Goal: Task Accomplishment & Management: Manage account settings

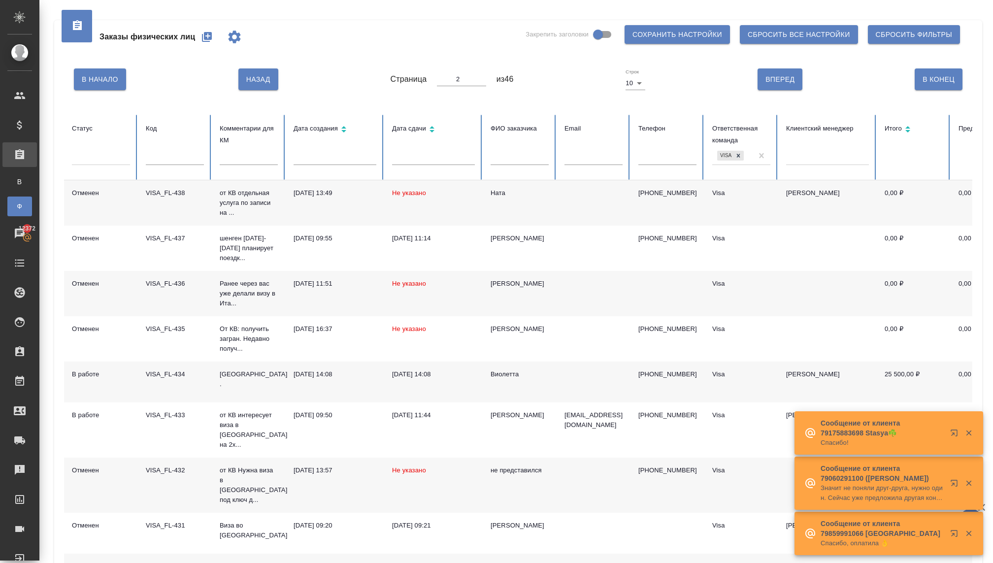
scroll to position [105, 0]
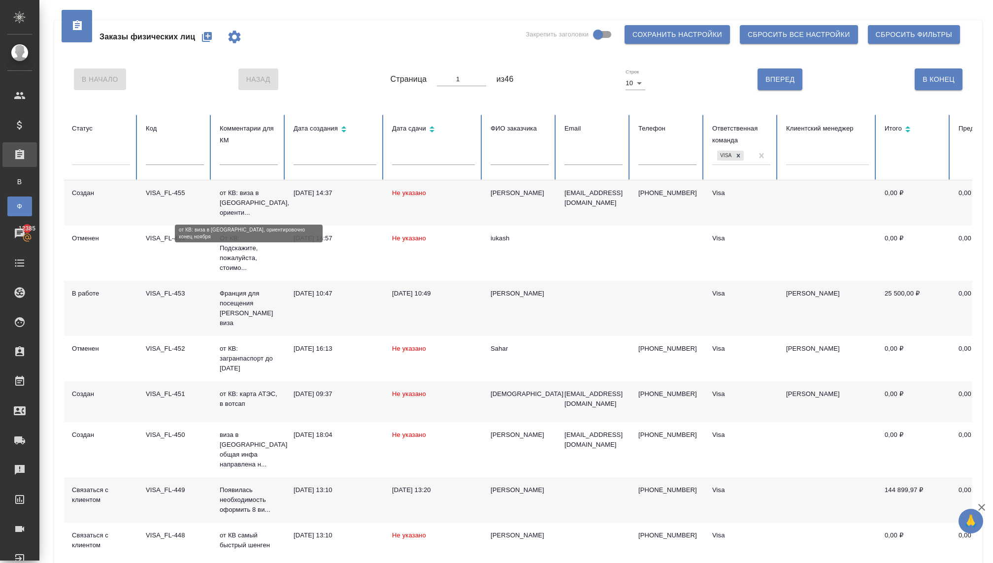
click at [235, 207] on p "от КВ: виза в Великобританию, ориенти..." at bounding box center [249, 203] width 58 height 30
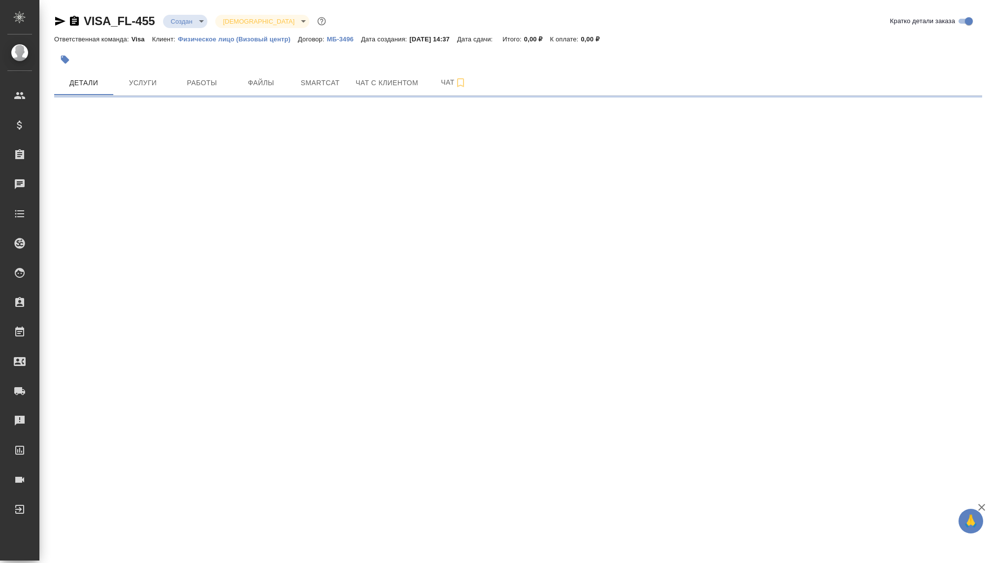
select select "RU"
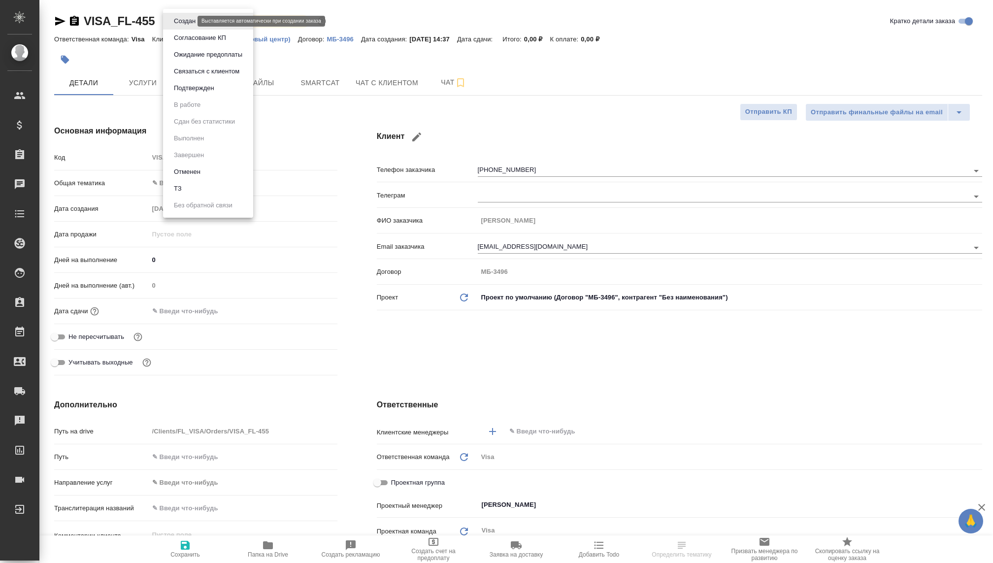
click at [179, 18] on body "🙏 .cls-1 fill:#fff; AWATERA Kovaleva Ekaterina Клиенты Спецификации Заказы Чаты…" at bounding box center [496, 281] width 993 height 563
type textarea "x"
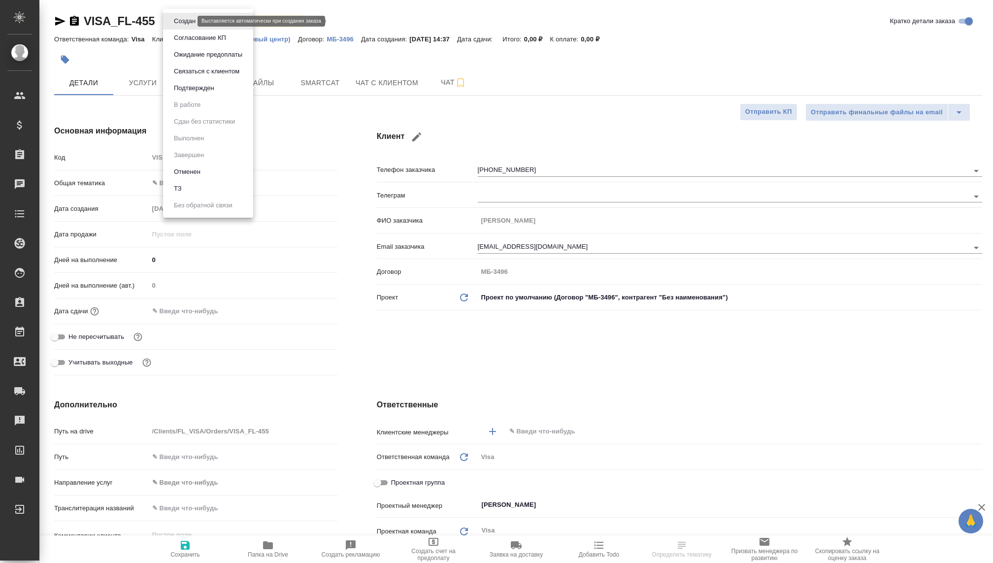
type textarea "x"
click at [198, 74] on button "Связаться с клиентом" at bounding box center [206, 71] width 71 height 11
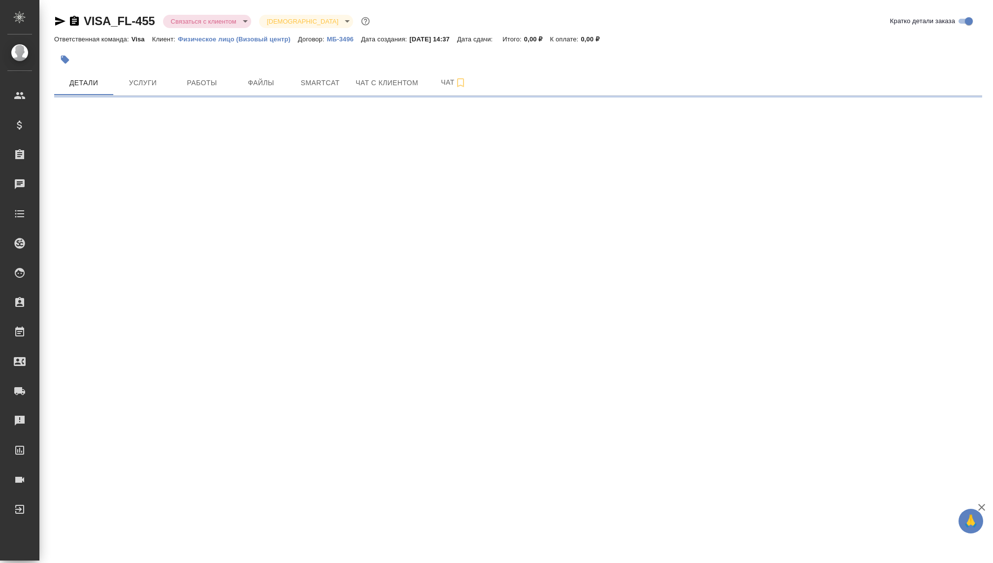
select select "RU"
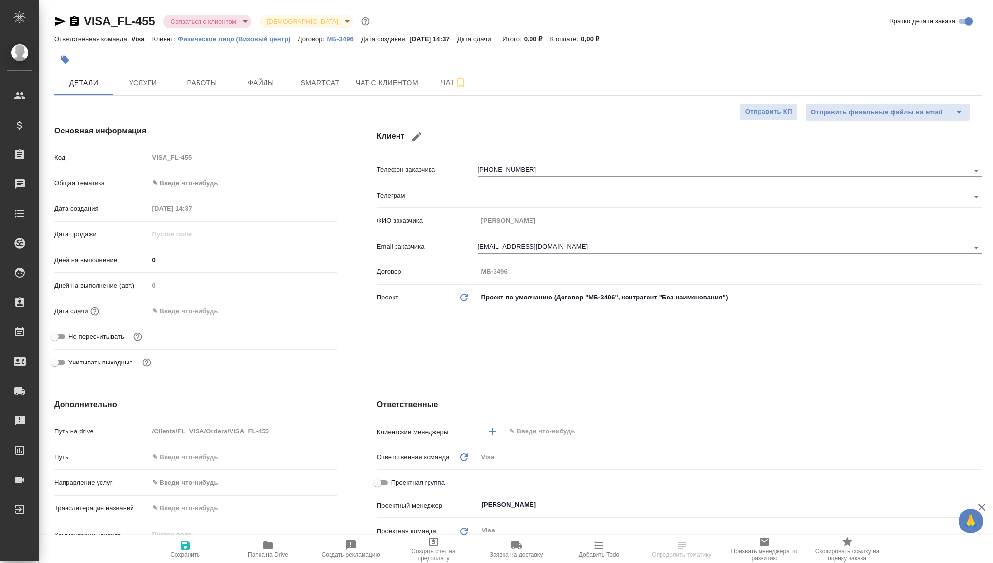
type textarea "x"
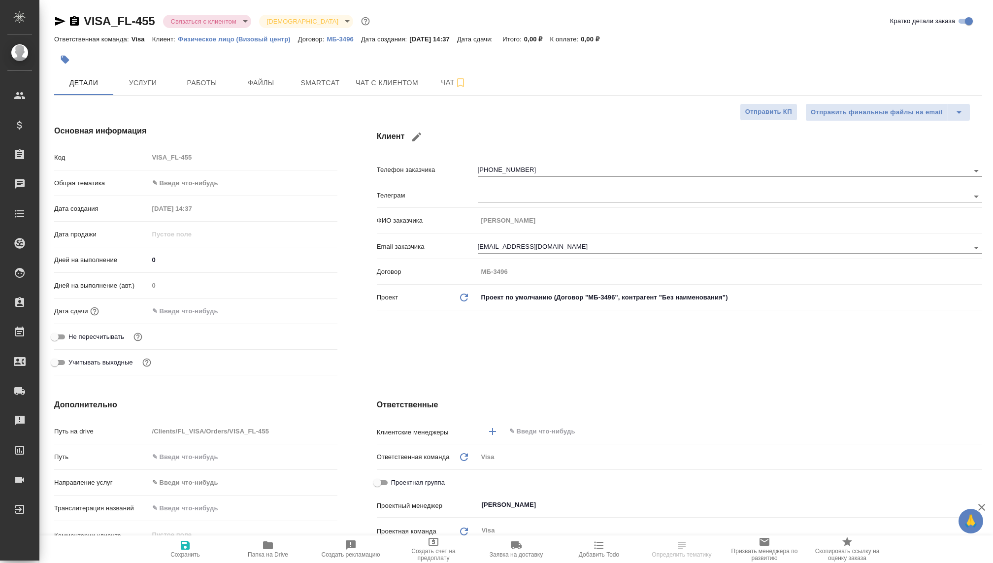
type textarea "x"
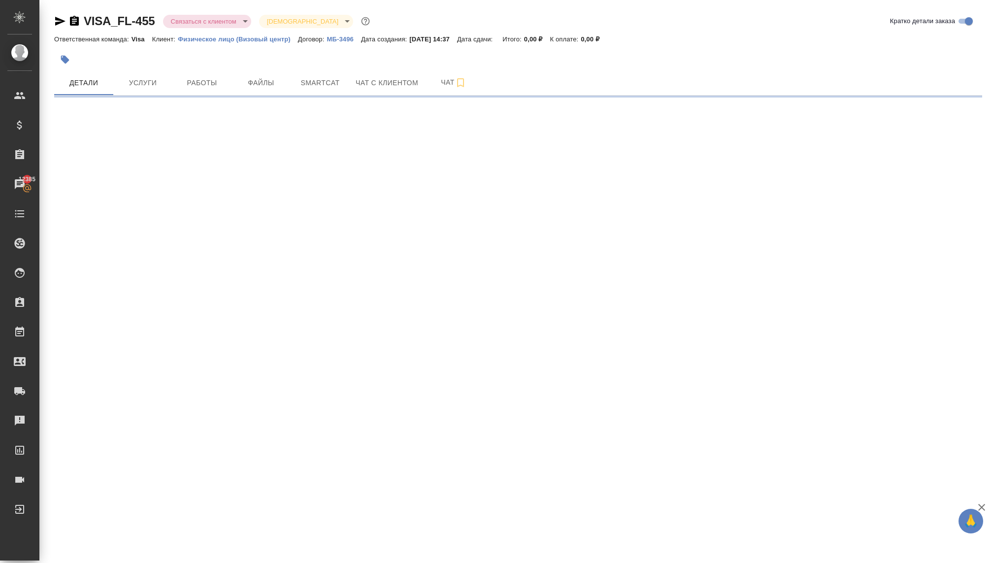
select select "RU"
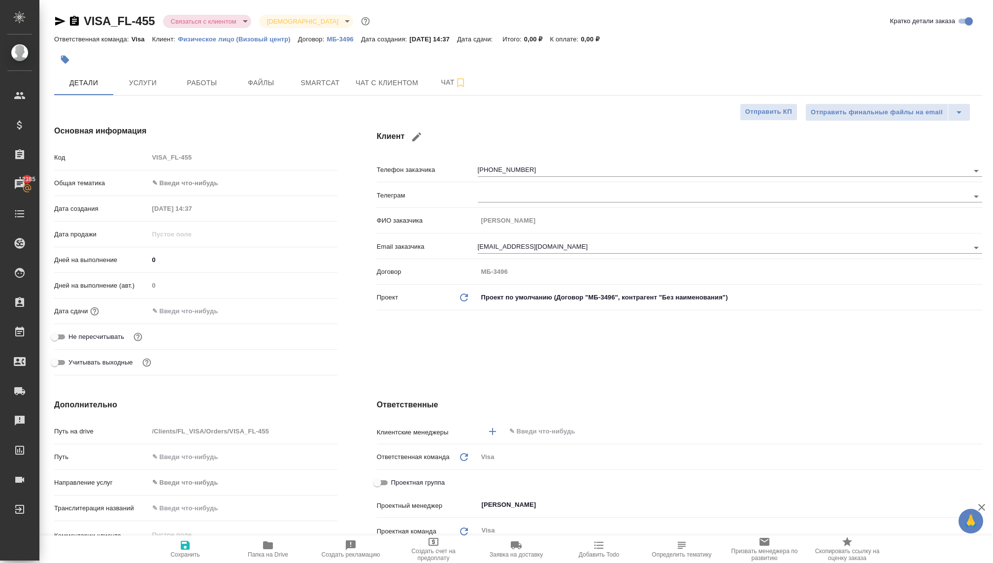
type textarea "x"
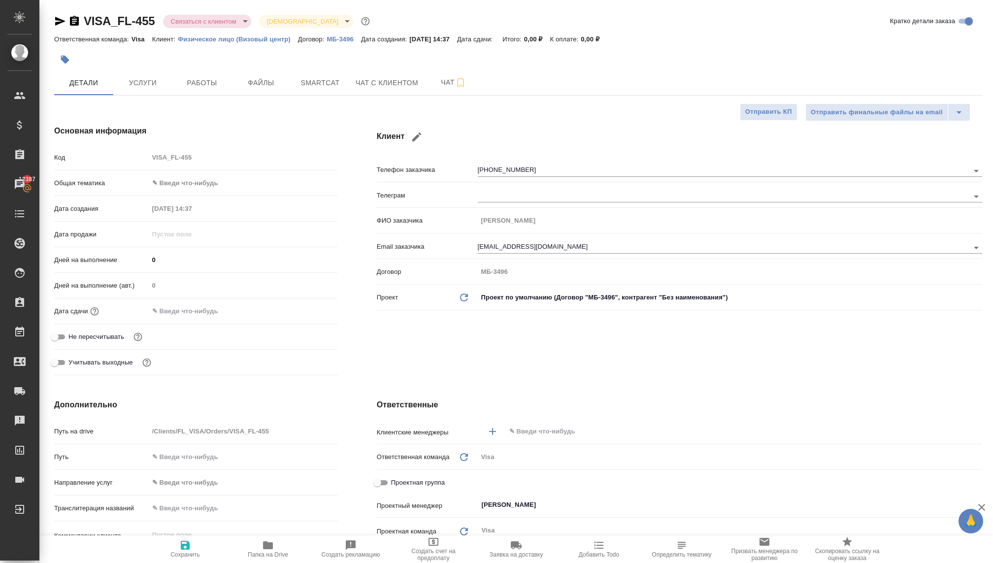
type textarea "x"
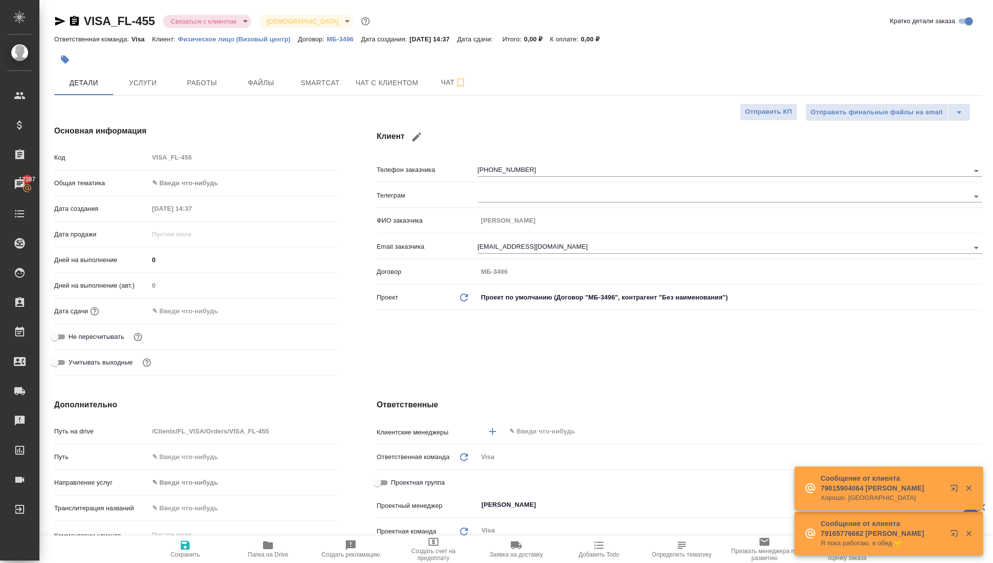
type textarea "x"
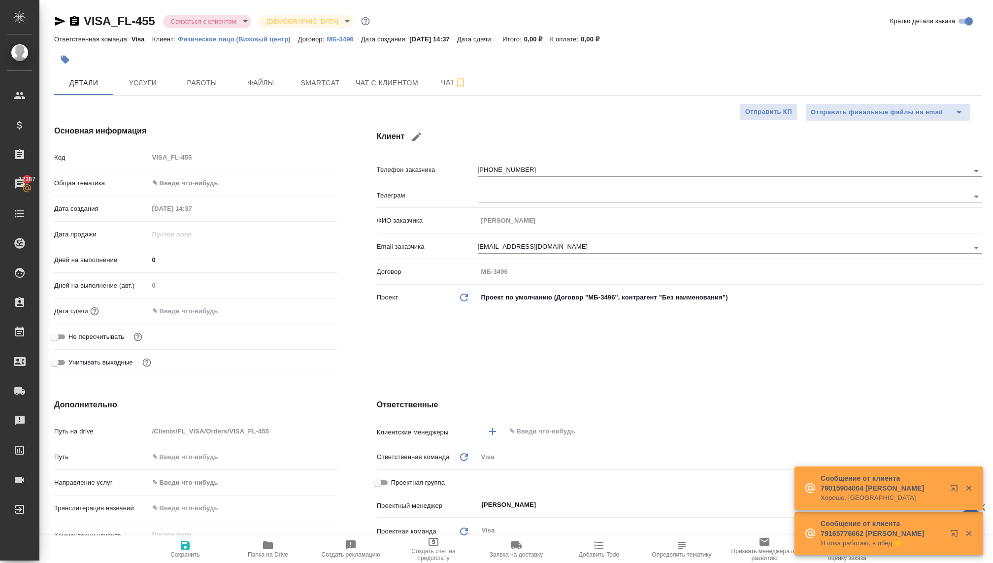
type textarea "x"
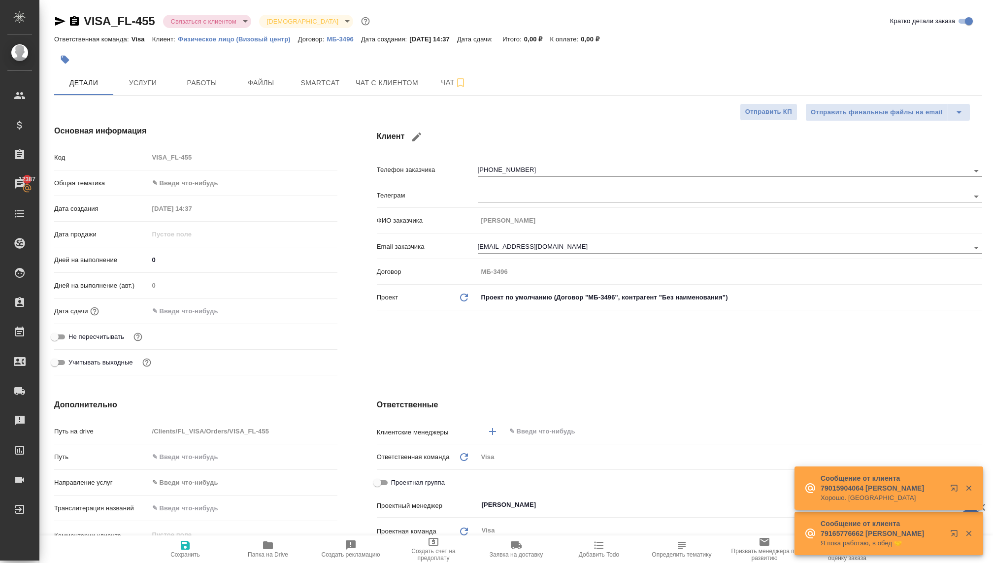
type textarea "x"
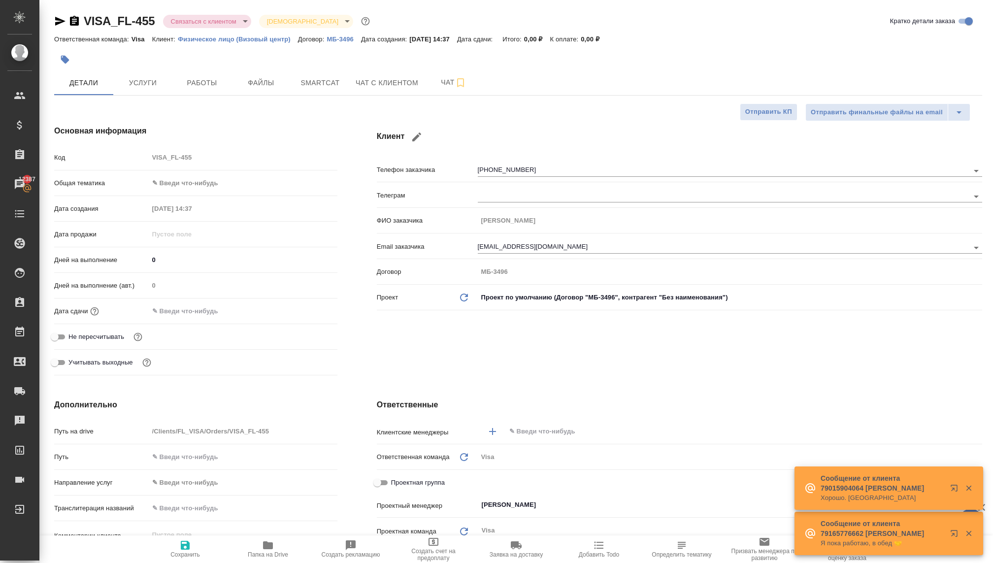
type textarea "x"
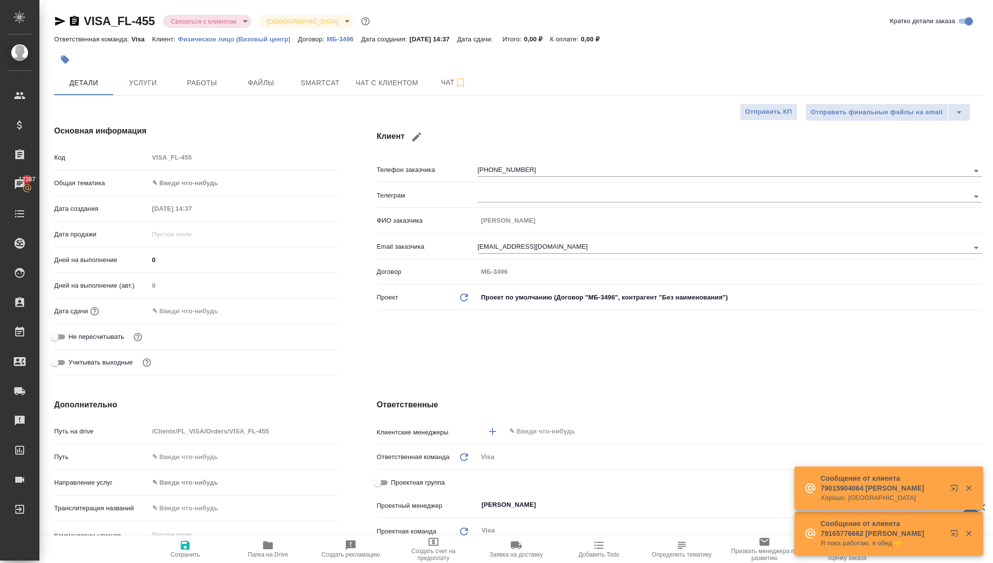
type textarea "x"
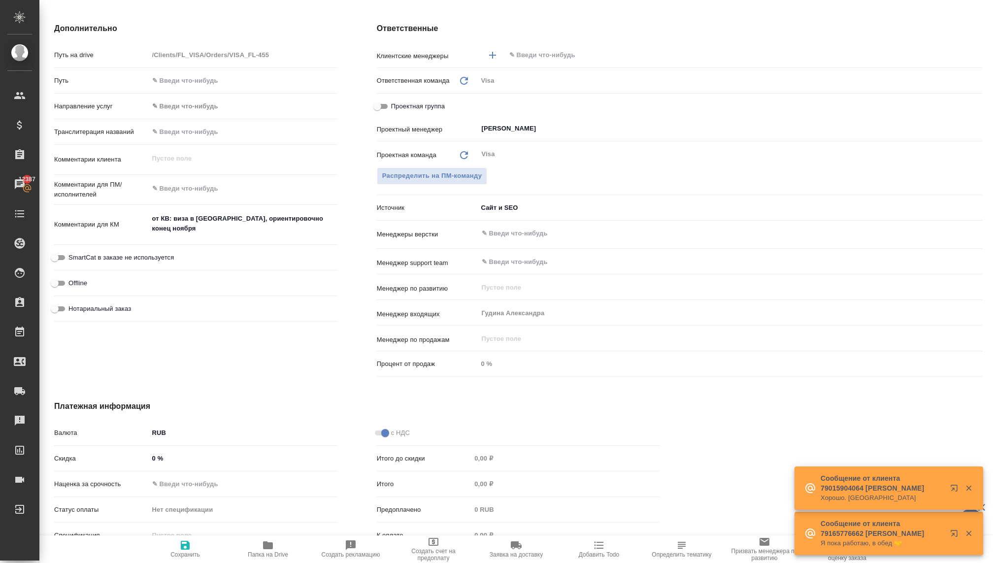
scroll to position [378, 0]
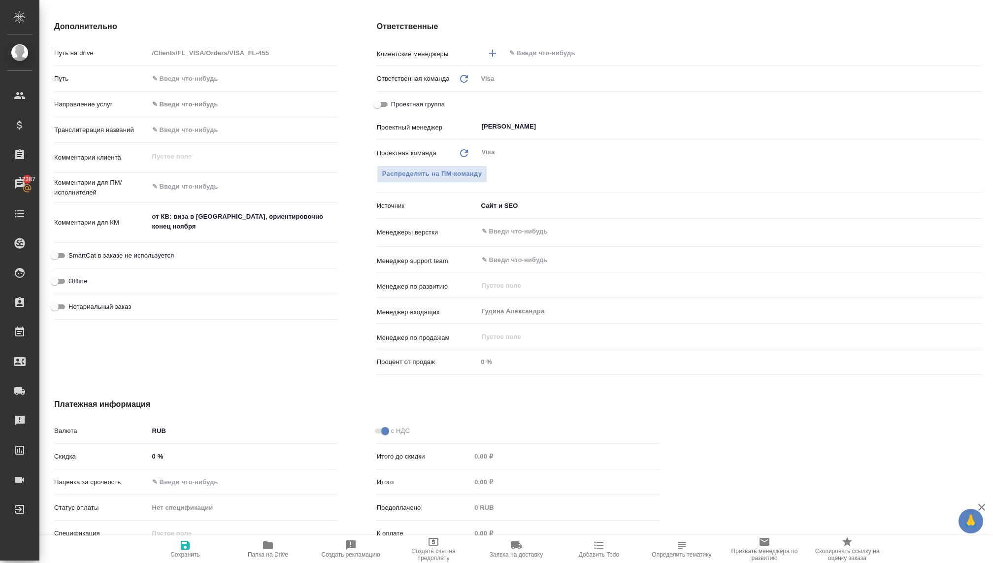
type textarea "x"
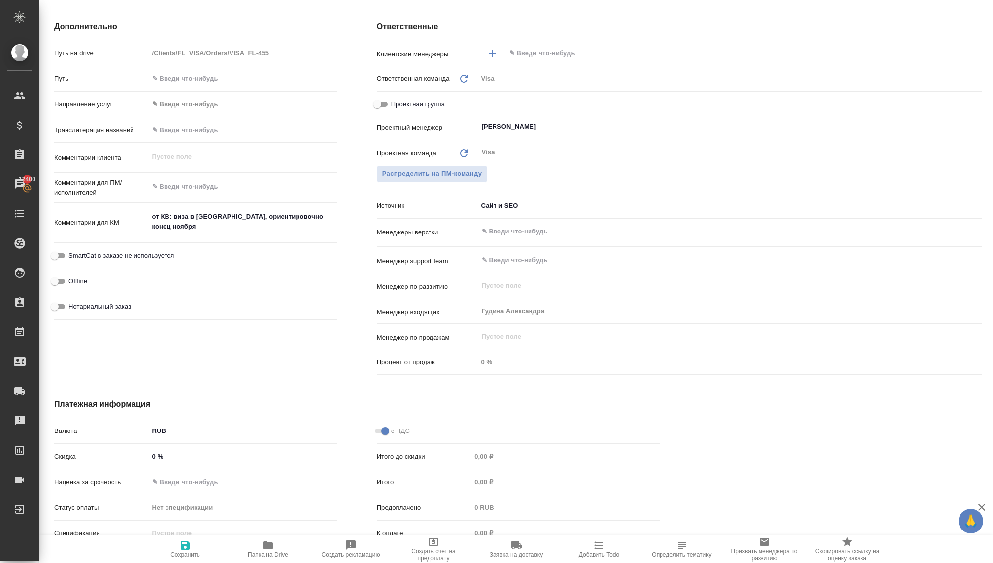
type textarea "x"
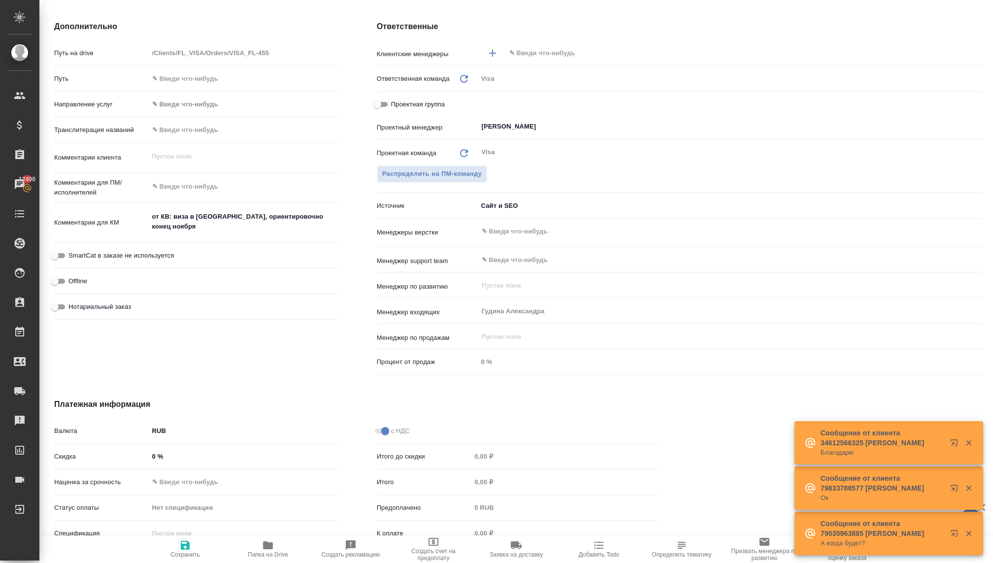
type textarea "x"
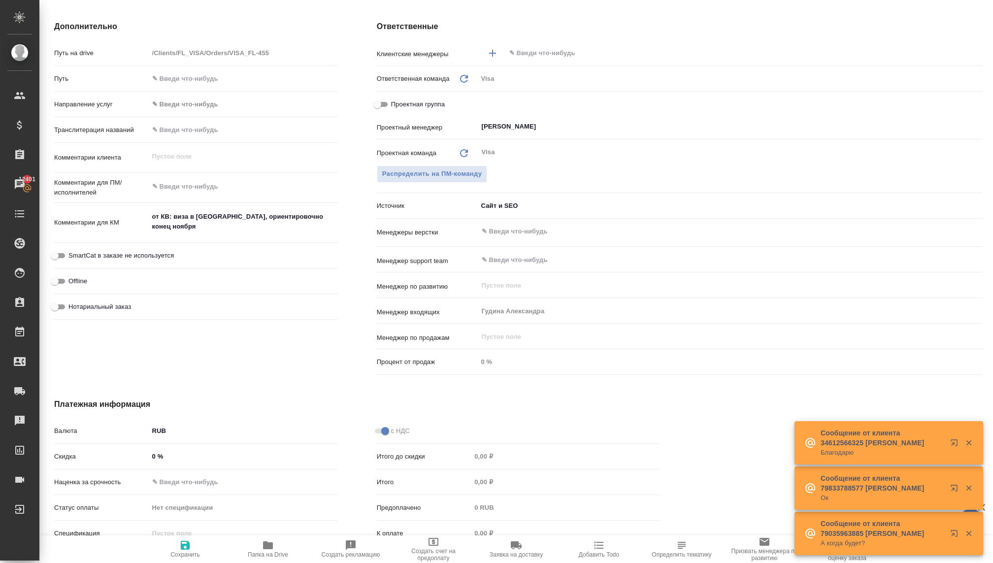
type textarea "x"
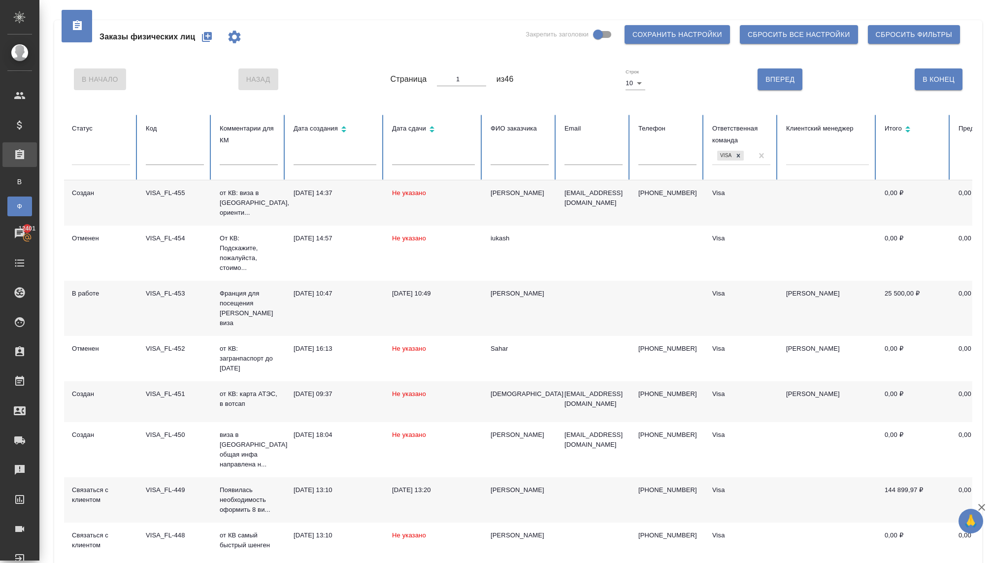
click at [101, 162] on div at bounding box center [101, 155] width 58 height 14
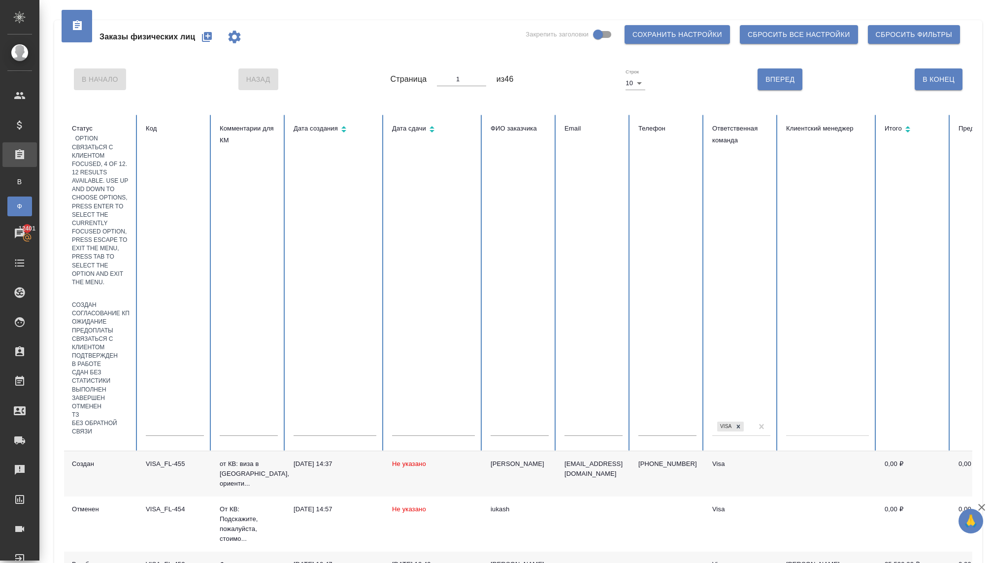
click at [106, 335] on div "Связаться с клиентом" at bounding box center [101, 343] width 58 height 17
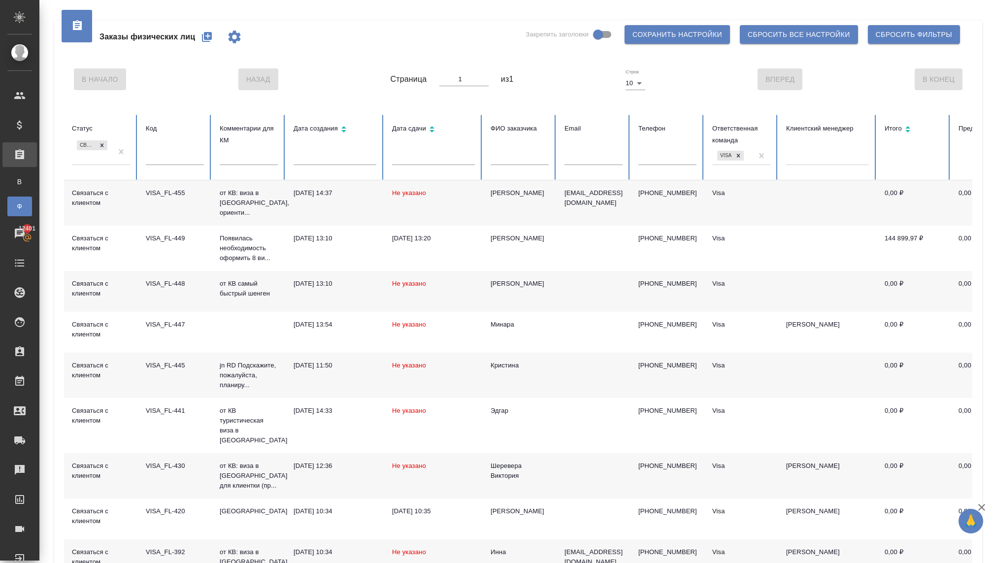
scroll to position [114, 0]
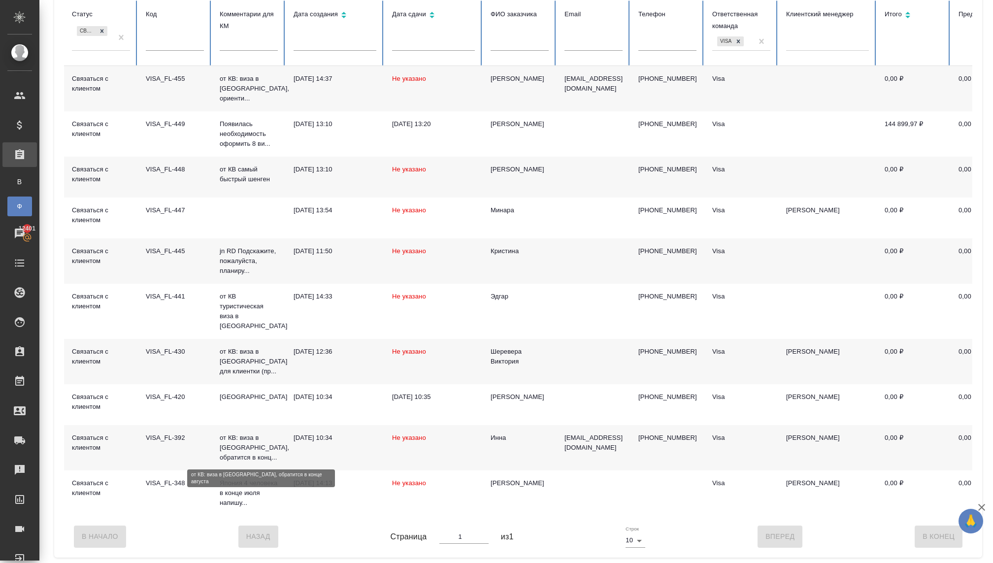
click at [255, 446] on p "от КВ: виза в Китай, обратится в конц..." at bounding box center [249, 448] width 58 height 30
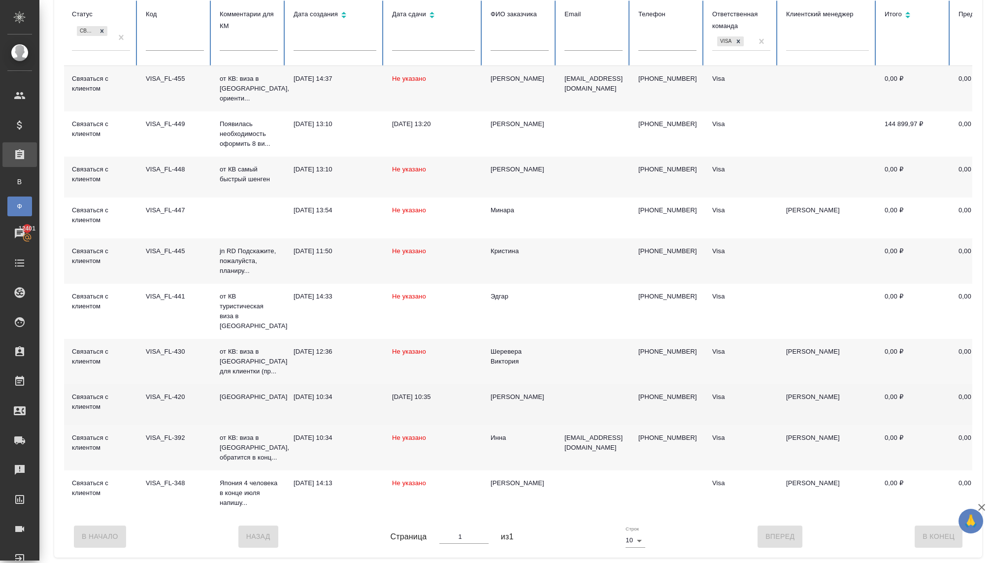
click at [236, 405] on td "Китай" at bounding box center [249, 404] width 74 height 41
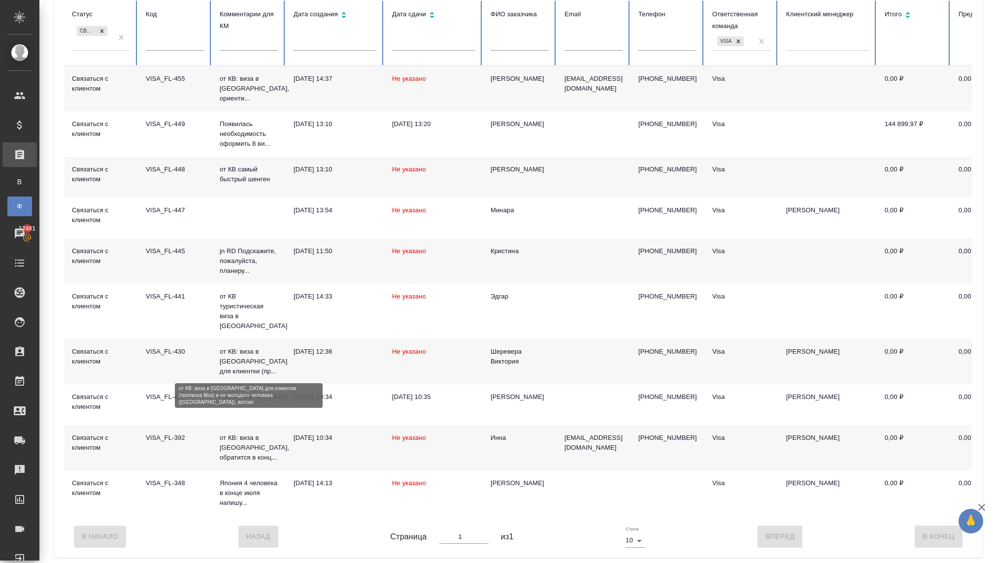
click at [228, 359] on p "от КВ: виза в [GEOGRAPHIC_DATA] для клиентки (пр..." at bounding box center [249, 362] width 58 height 30
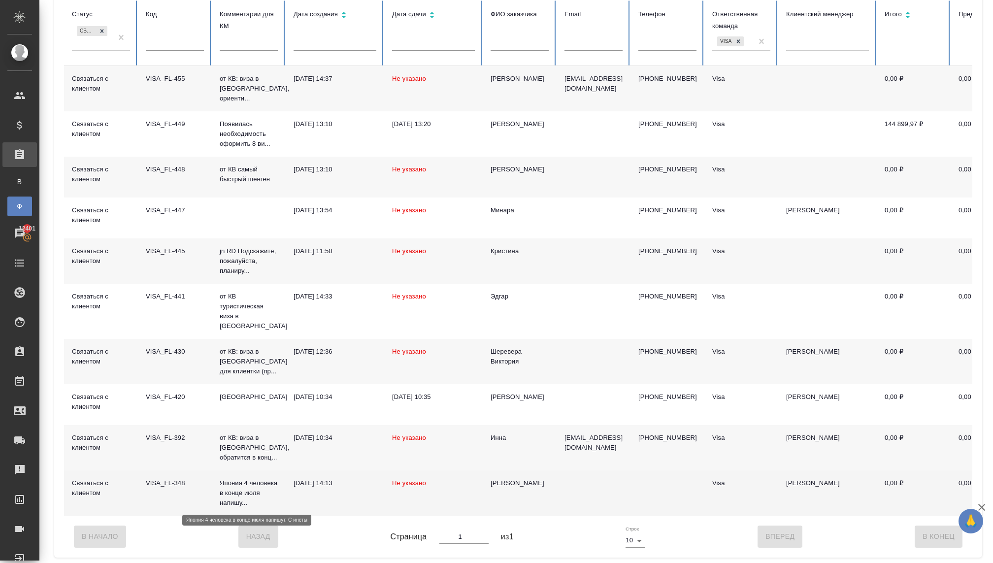
click at [238, 488] on p "Япония 4 человека в конце июля напишу..." at bounding box center [249, 493] width 58 height 30
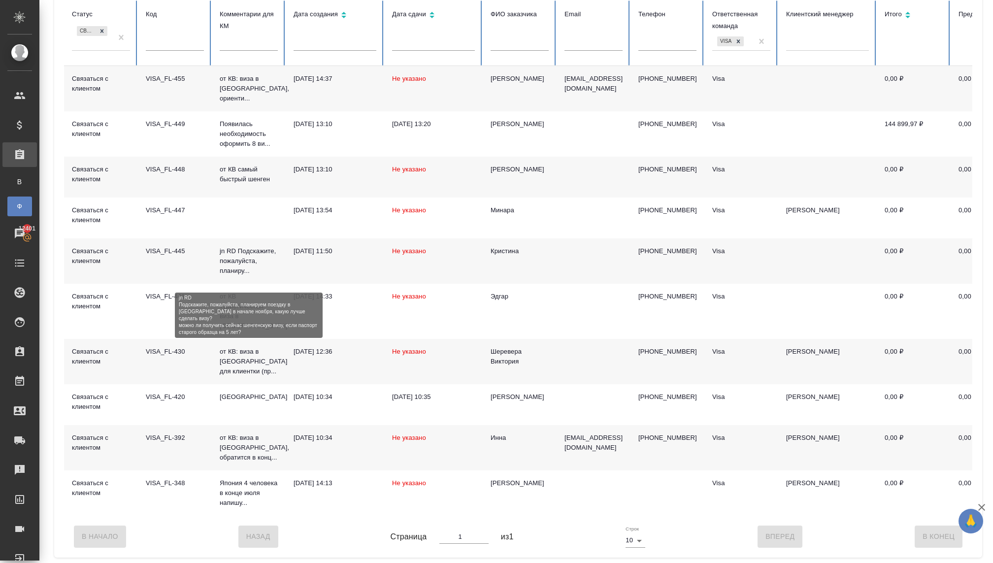
click at [256, 265] on p "jn RD Подскажите, пожалуйста, планиру..." at bounding box center [249, 261] width 58 height 30
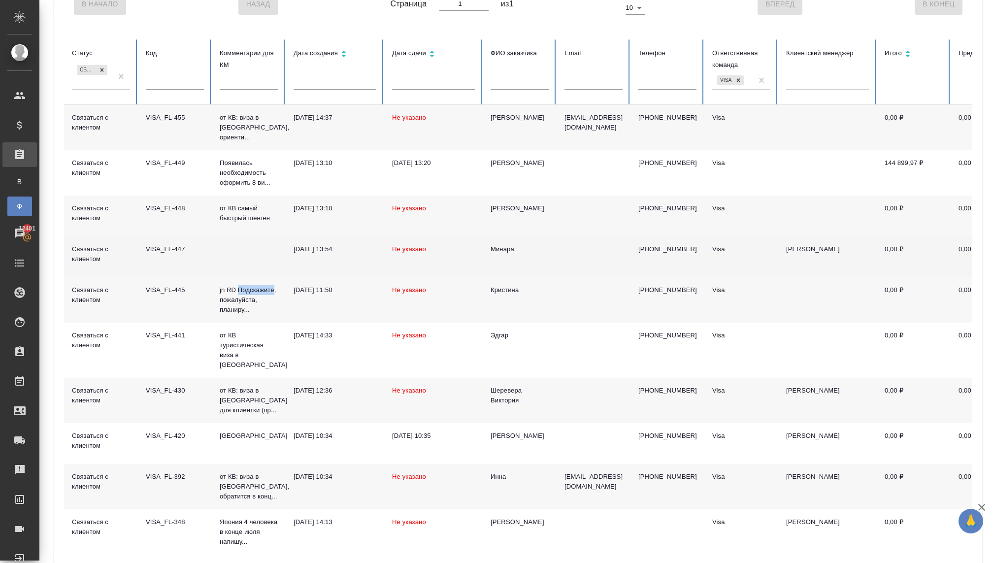
scroll to position [64, 0]
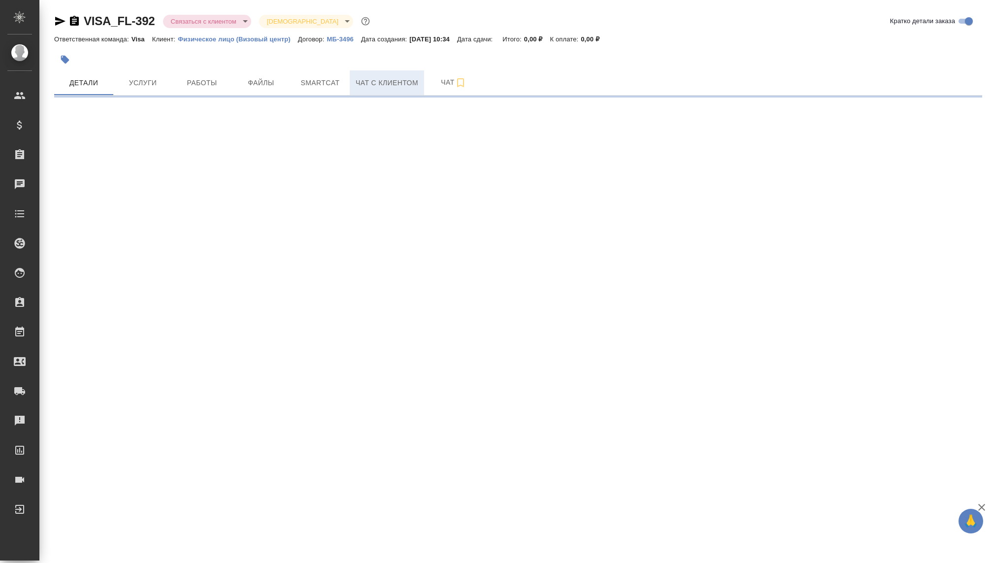
select select "RU"
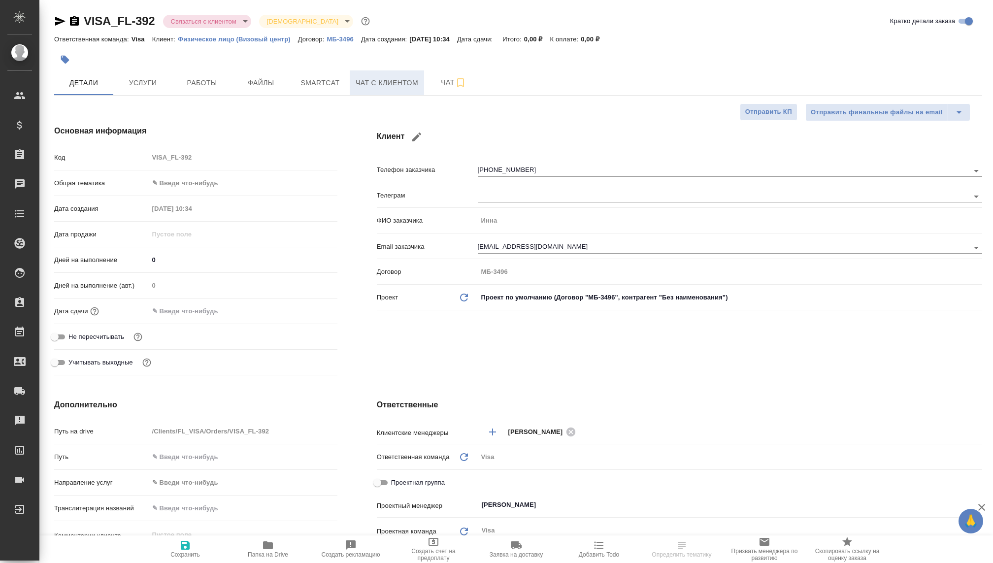
click at [392, 77] on span "Чат с клиентом" at bounding box center [387, 83] width 63 height 12
type textarea "x"
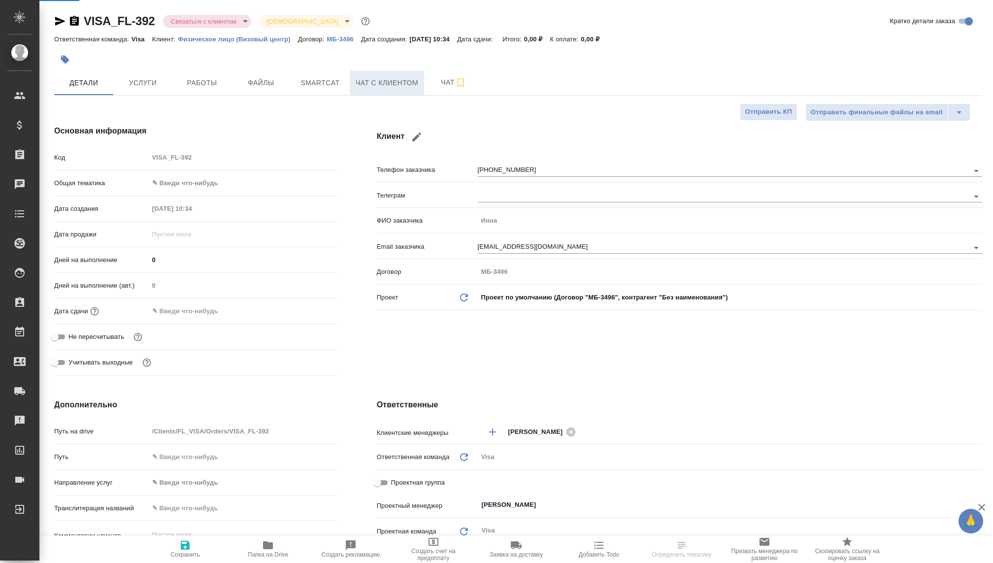
type textarea "x"
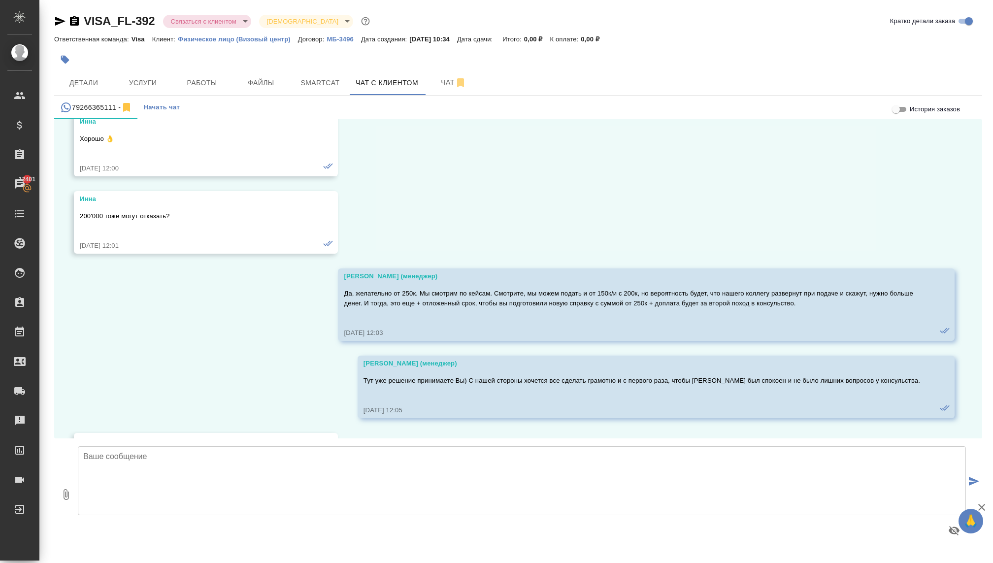
scroll to position [2049, 0]
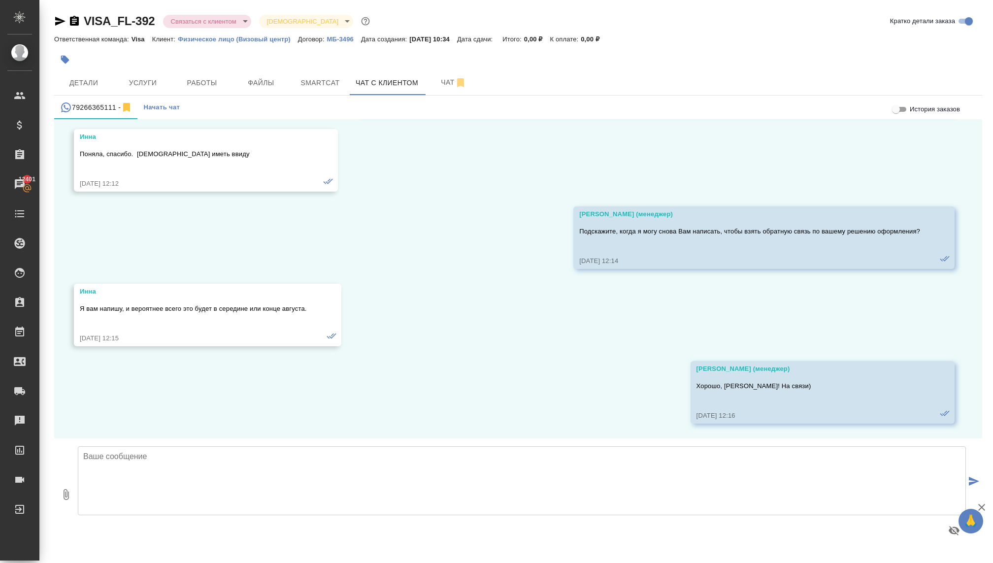
click at [223, 477] on textarea at bounding box center [522, 480] width 888 height 69
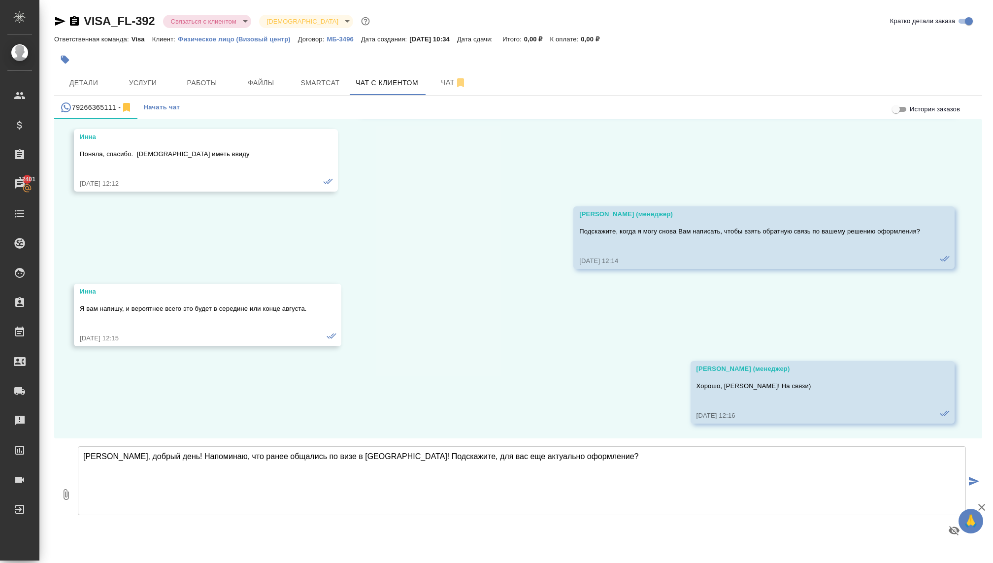
type textarea "Инна, добрый день! Напоминаю, что ранее общались по визе в Китай! Подскажите, д…"
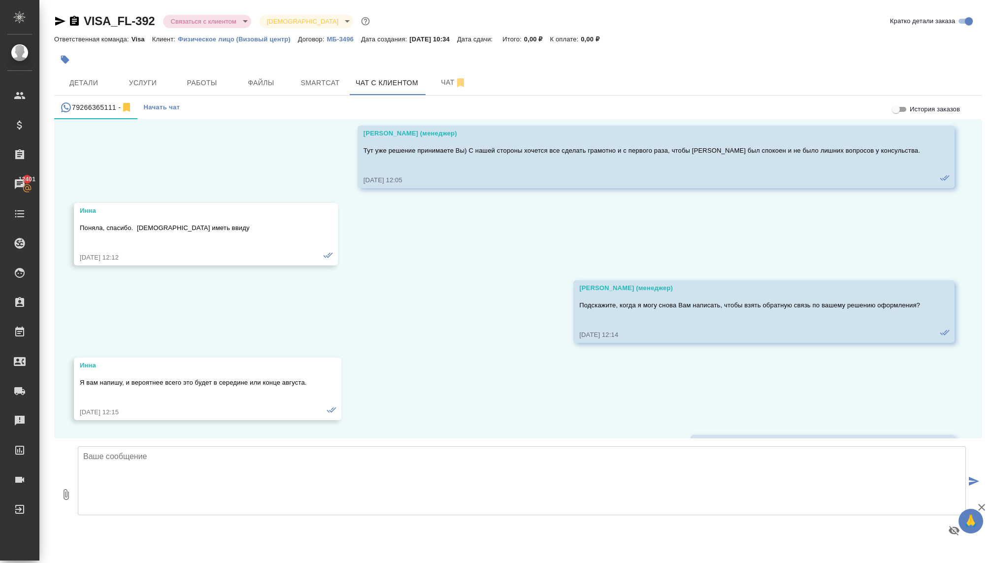
scroll to position [2169, 0]
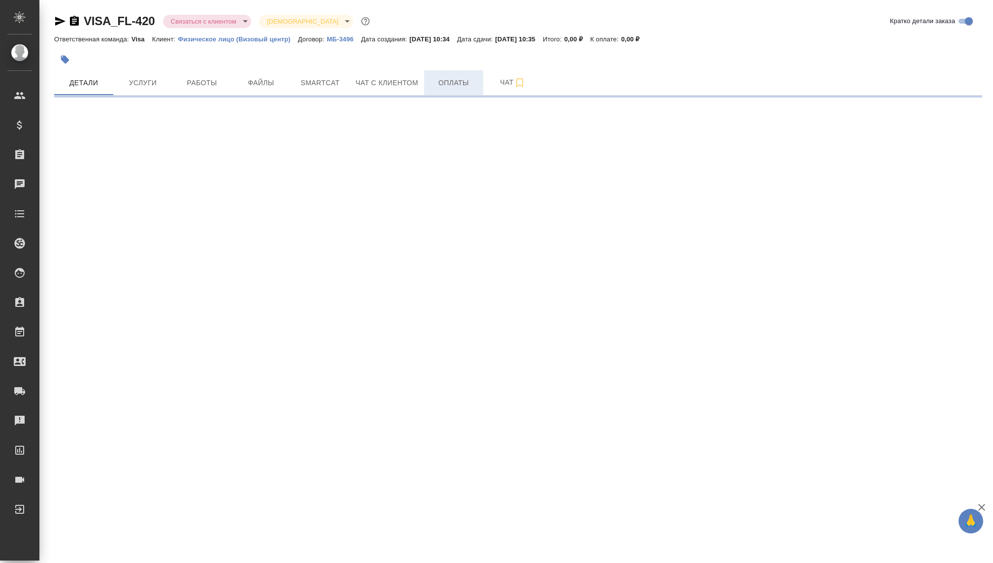
select select "RU"
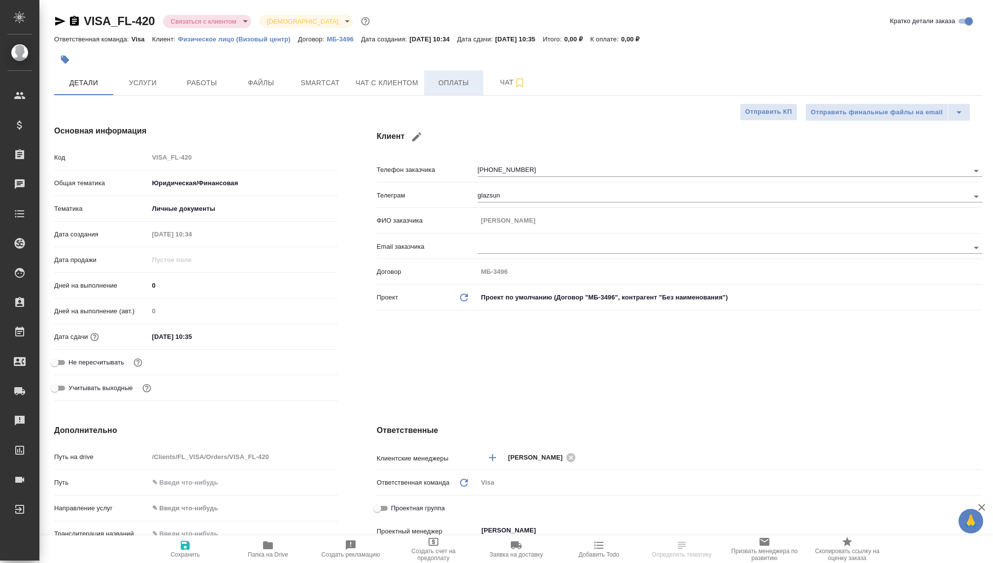
type textarea "x"
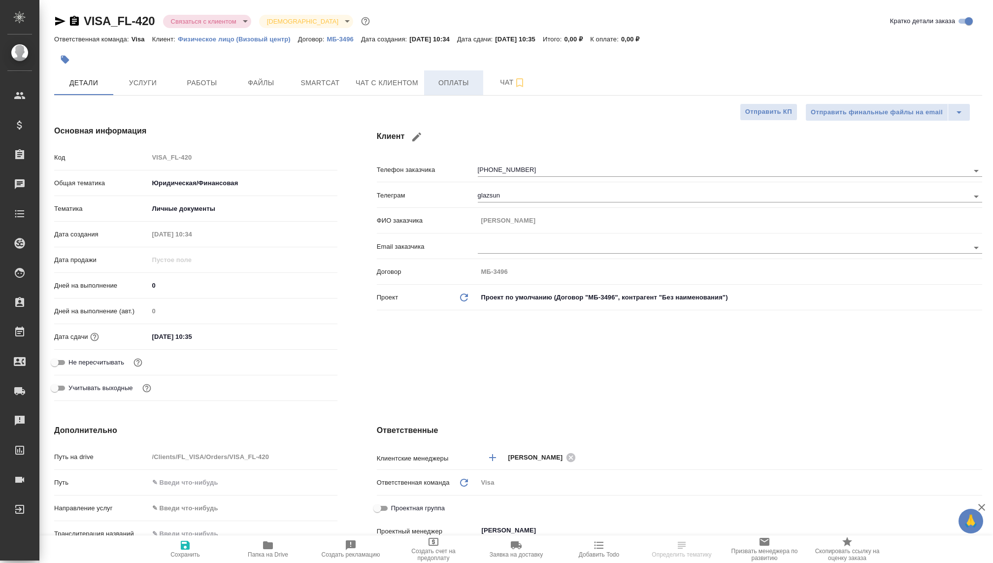
type textarea "x"
click at [453, 85] on span "Оплаты" at bounding box center [453, 83] width 47 height 12
type textarea "x"
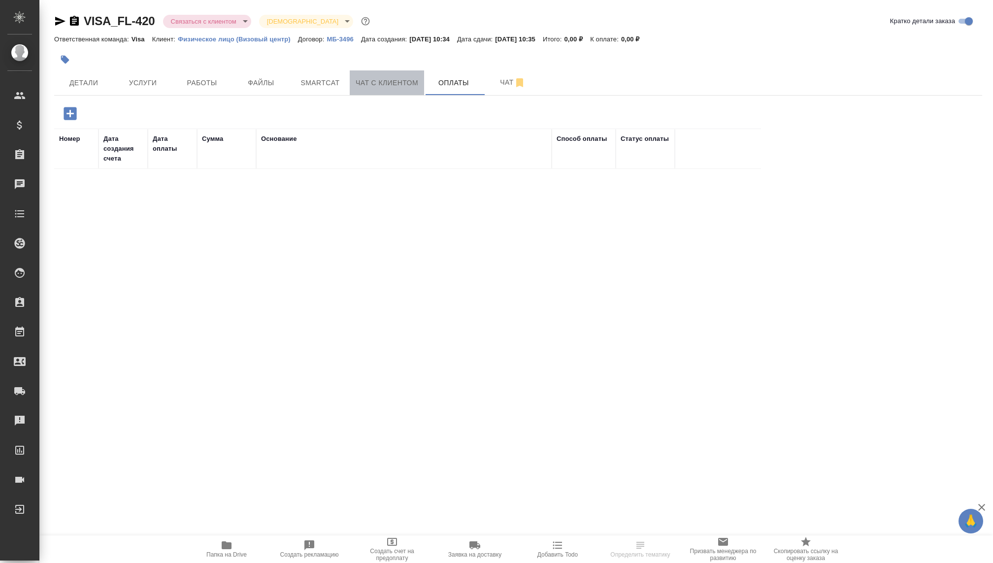
click at [382, 83] on span "Чат с клиентом" at bounding box center [387, 83] width 63 height 12
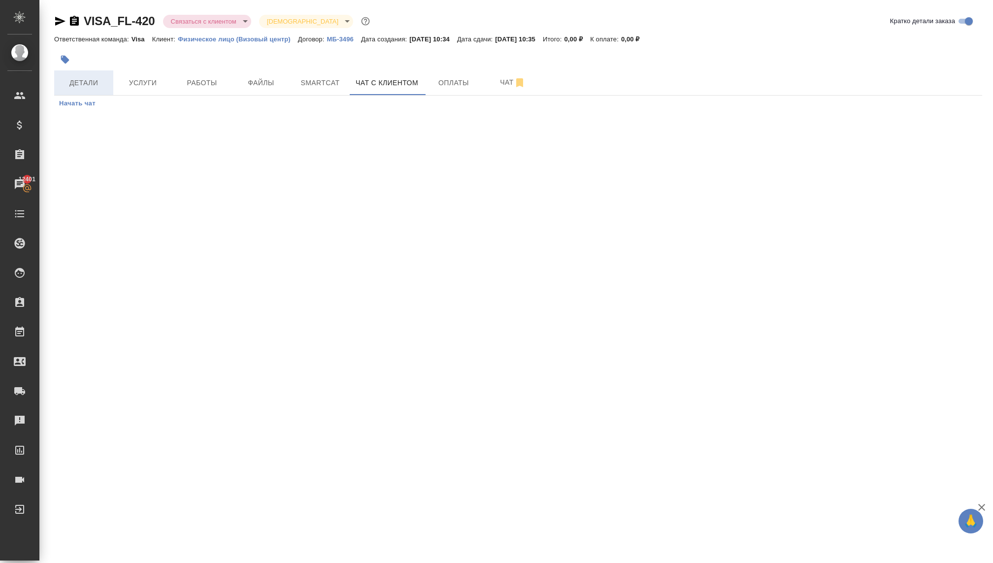
click at [84, 78] on span "Детали" at bounding box center [83, 83] width 47 height 12
select select "RU"
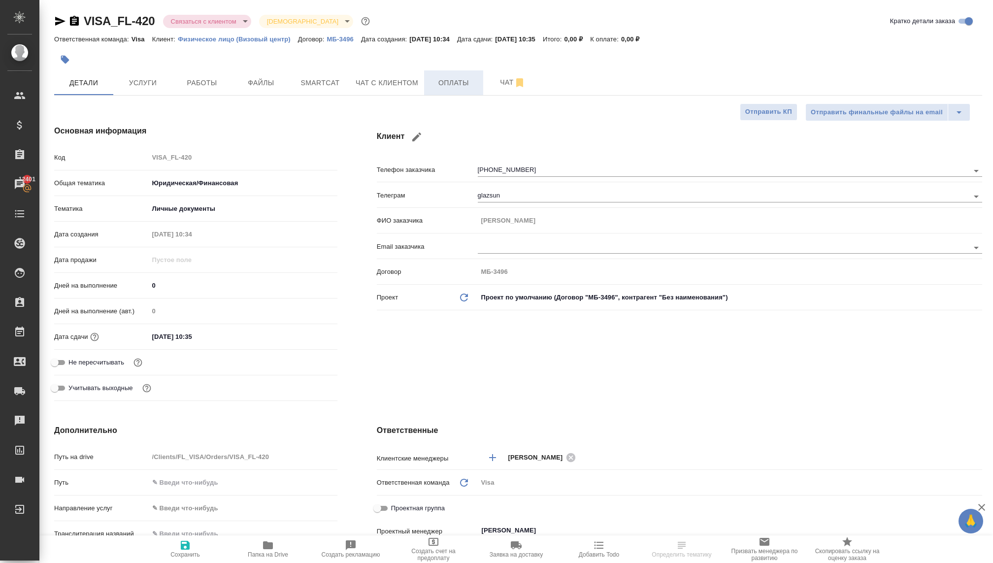
type textarea "x"
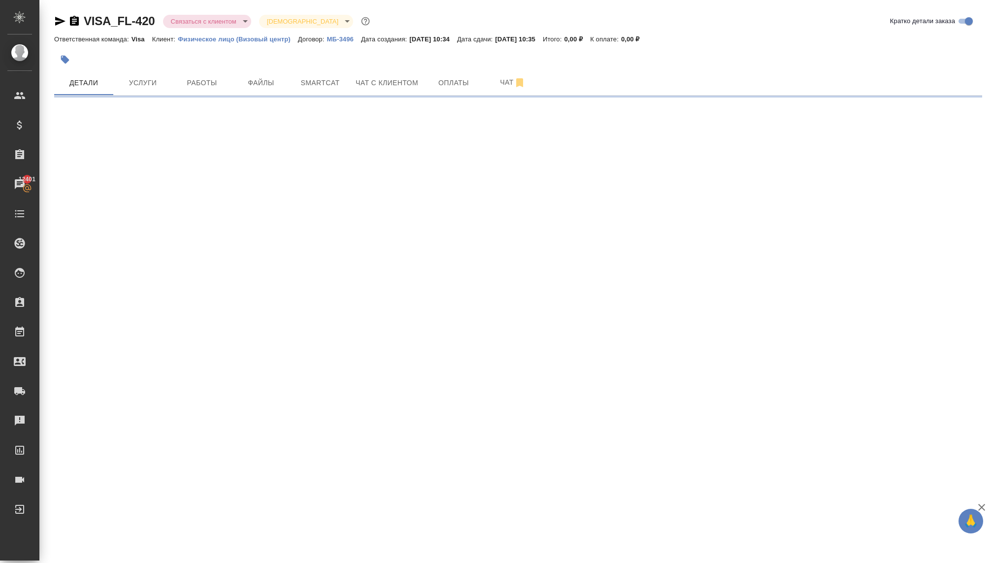
select select "RU"
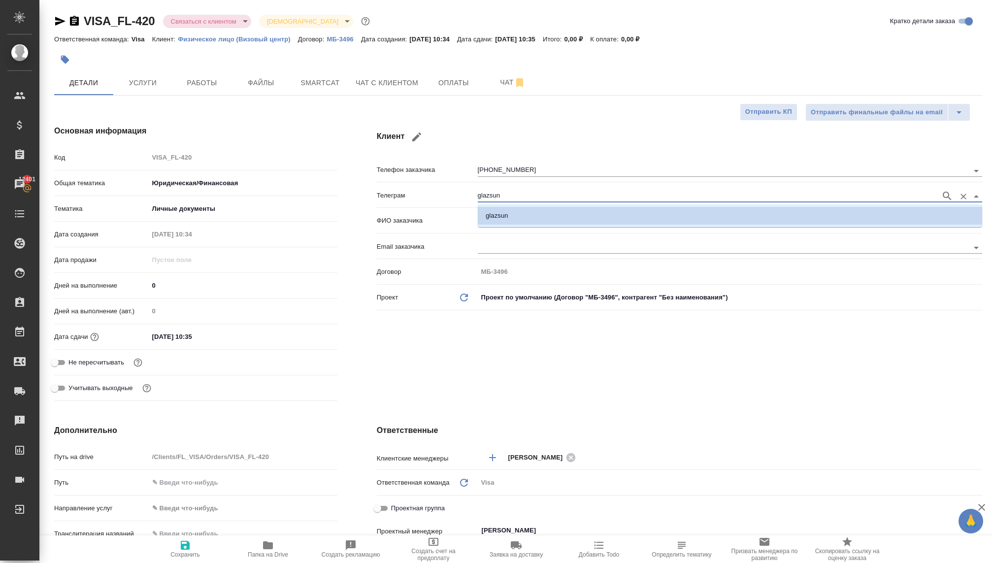
click at [491, 196] on input "glazsun" at bounding box center [707, 196] width 458 height 12
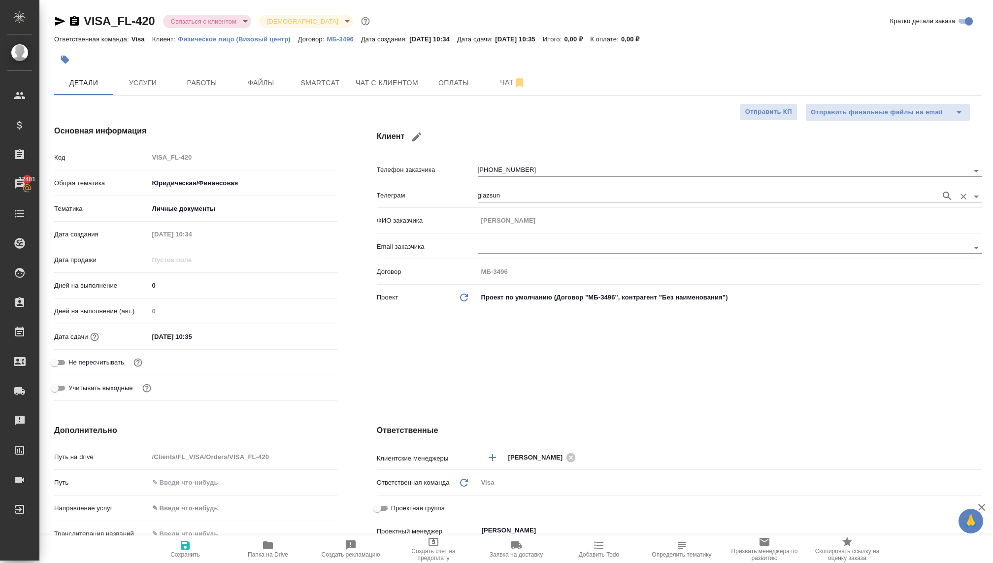
type textarea "x"
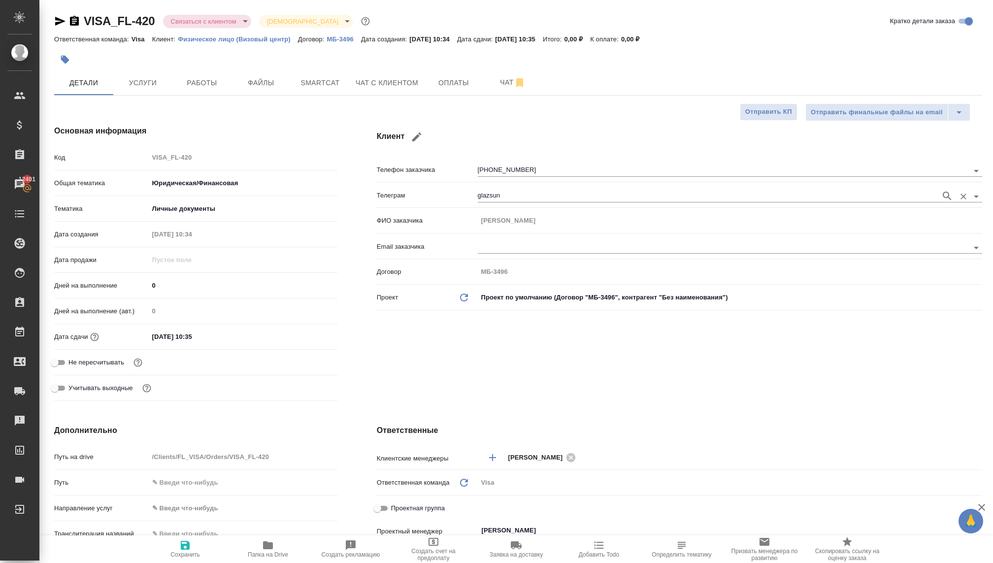
type textarea "x"
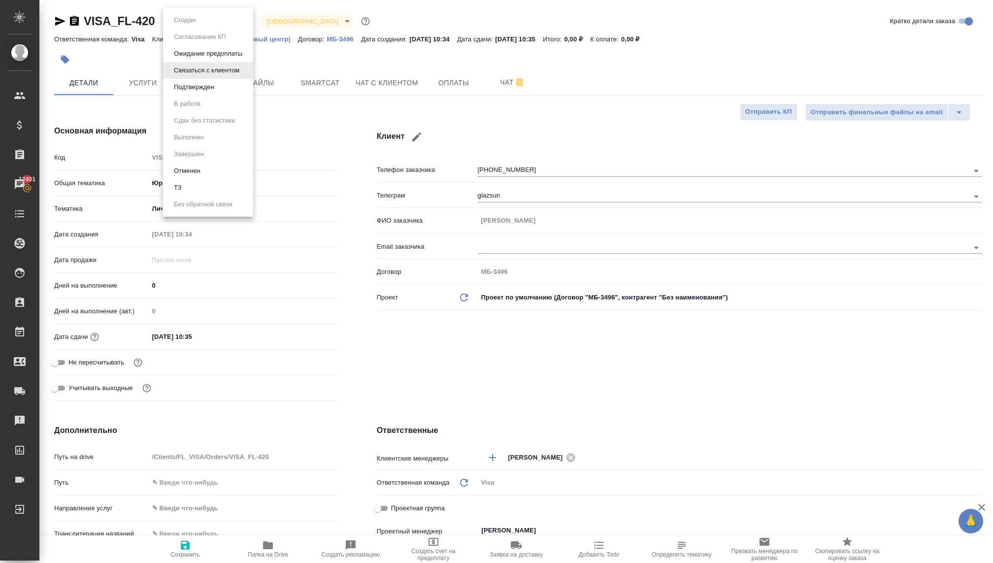
click at [228, 20] on body "🙏 .cls-1 fill:#fff; AWATERA Kovaleva Ekaterina Клиенты Спецификации Заказы 1240…" at bounding box center [496, 281] width 993 height 563
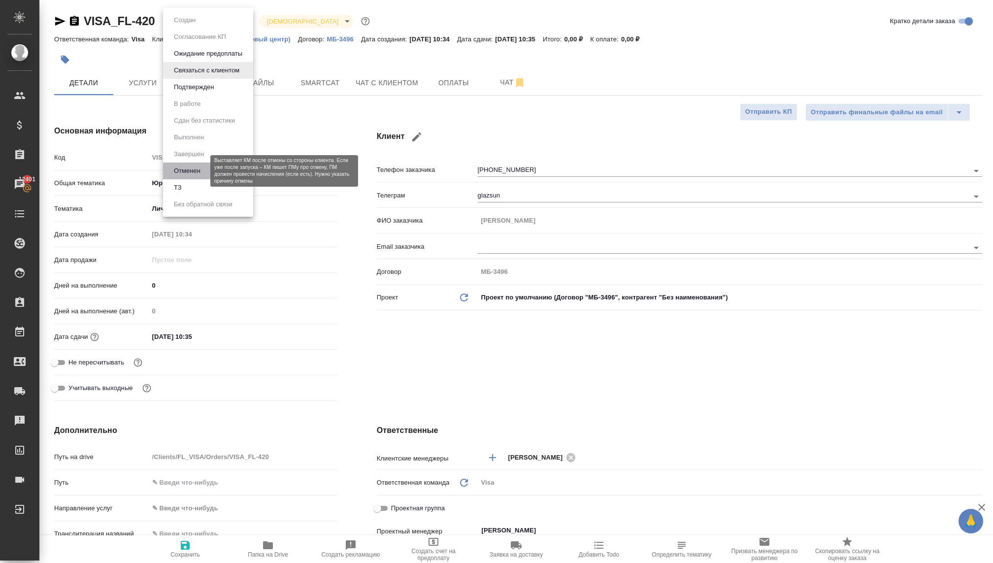
click at [191, 172] on button "Отменен" at bounding box center [187, 171] width 33 height 11
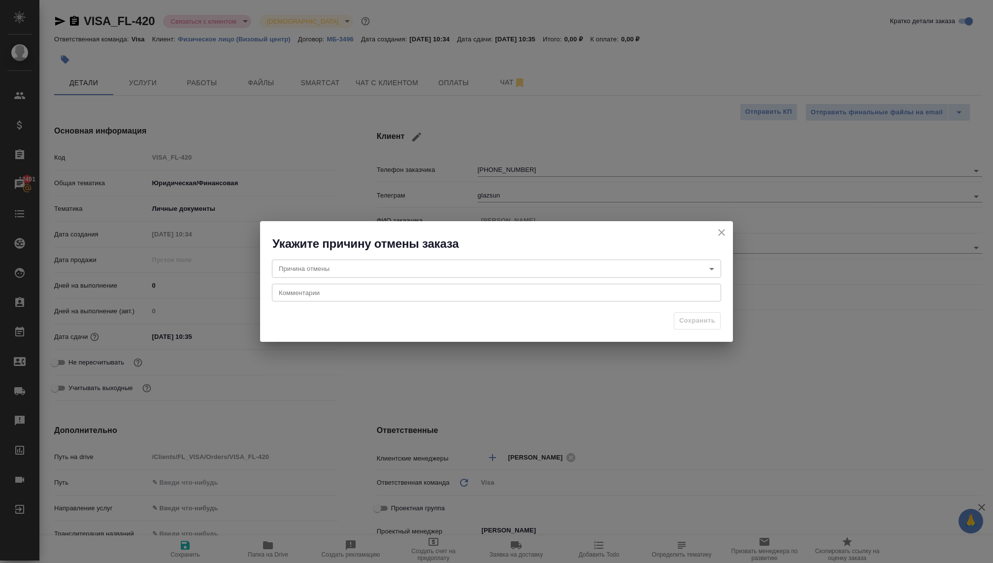
click at [448, 265] on body "🙏 .cls-1 fill:#fff; AWATERA Kovaleva Ekaterina Клиенты Спецификации Заказы 1240…" at bounding box center [496, 281] width 993 height 563
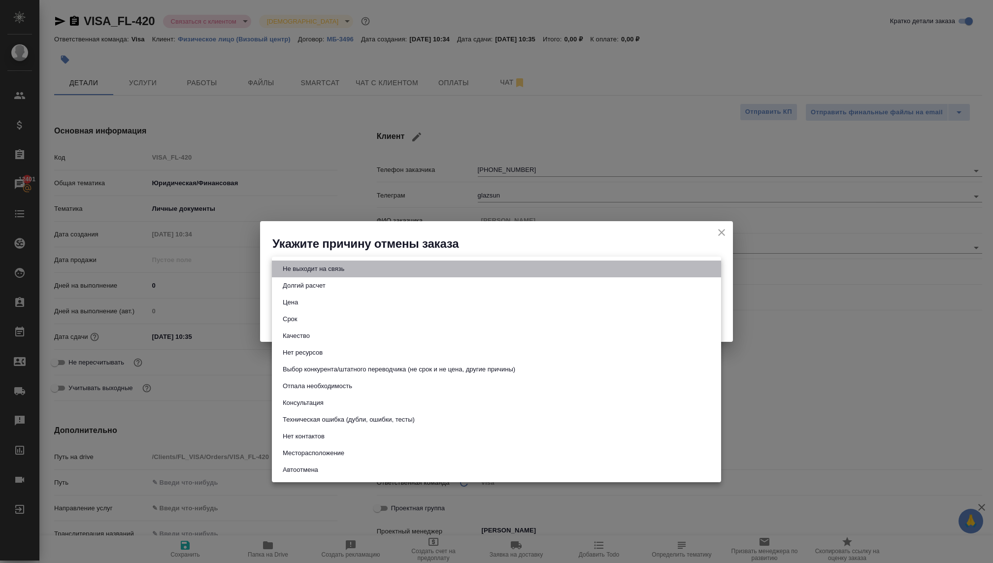
click at [374, 272] on li "Не выходит на связь" at bounding box center [496, 269] width 449 height 17
type input "stopContacting"
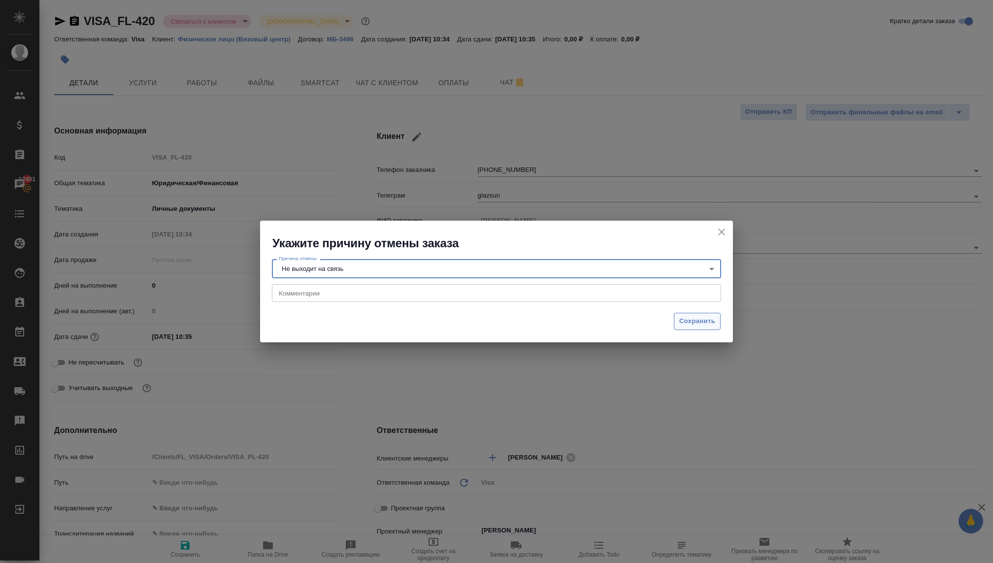
click at [688, 319] on span "Сохранить" at bounding box center [697, 321] width 36 height 11
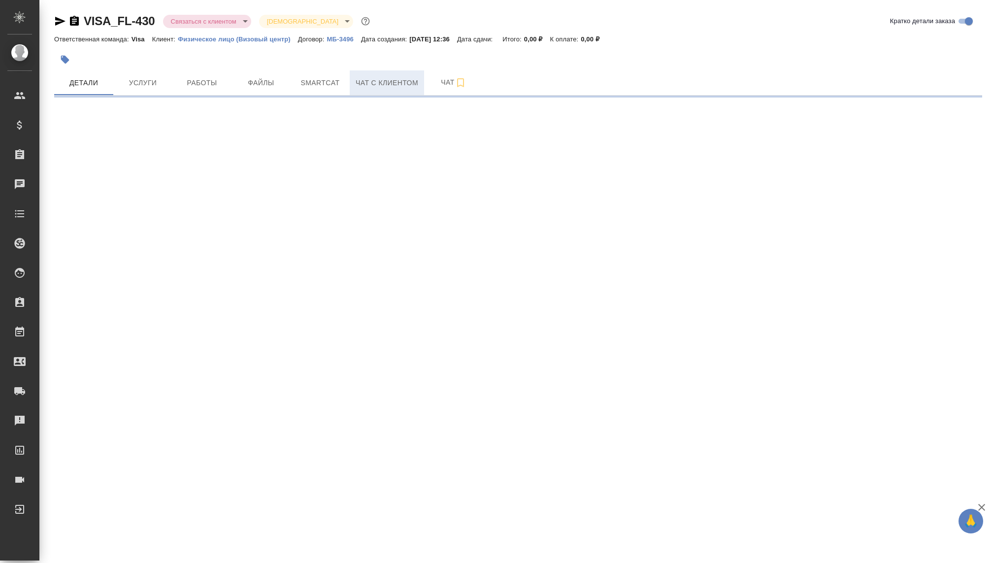
select select "RU"
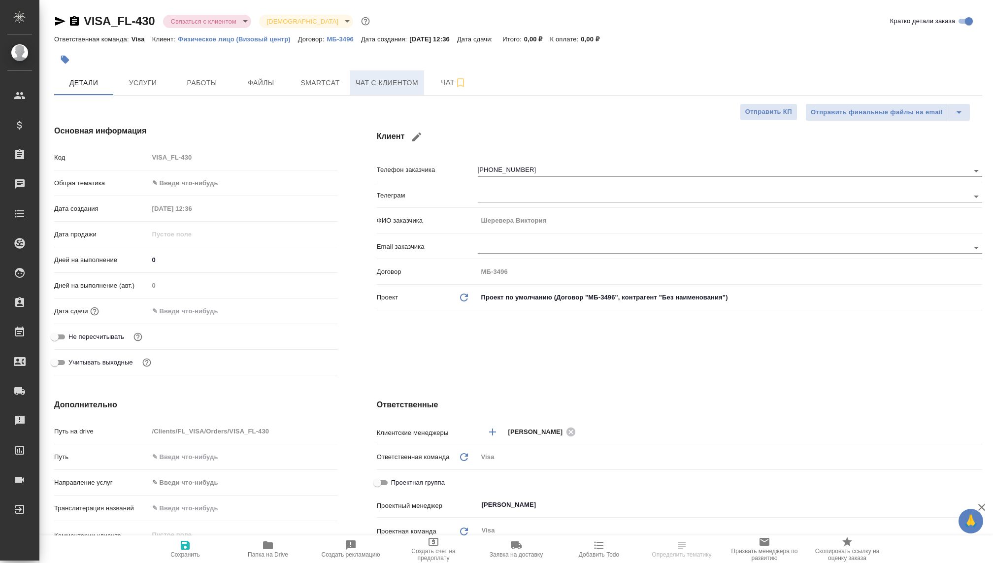
type textarea "x"
click at [392, 86] on span "Чат с клиентом" at bounding box center [387, 83] width 63 height 12
type textarea "x"
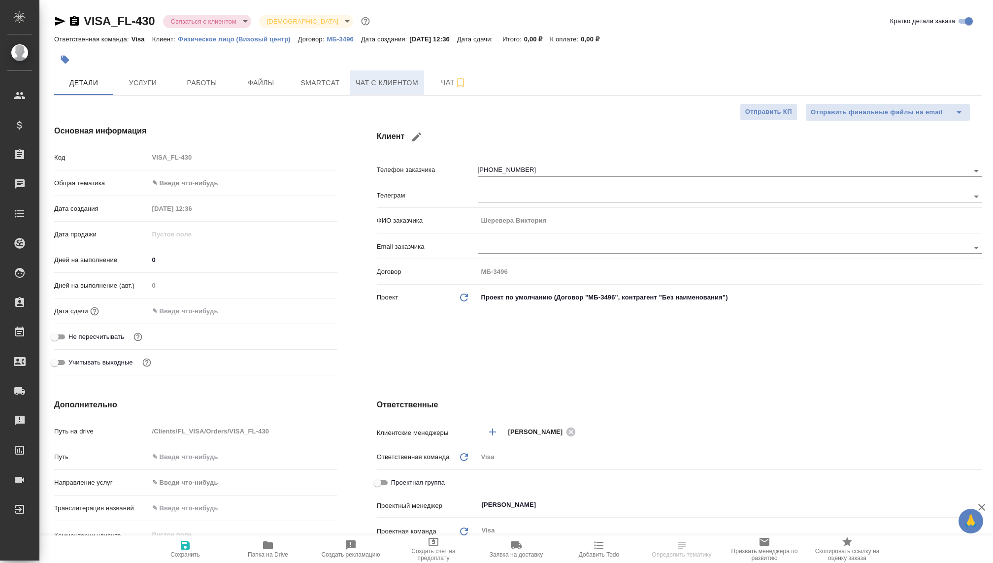
type textarea "x"
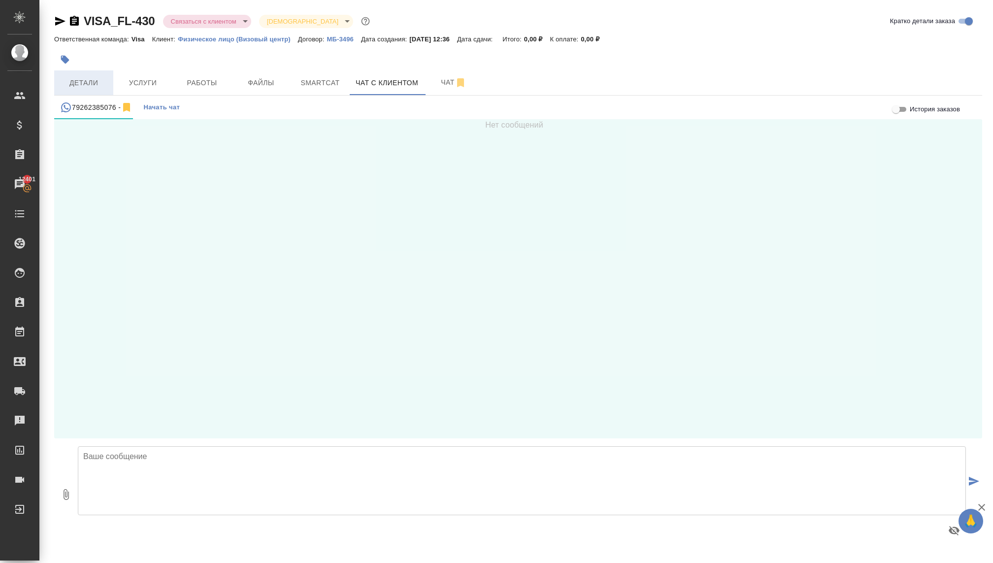
click at [92, 90] on button "Детали" at bounding box center [83, 82] width 59 height 25
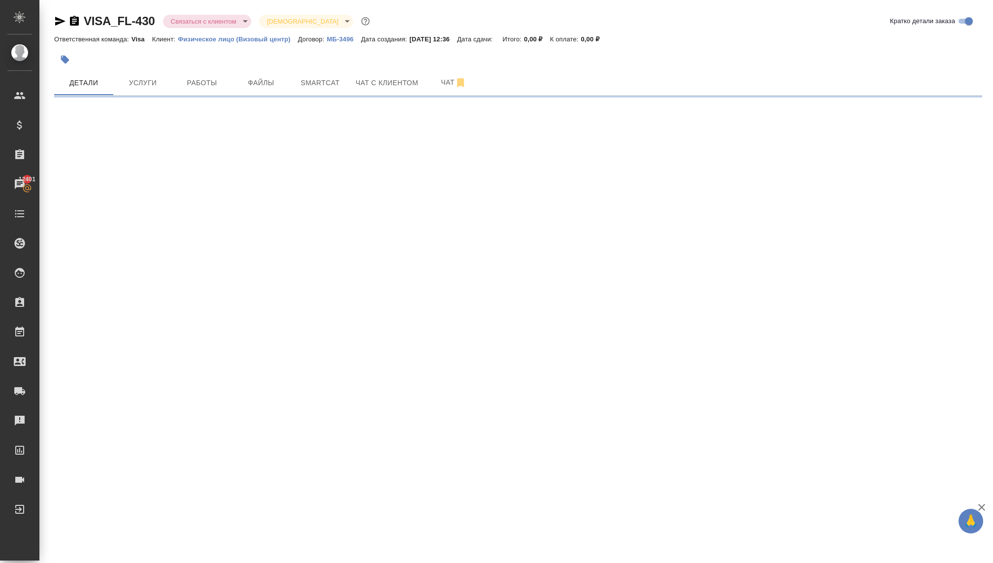
select select "RU"
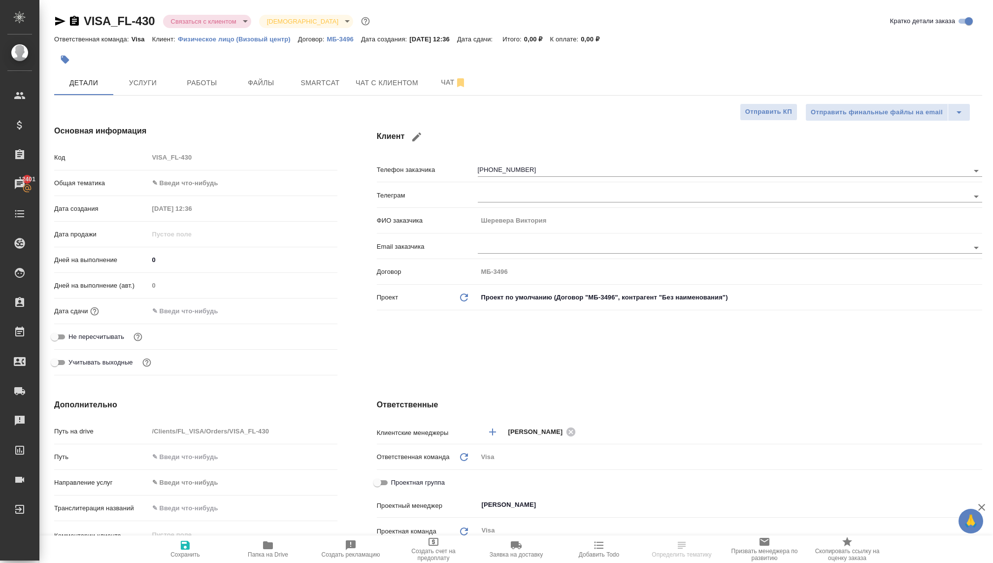
type textarea "x"
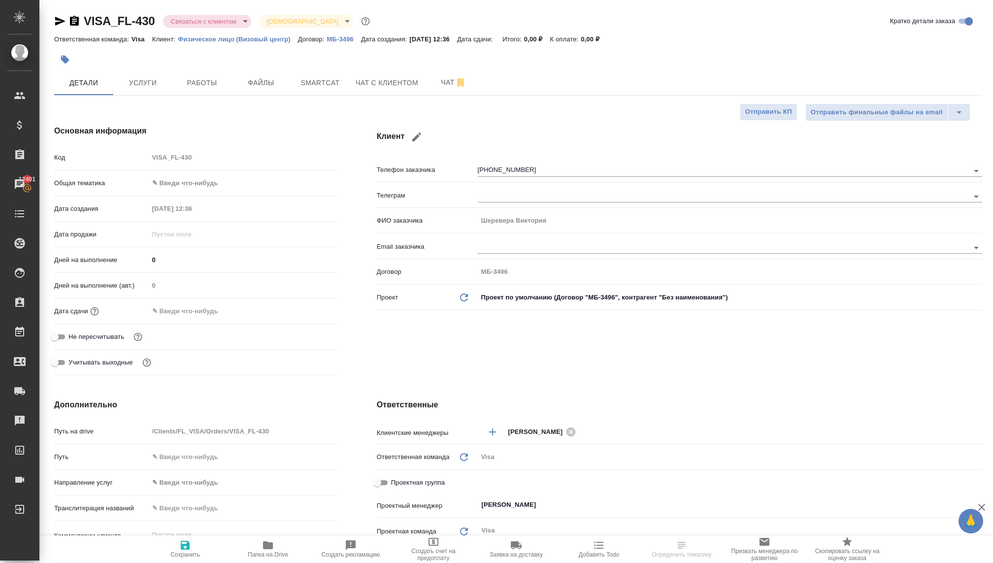
type textarea "x"
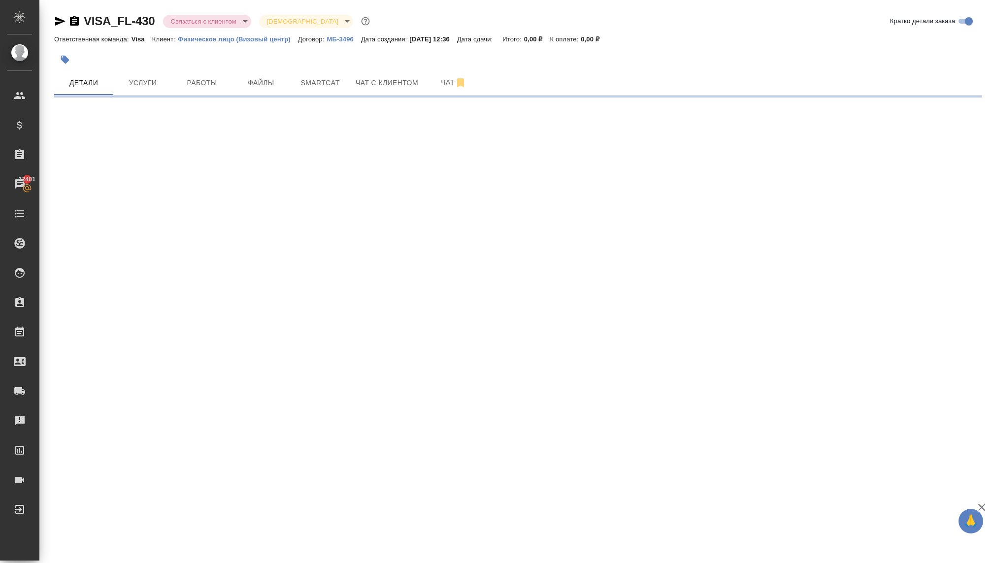
select select "RU"
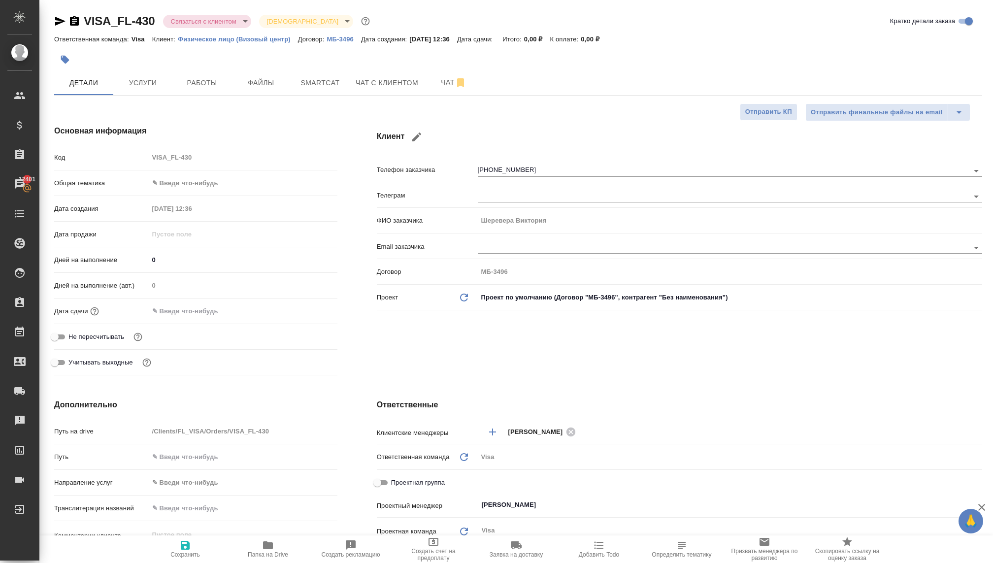
type textarea "x"
click at [208, 23] on body "🙏 .cls-1 fill:#fff; AWATERA Kovaleva Ekaterina Клиенты Спецификации Заказы 1240…" at bounding box center [496, 281] width 993 height 563
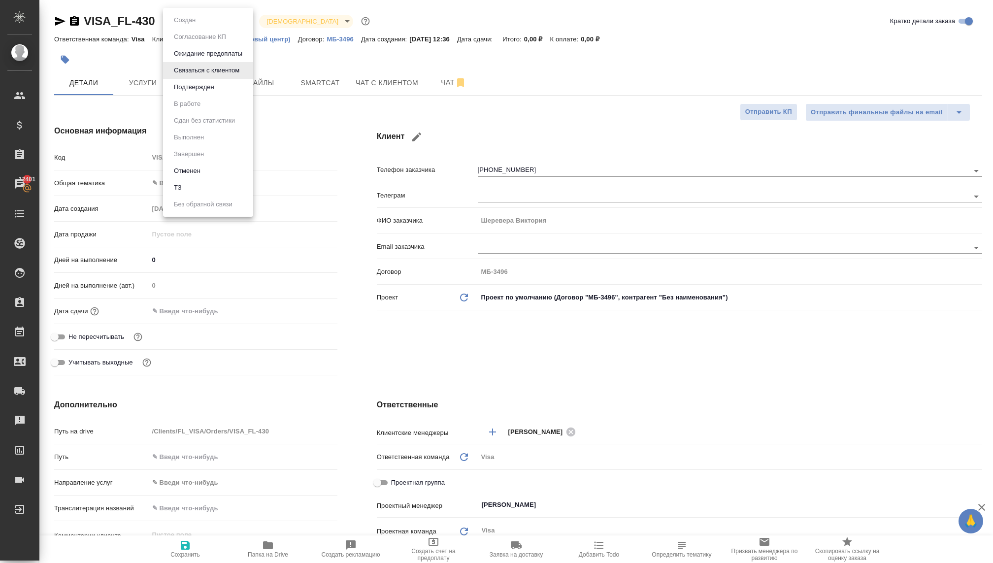
click at [184, 167] on button "Отменен" at bounding box center [187, 171] width 33 height 11
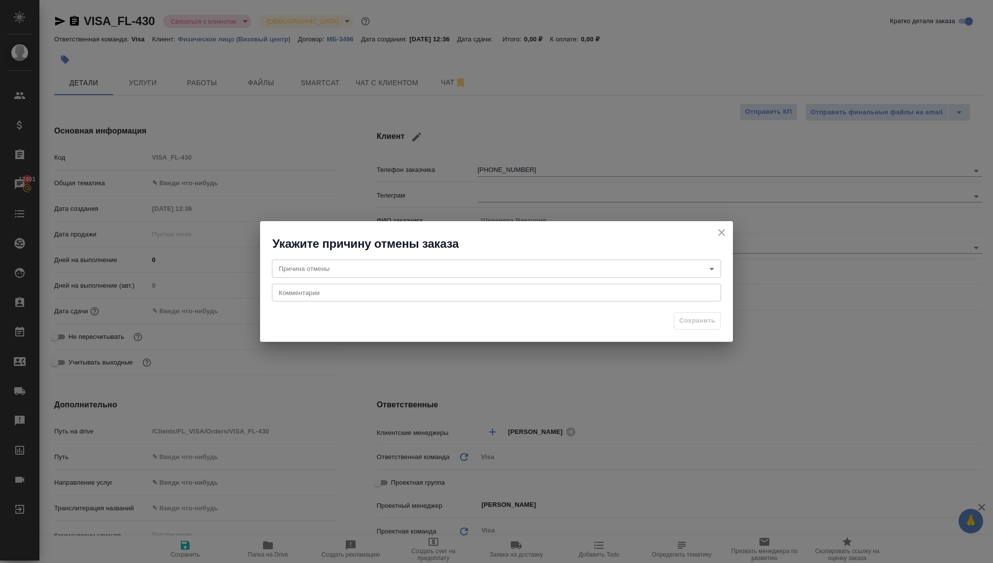
click at [338, 276] on body "🙏 .cls-1 fill:#fff; AWATERA Kovaleva Ekaterina Клиенты Спецификации Заказы 1240…" at bounding box center [496, 281] width 993 height 563
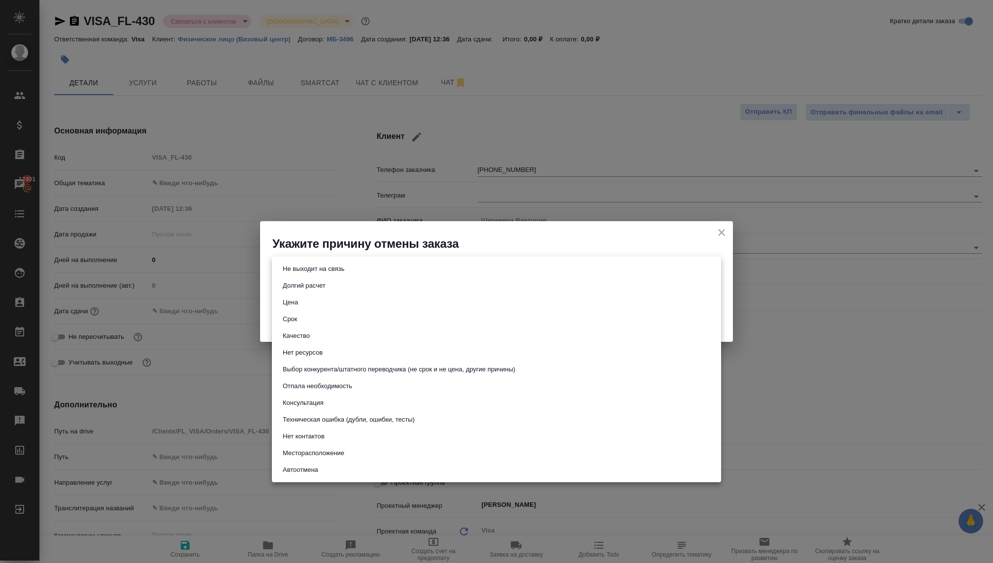
click at [323, 274] on button "Не выходит на связь" at bounding box center [314, 269] width 68 height 11
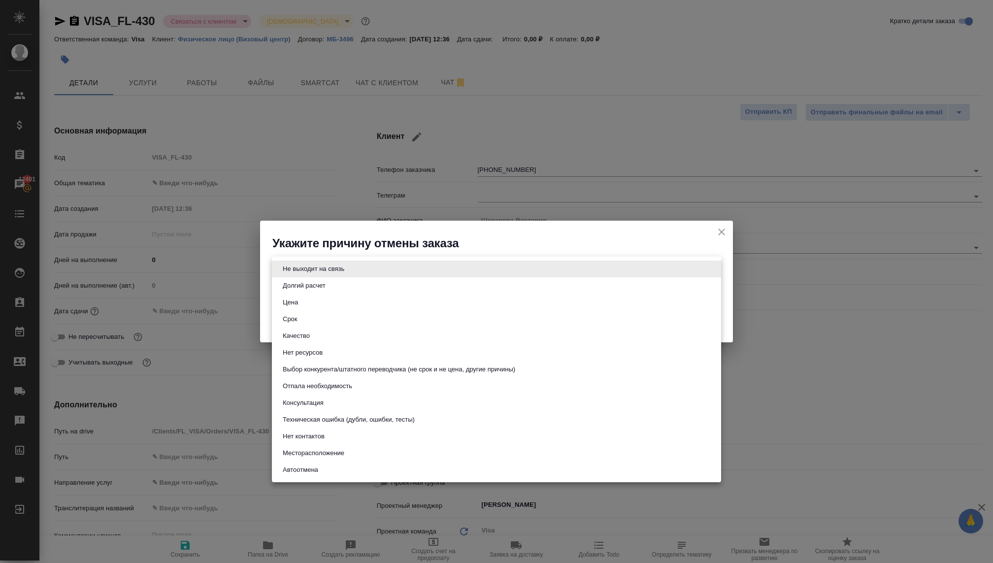
click at [503, 267] on body "🙏 .cls-1 fill:#fff; AWATERA Kovaleva Ekaterina Клиенты Спецификации Заказы 1240…" at bounding box center [496, 281] width 993 height 563
click at [312, 387] on button "Отпала необходимость" at bounding box center [317, 386] width 75 height 11
type input "noNeed"
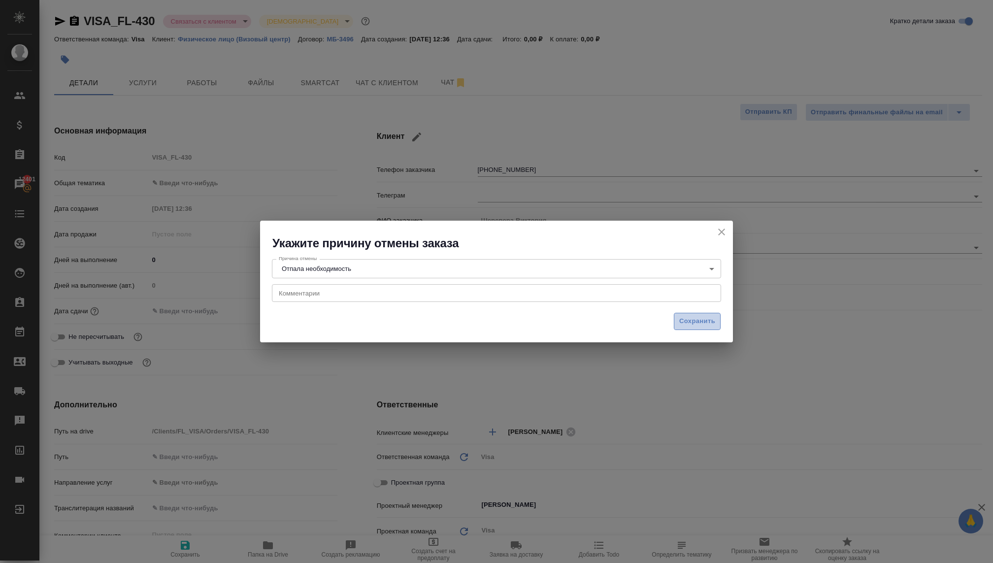
click at [676, 318] on button "Сохранить" at bounding box center [697, 321] width 47 height 17
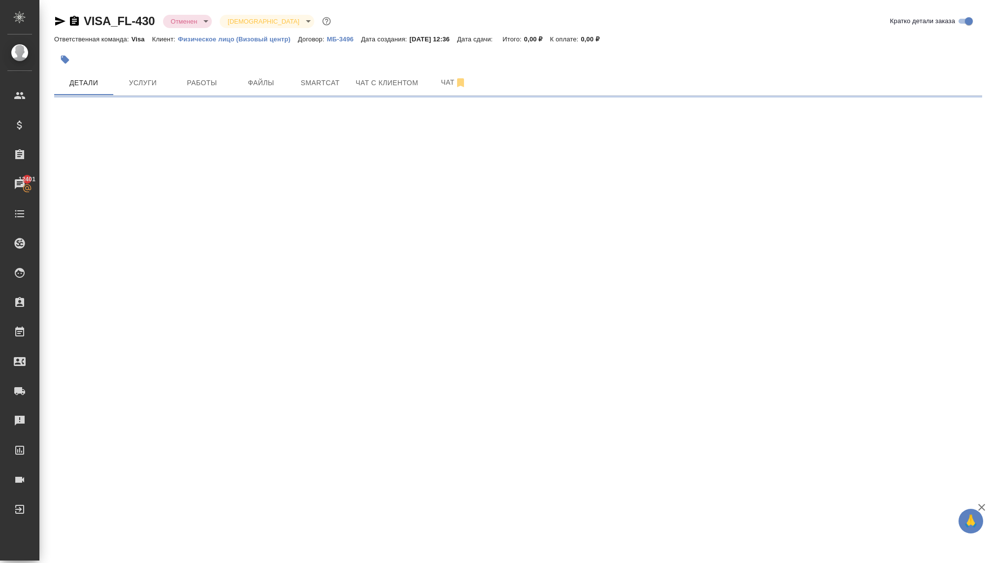
select select "RU"
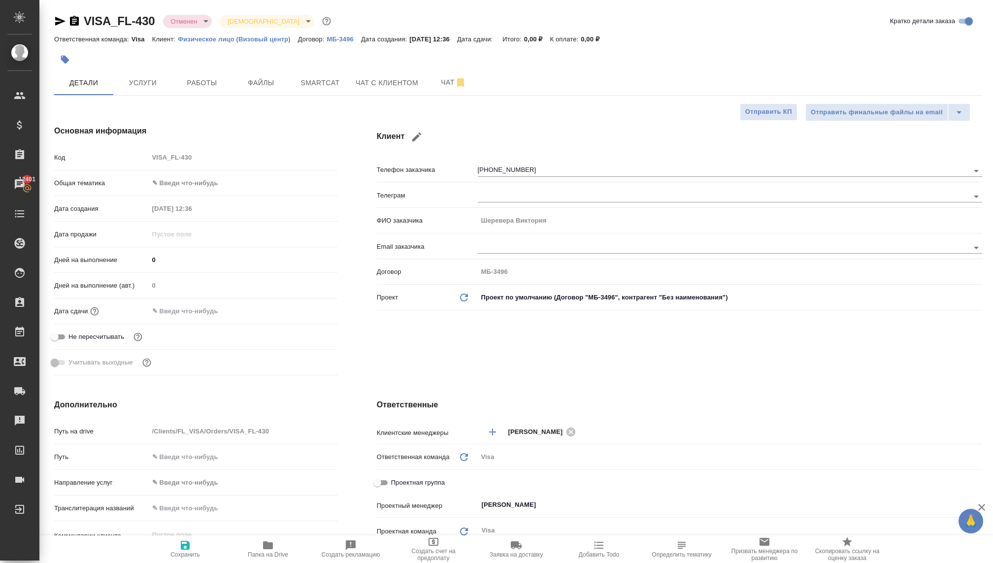
type textarea "x"
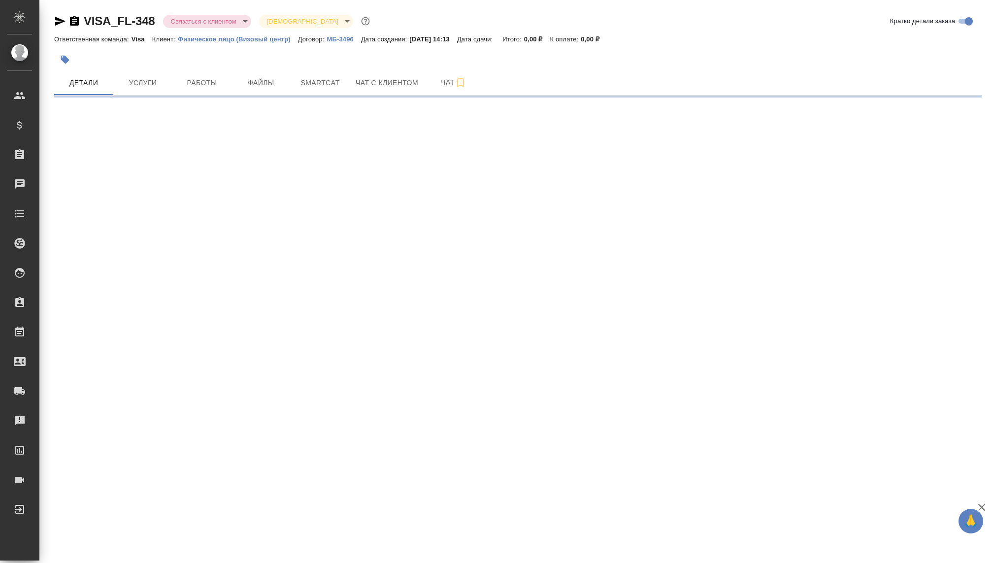
click at [216, 20] on body "🙏 .cls-1 fill:#fff; AWATERA [PERSON_NAME] Спецификации Заказы Чаты Todo Проекты…" at bounding box center [496, 281] width 993 height 563
select select "RU"
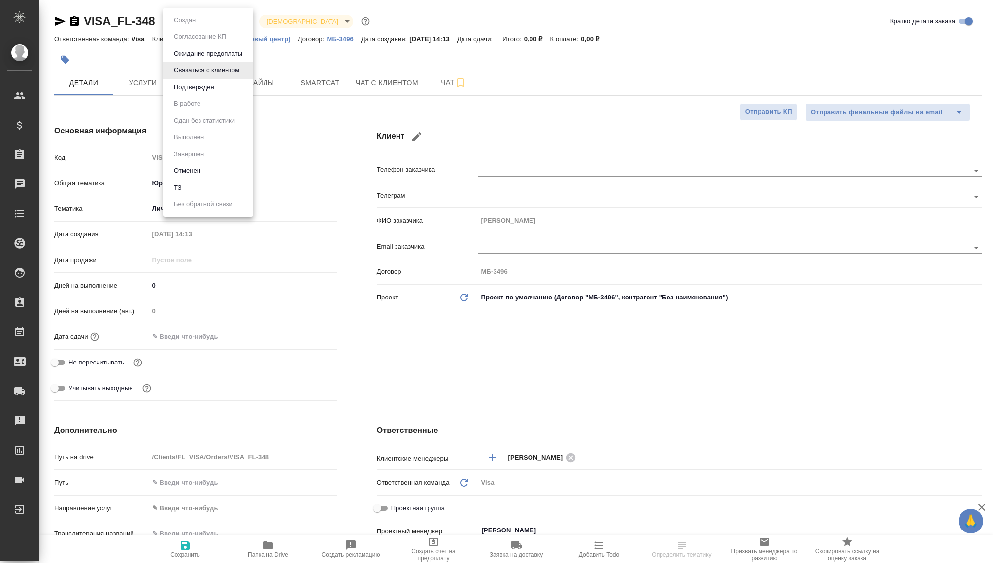
type textarea "x"
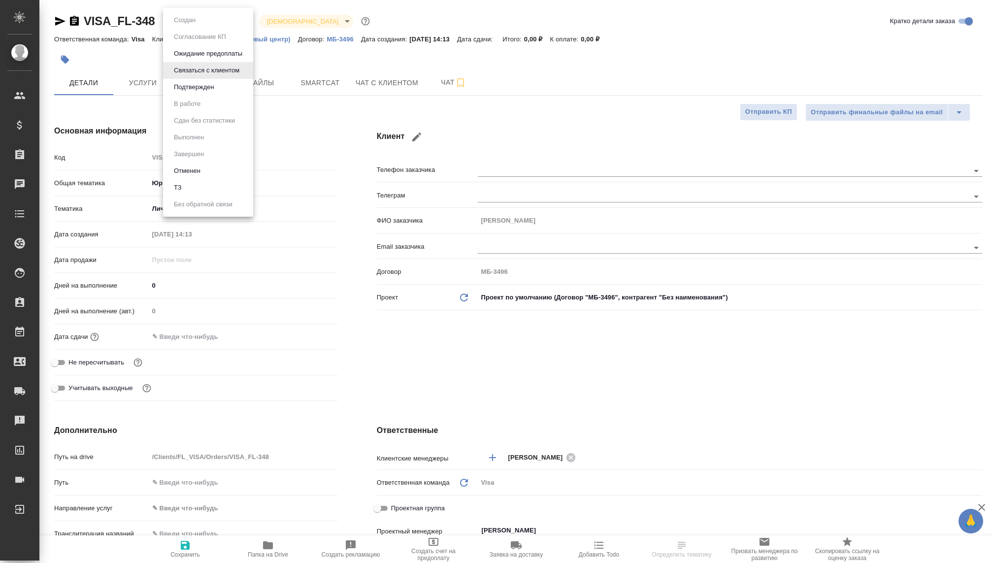
type textarea "x"
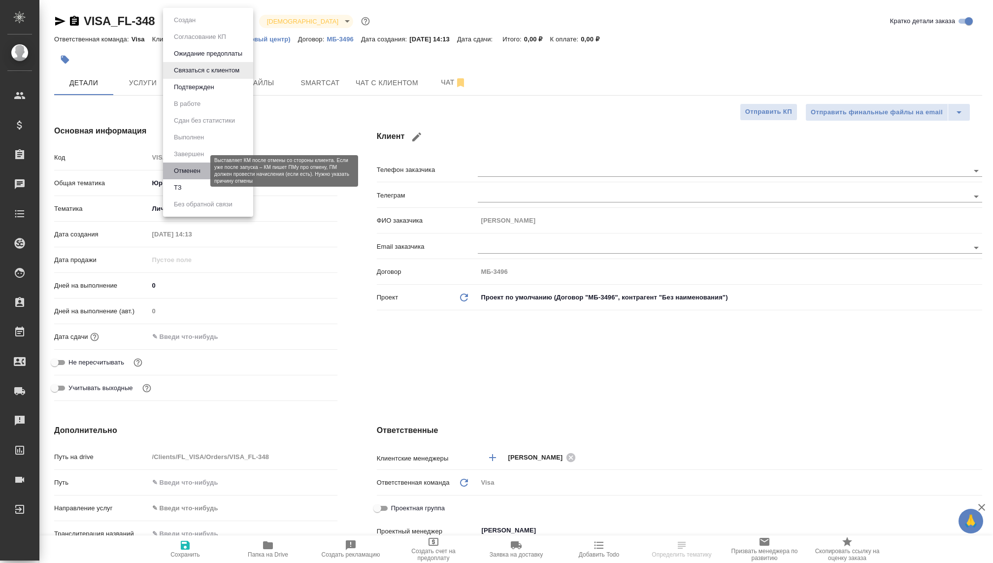
click at [183, 174] on button "Отменен" at bounding box center [187, 171] width 33 height 11
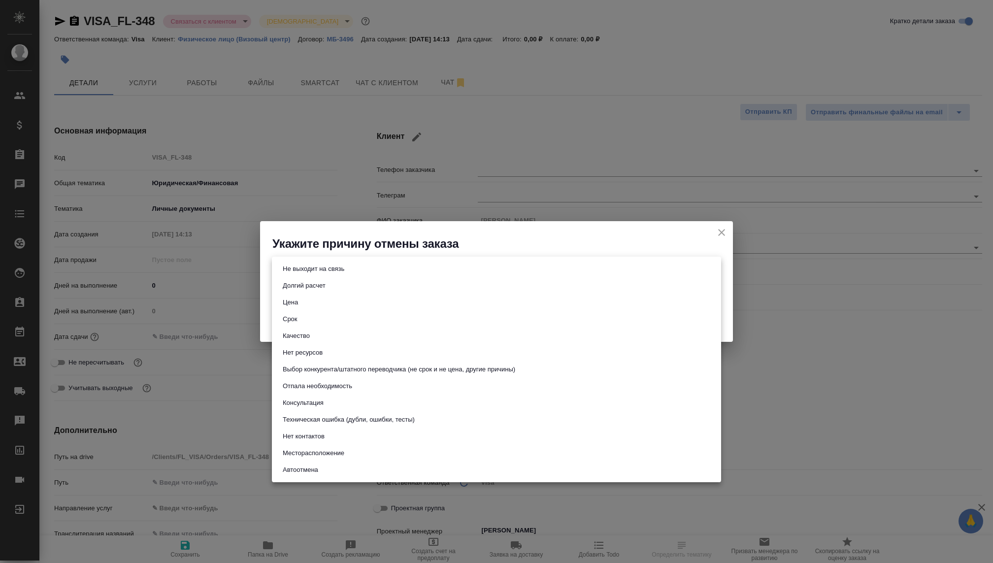
click at [393, 272] on body "🙏 .cls-1 fill:#fff; AWATERA Kovaleva Ekaterina Клиенты Спецификации Заказы Чаты…" at bounding box center [496, 281] width 993 height 563
click at [297, 387] on button "Отпала необходимость" at bounding box center [317, 386] width 75 height 11
type input "noNeed"
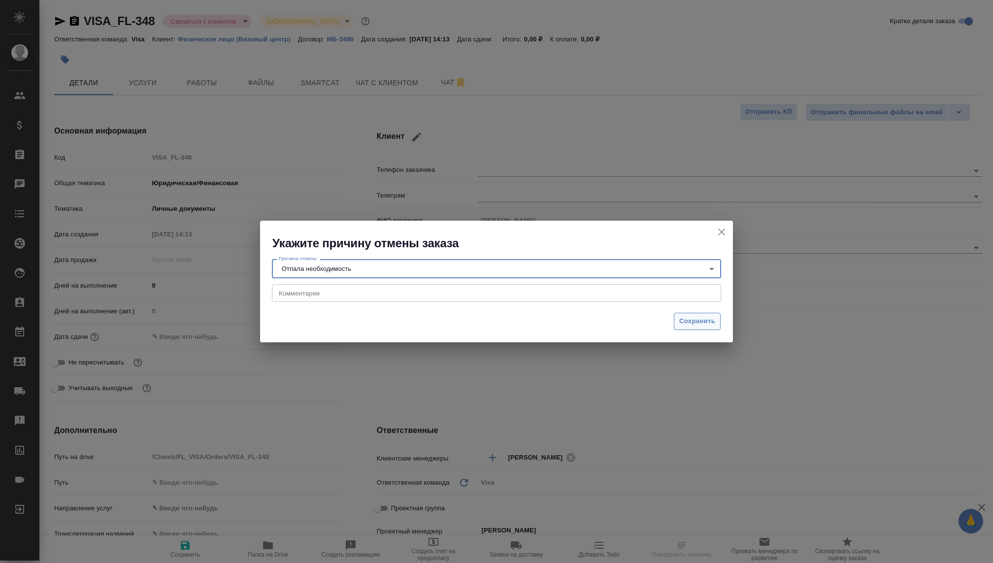
click at [681, 324] on span "Сохранить" at bounding box center [697, 321] width 36 height 11
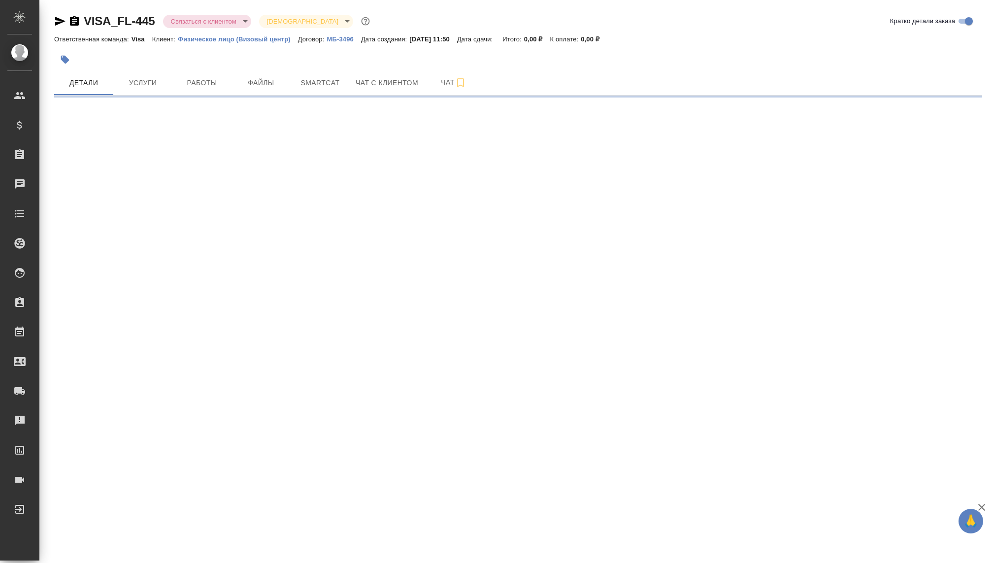
select select "RU"
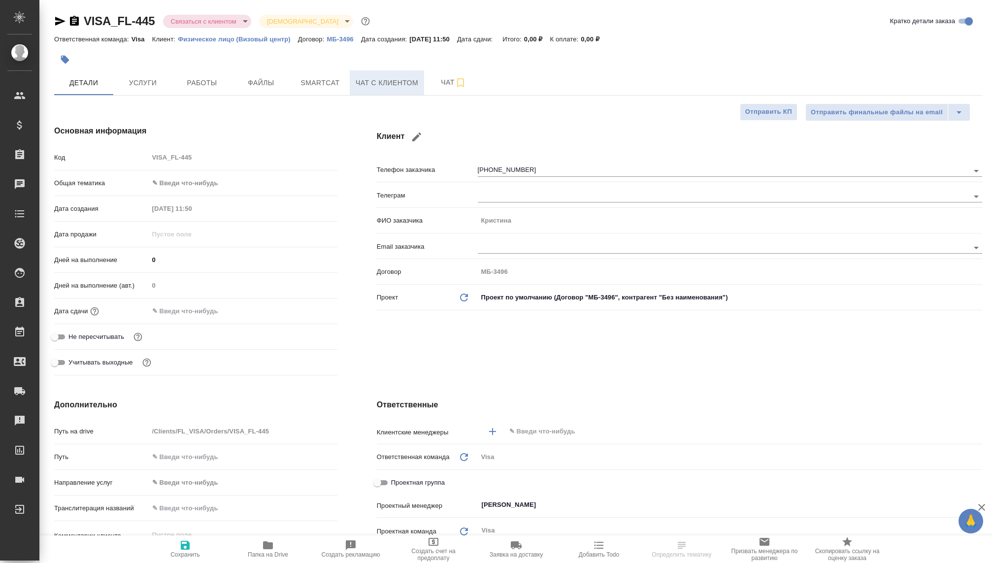
type textarea "x"
click at [368, 82] on span "Чат с клиентом" at bounding box center [387, 83] width 63 height 12
type textarea "x"
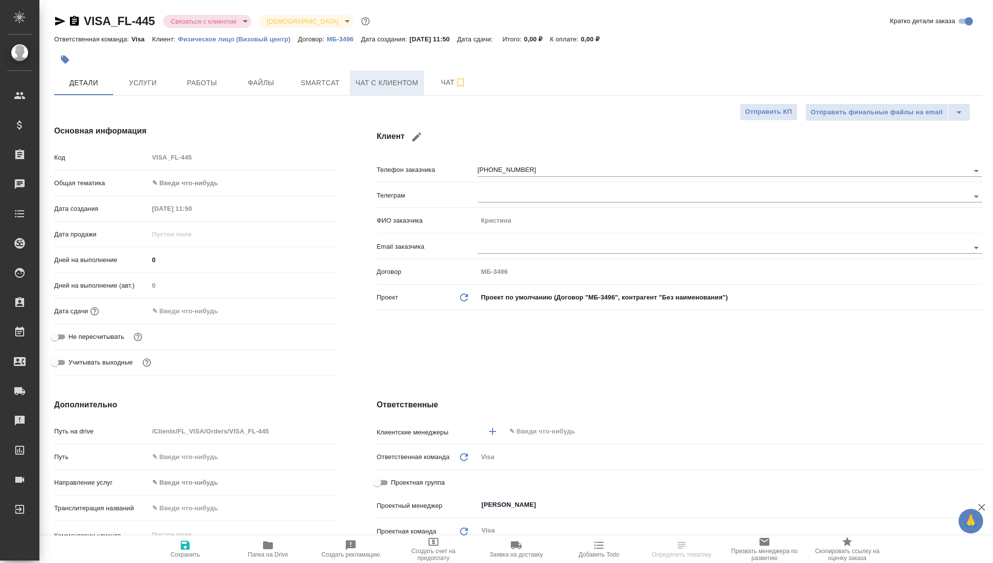
type textarea "x"
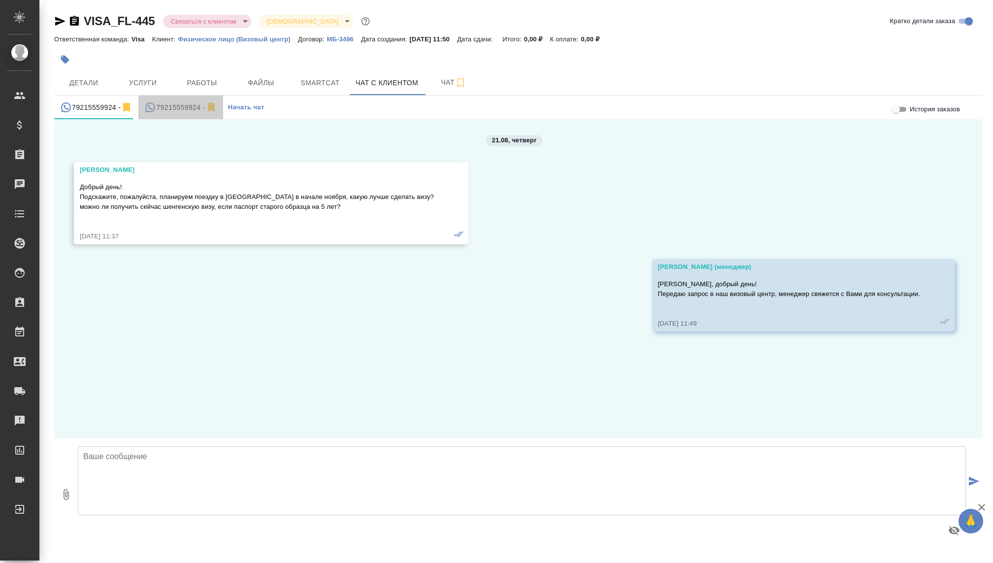
click at [175, 112] on div "79215559924 -" at bounding box center [180, 107] width 72 height 12
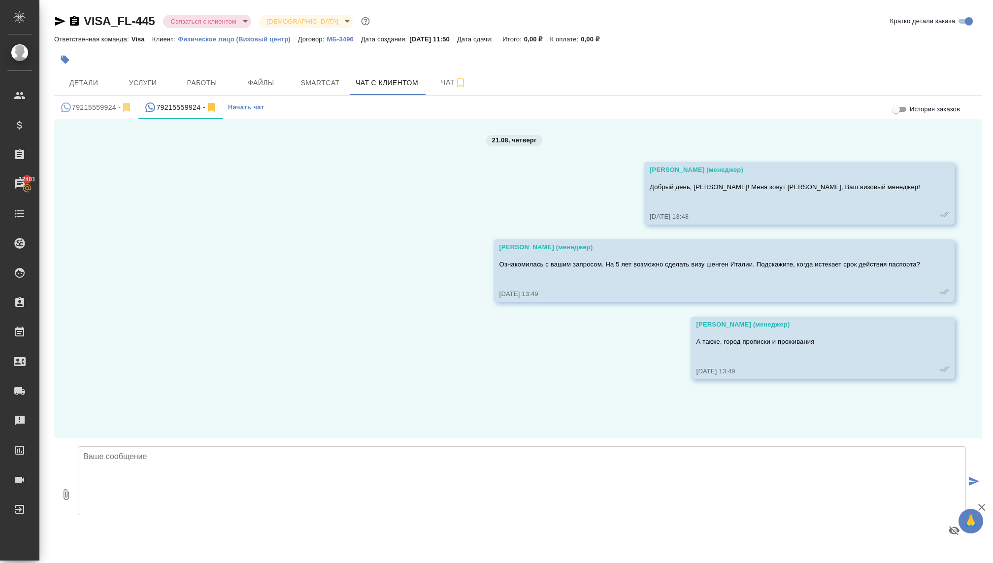
click at [100, 106] on div "79215559924 -" at bounding box center [96, 107] width 72 height 12
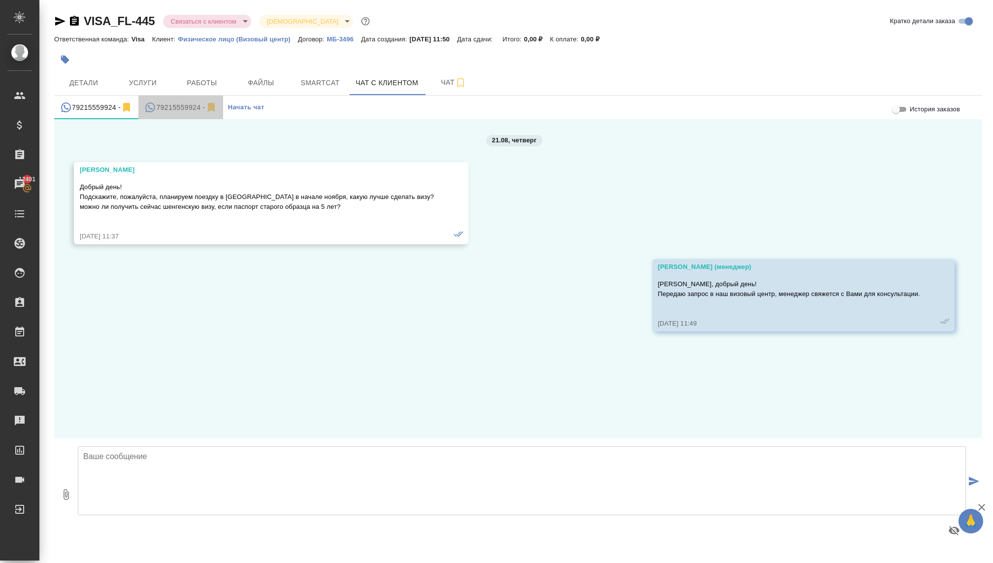
click at [174, 106] on div "79215559924 -" at bounding box center [180, 107] width 72 height 12
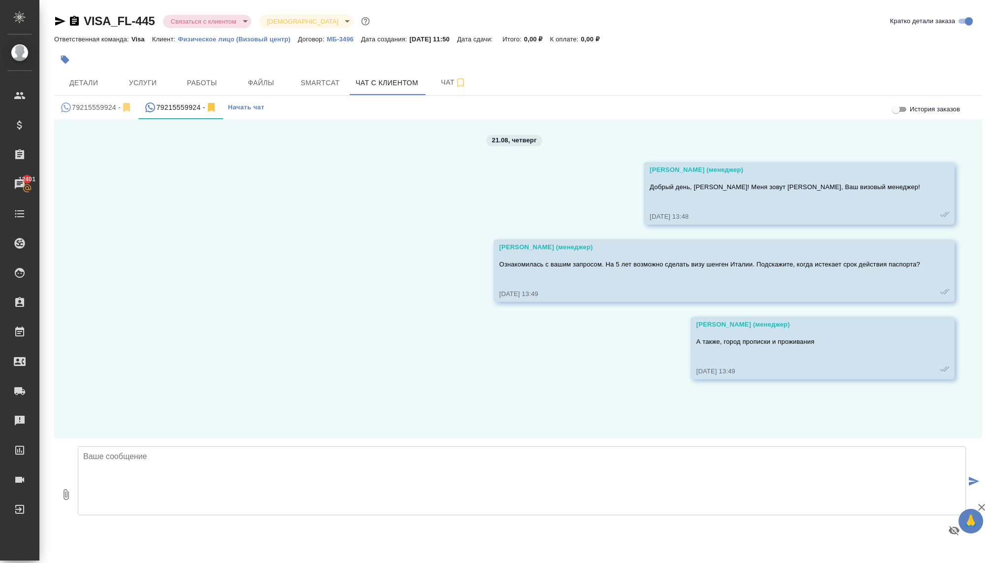
click at [353, 481] on textarea at bounding box center [522, 480] width 888 height 69
click at [241, 24] on body "🙏 .cls-1 fill:#fff; AWATERA Kovaleva Ekaterina Клиенты Спецификации Заказы 1240…" at bounding box center [496, 281] width 993 height 563
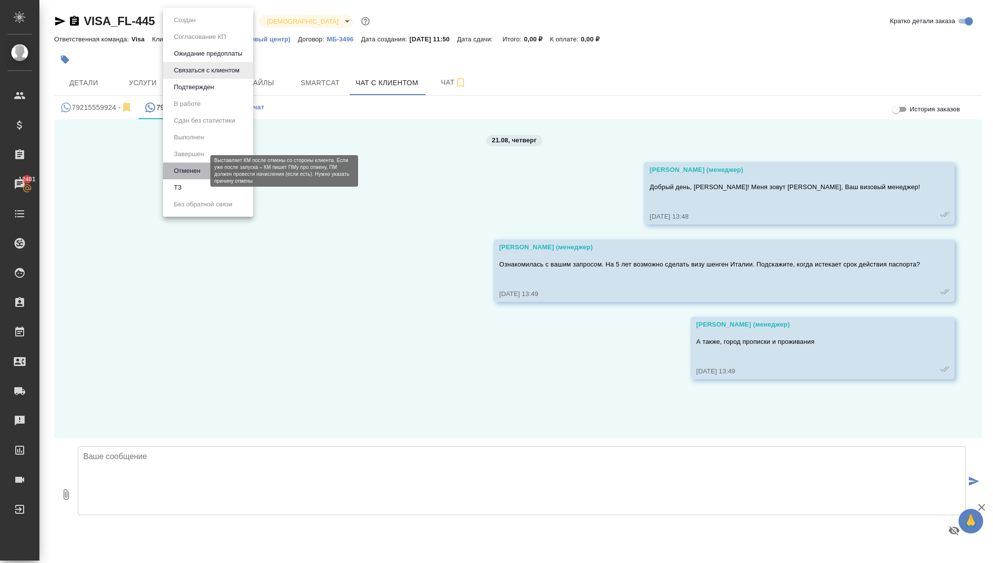
click at [190, 171] on button "Отменен" at bounding box center [187, 171] width 33 height 11
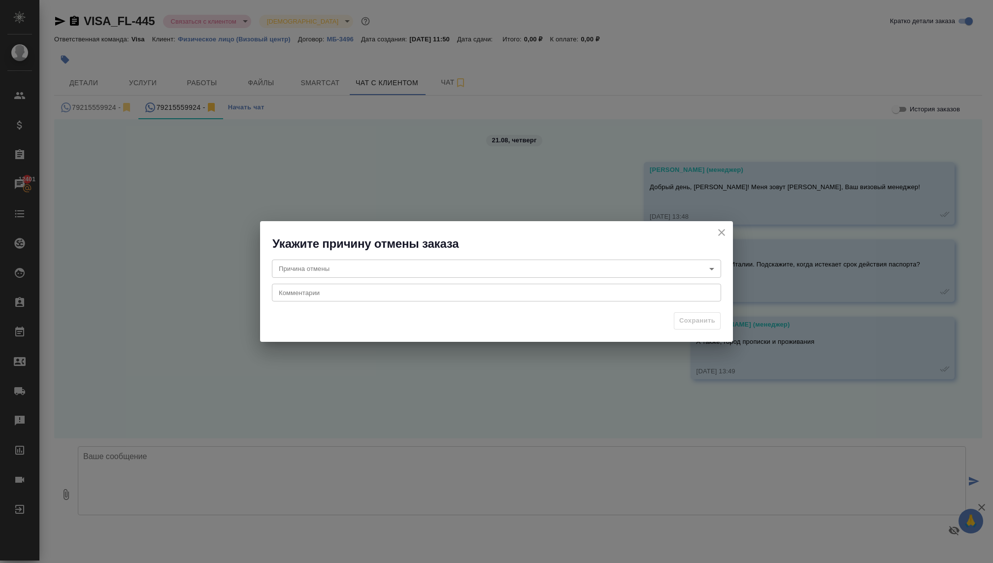
click at [318, 264] on body "🙏 .cls-1 fill:#fff; AWATERA Kovaleva Ekaterina Клиенты Спецификации Заказы 1240…" at bounding box center [496, 281] width 993 height 563
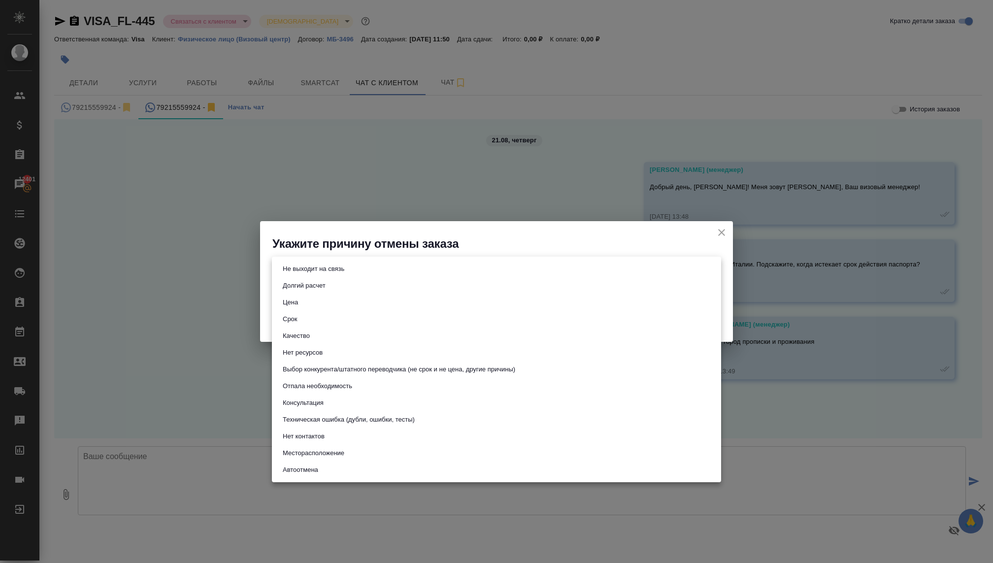
click at [310, 271] on button "Не выходит на связь" at bounding box center [314, 269] width 68 height 11
type input "stopContacting"
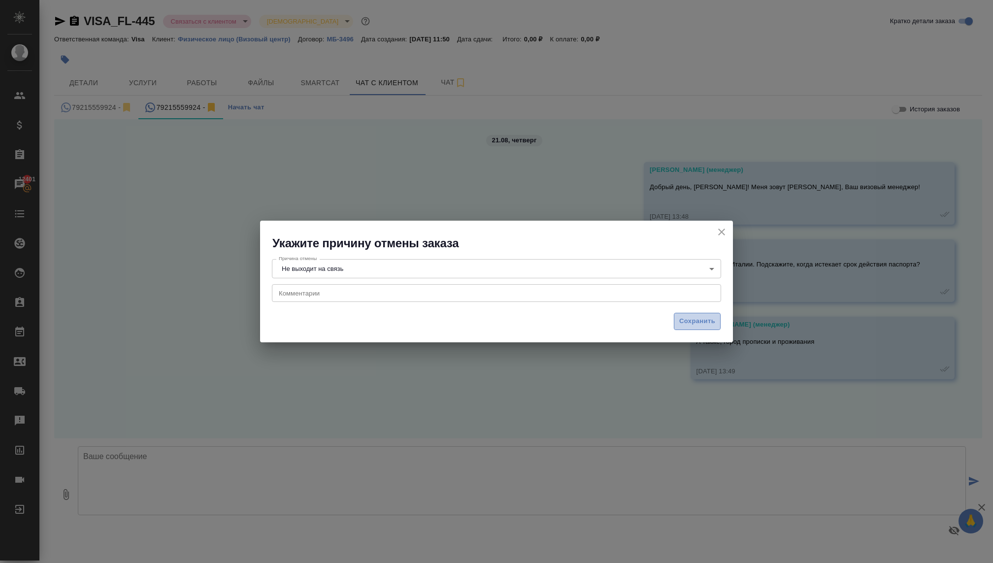
click at [700, 325] on span "Сохранить" at bounding box center [697, 321] width 36 height 11
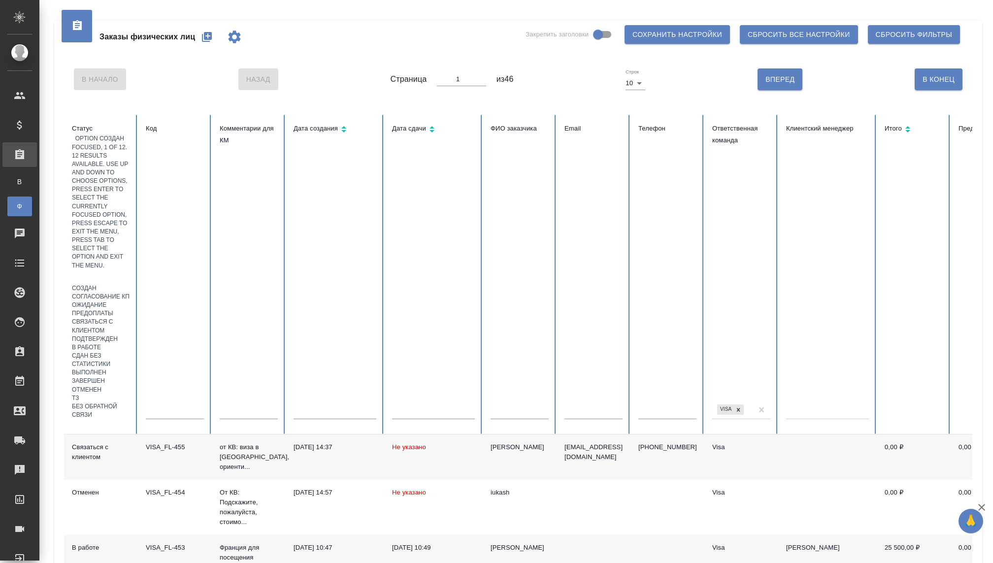
click at [97, 270] on div at bounding box center [101, 277] width 58 height 14
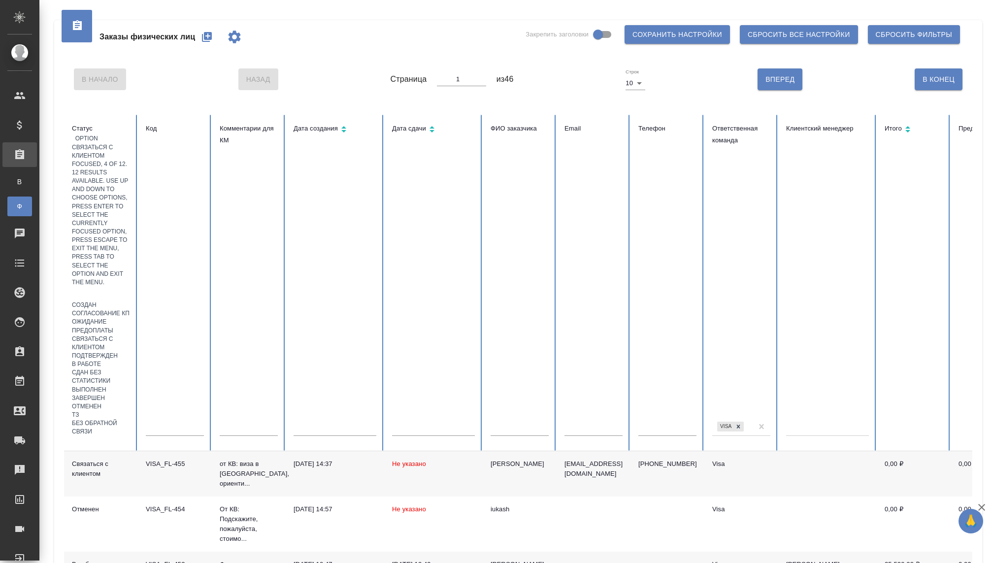
click at [101, 335] on div "Связаться с клиентом" at bounding box center [101, 343] width 58 height 17
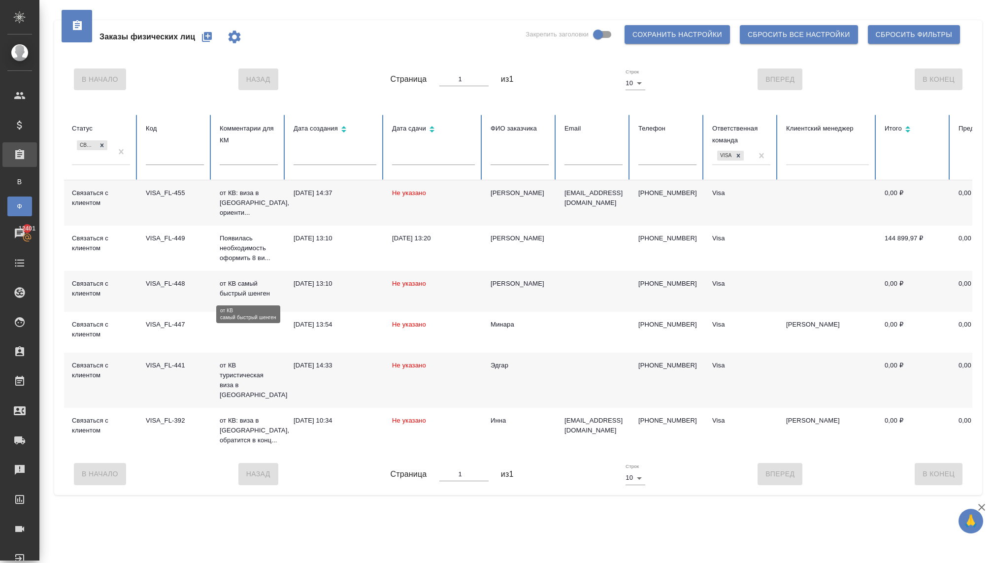
click at [242, 290] on p "от КВ самый быстрый шенген" at bounding box center [249, 289] width 58 height 20
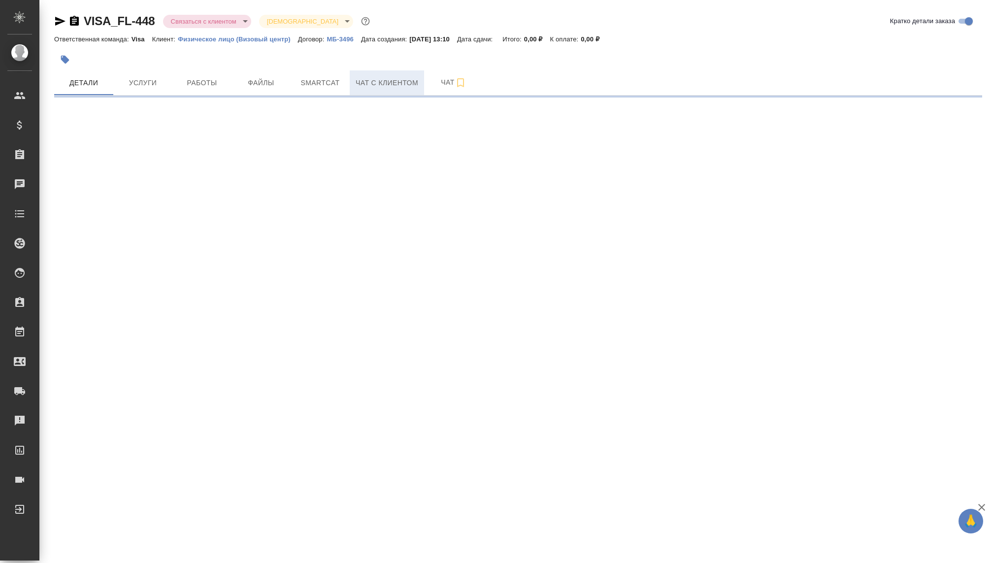
select select "RU"
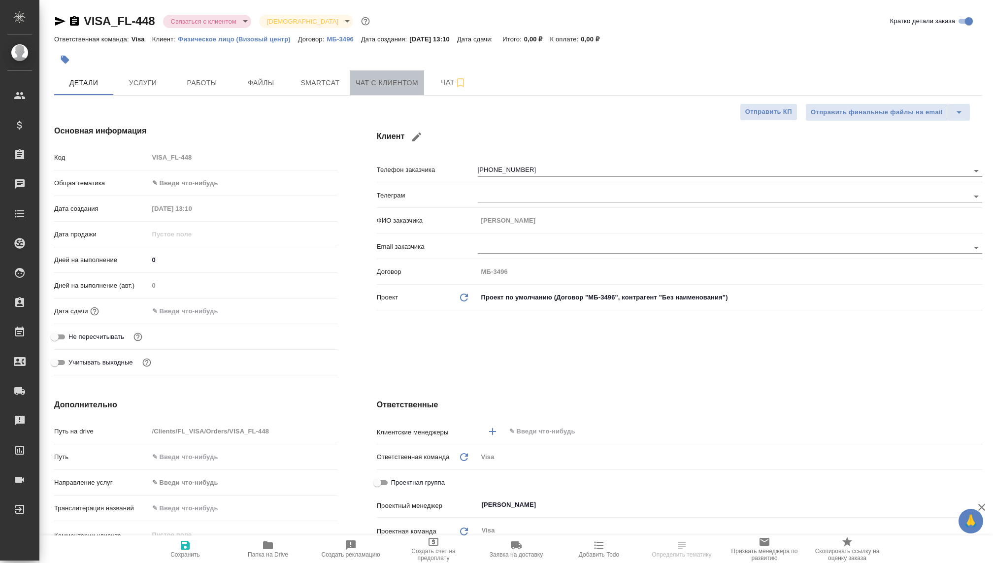
click at [375, 81] on span "Чат с клиентом" at bounding box center [387, 83] width 63 height 12
type textarea "x"
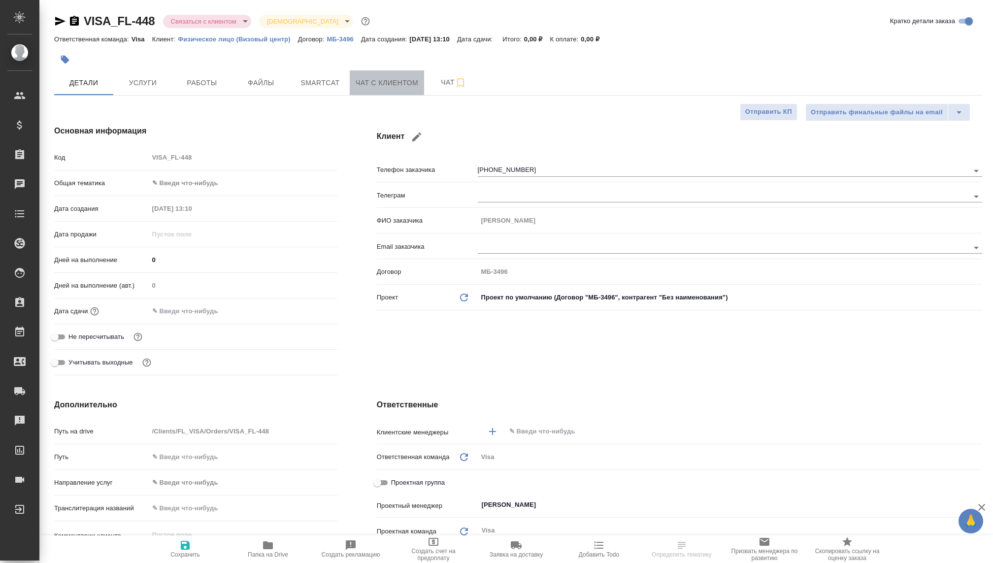
type textarea "x"
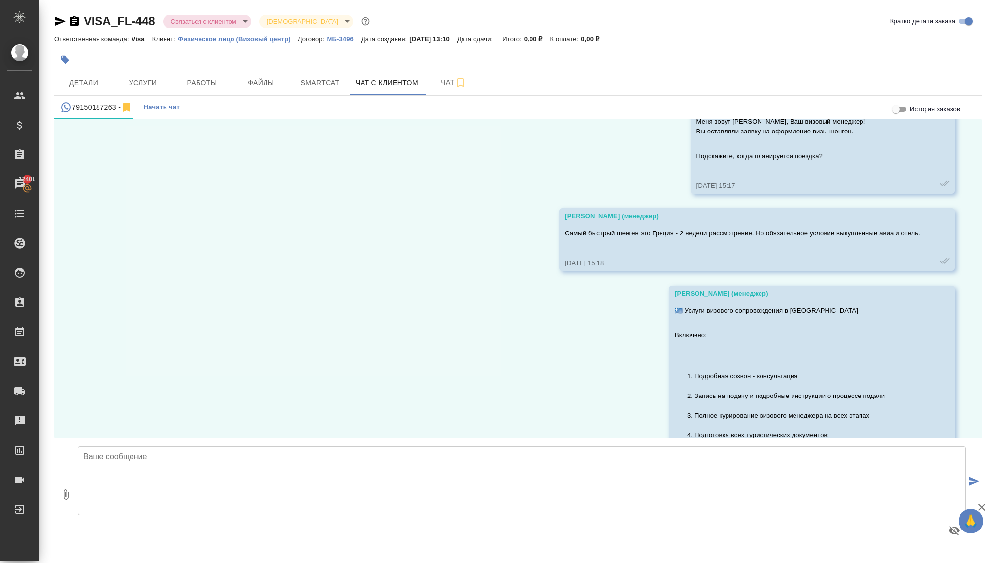
scroll to position [483, 0]
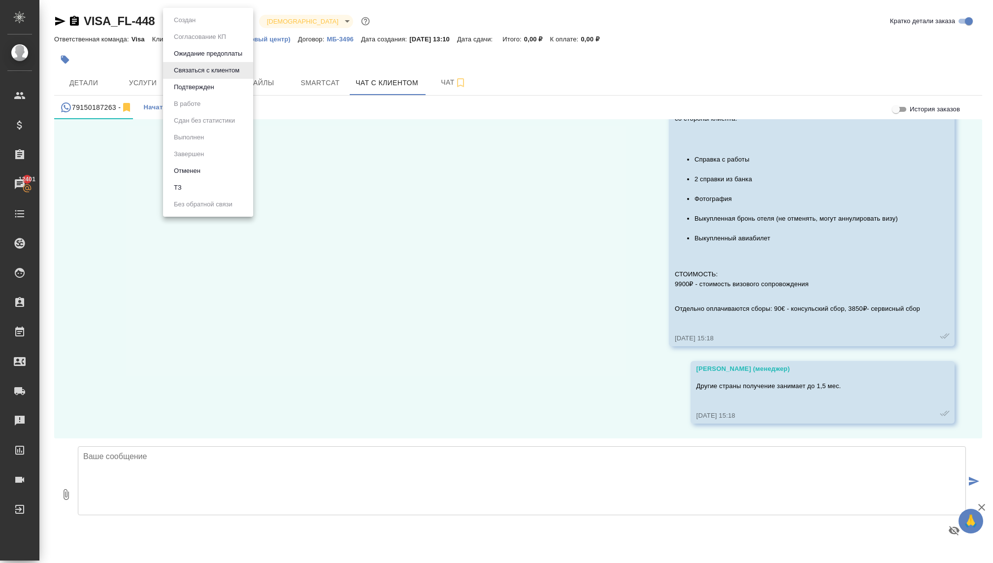
click at [189, 22] on body "🙏 .cls-1 fill:#fff; AWATERA [PERSON_NAME] Спецификации Заказы 12401 Чаты Todo П…" at bounding box center [496, 281] width 993 height 563
click at [186, 169] on button "Отменен" at bounding box center [187, 171] width 33 height 11
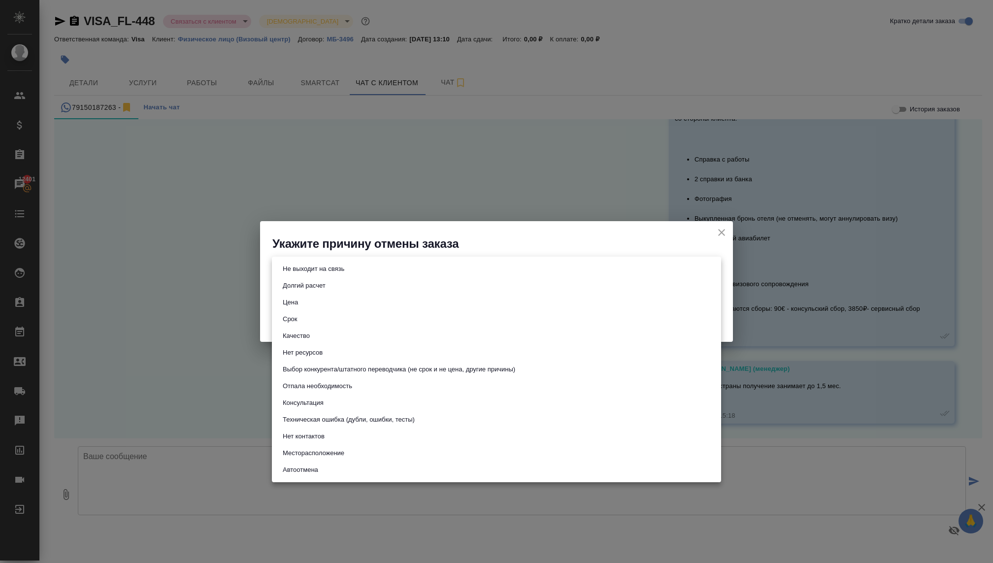
click at [464, 272] on body "🙏 .cls-1 fill:#fff; AWATERA [PERSON_NAME] Спецификации Заказы 12401 Чаты Todo П…" at bounding box center [496, 281] width 993 height 563
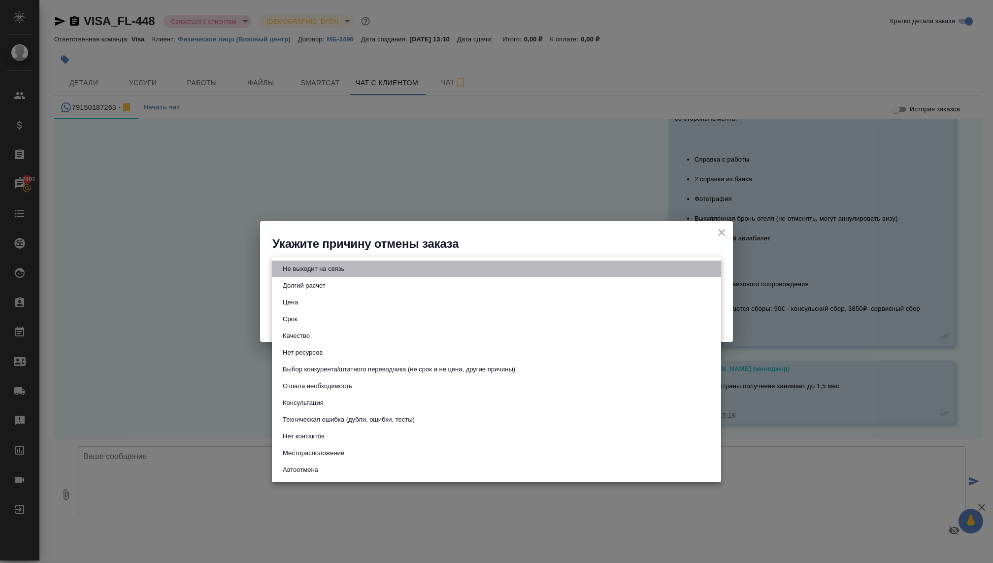
click at [394, 272] on li "Не выходит на связь" at bounding box center [496, 269] width 449 height 17
type input "stopContacting"
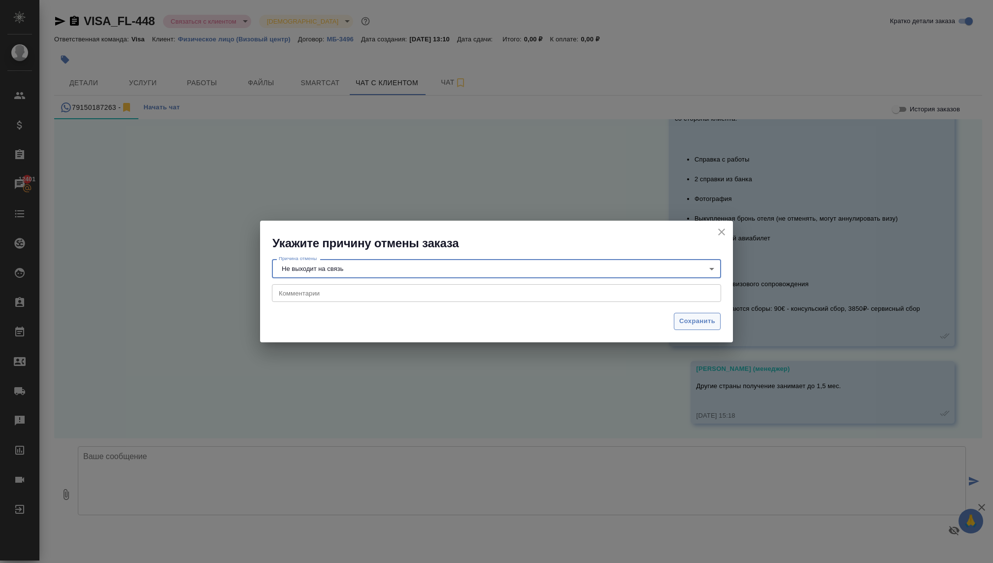
click at [697, 326] on span "Сохранить" at bounding box center [697, 321] width 36 height 11
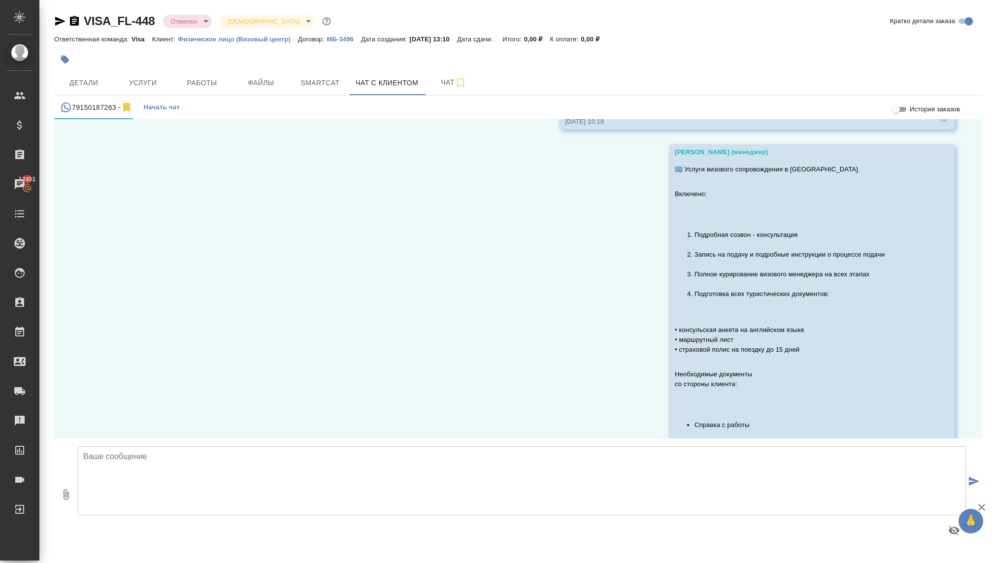
scroll to position [424, 0]
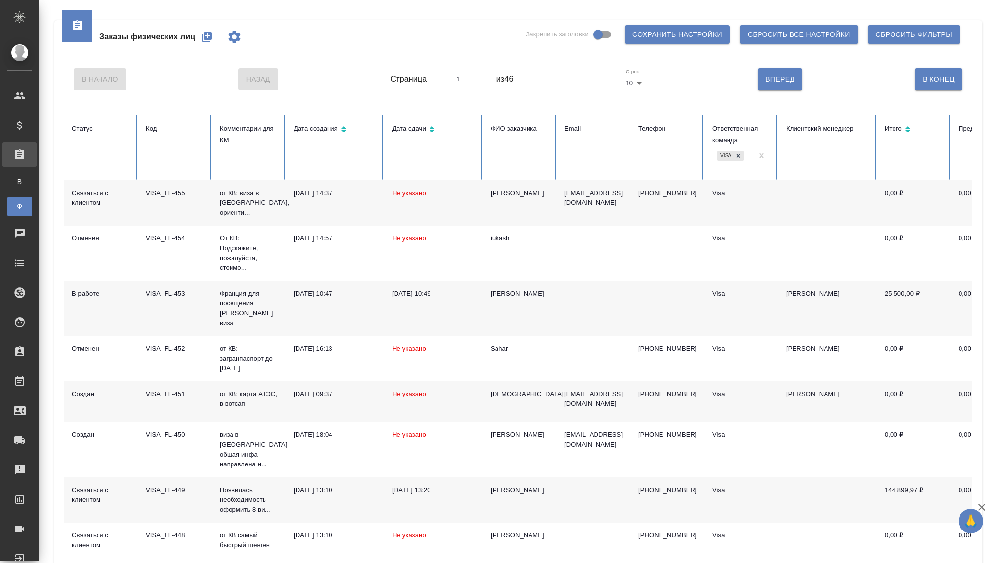
click at [101, 158] on div at bounding box center [101, 155] width 58 height 14
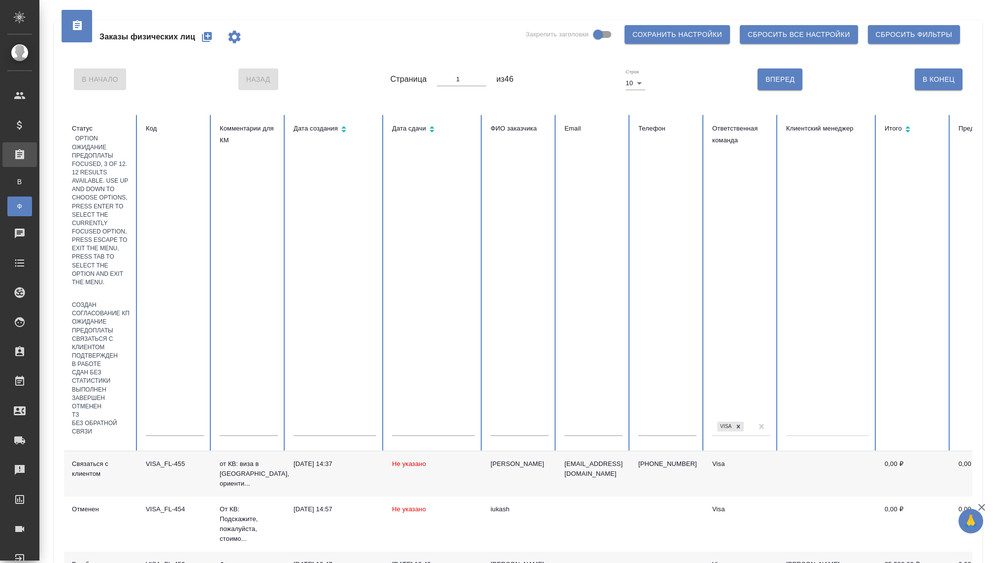
click at [121, 318] on div "Ожидание предоплаты" at bounding box center [101, 326] width 58 height 17
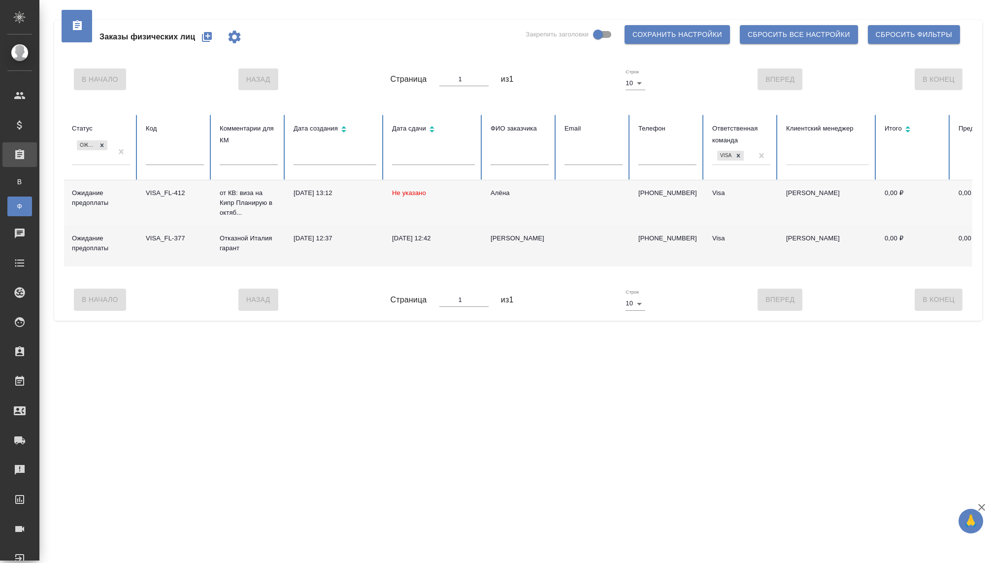
click at [158, 242] on div "VISA_FL-377" at bounding box center [175, 239] width 58 height 10
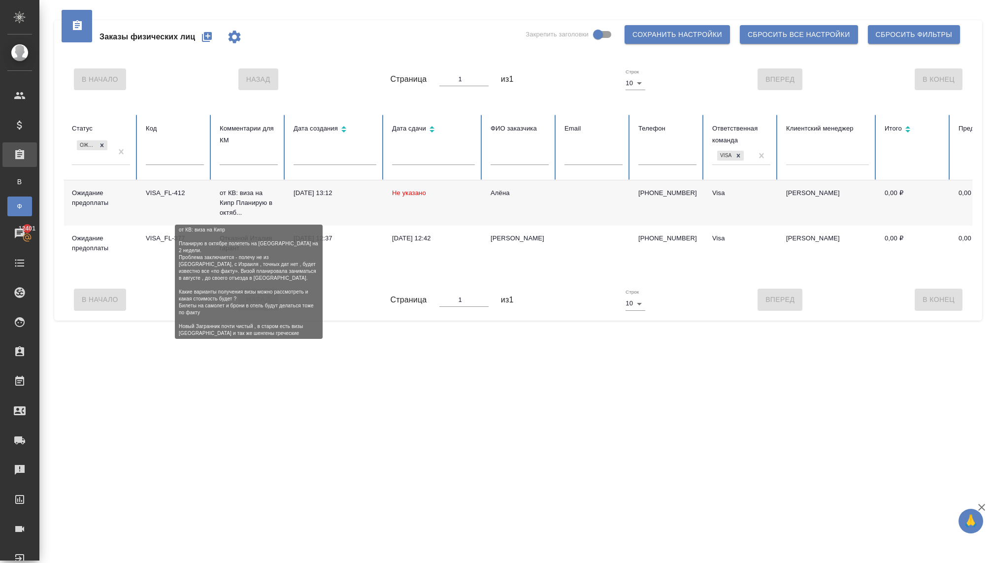
click at [242, 203] on p "от КВ: виза на Кипр Планирую в октяб..." at bounding box center [249, 203] width 58 height 30
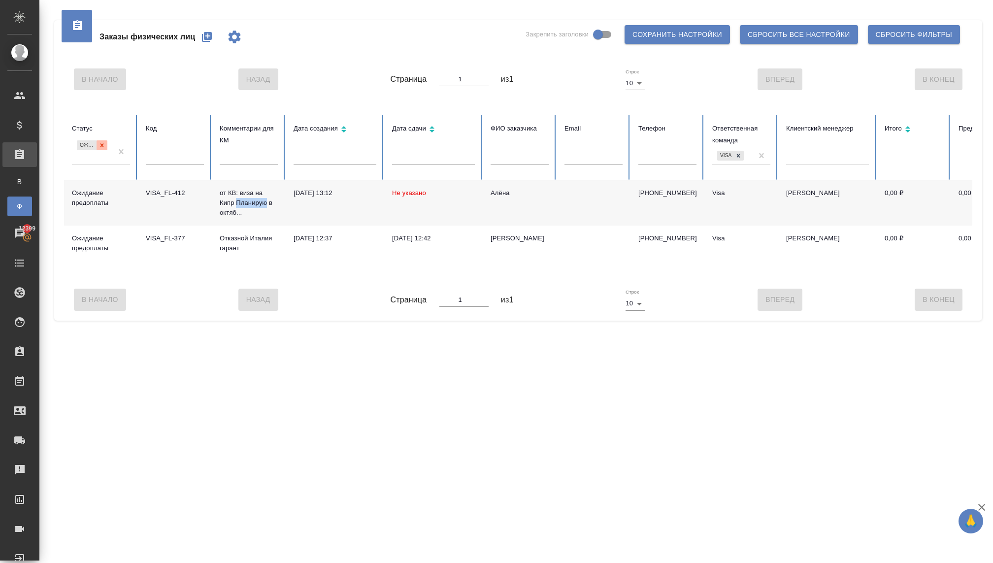
click at [102, 147] on icon at bounding box center [102, 145] width 7 height 7
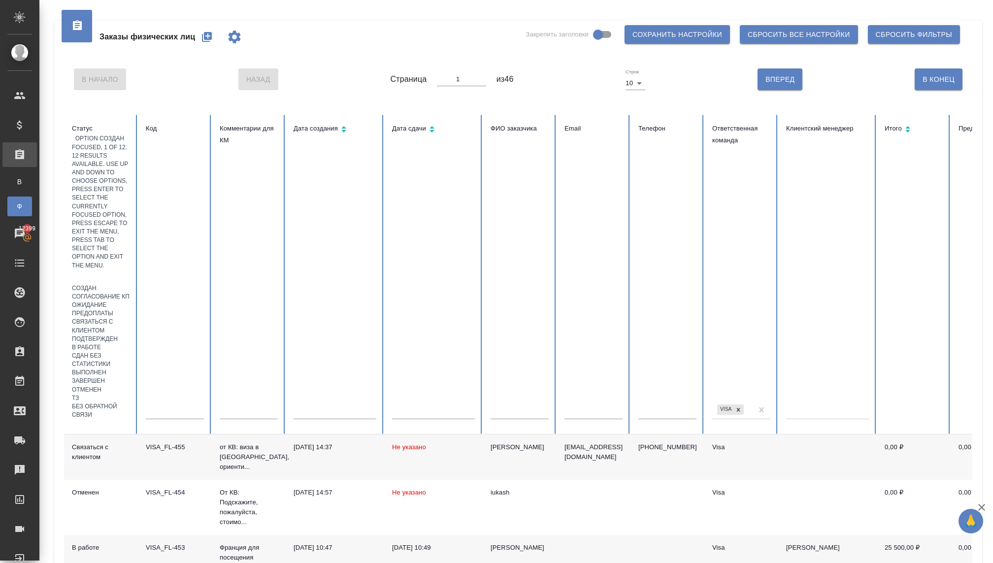
click at [104, 270] on div at bounding box center [101, 277] width 58 height 14
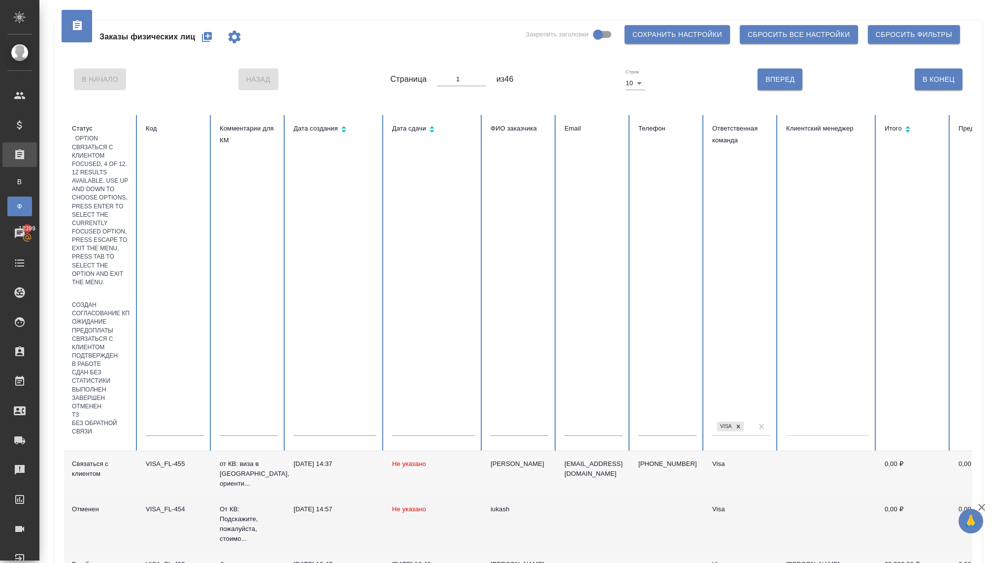
click at [108, 335] on div "Связаться с клиентом" at bounding box center [101, 343] width 58 height 17
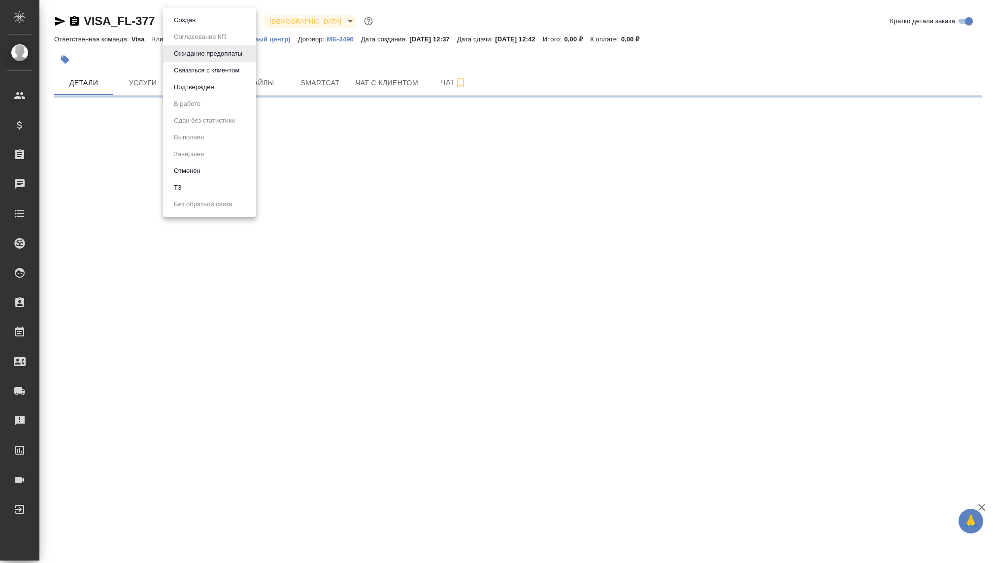
click at [242, 23] on body "🙏 .cls-1 fill:#fff; AWATERA [PERSON_NAME] Спецификации Заказы Чаты Todo Проекты…" at bounding box center [496, 281] width 993 height 563
select select "RU"
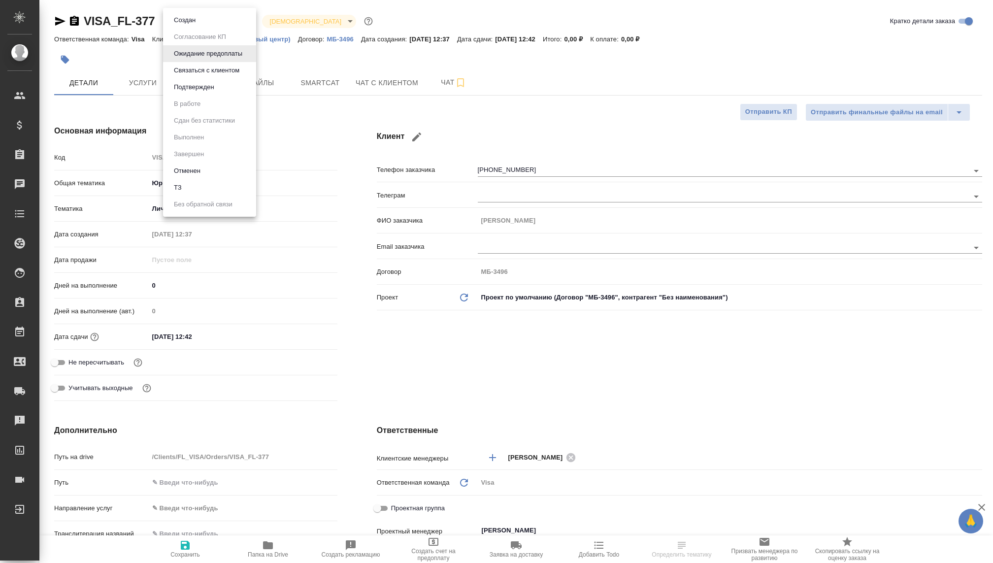
type textarea "x"
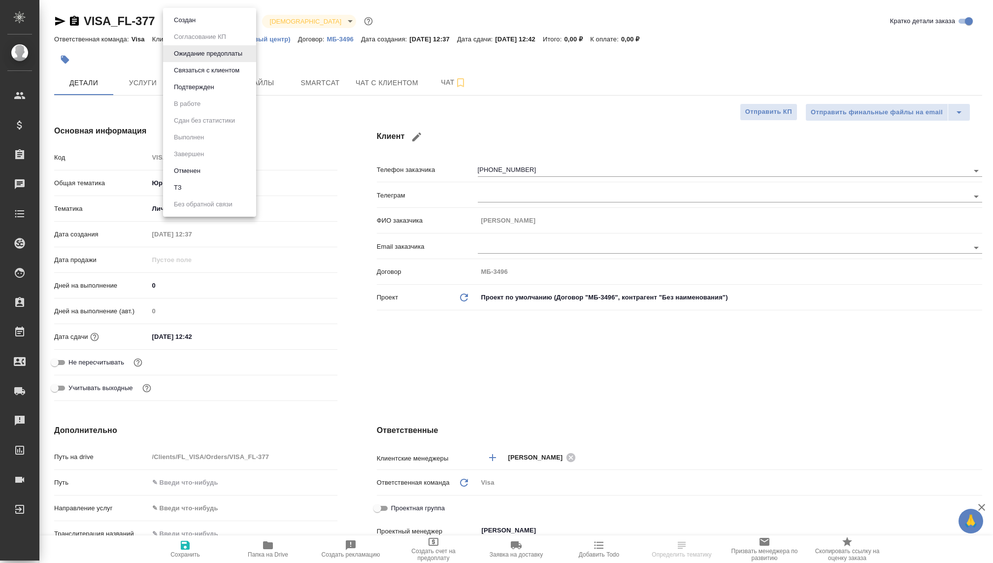
type textarea "x"
click at [204, 169] on li "Отменен" at bounding box center [209, 171] width 93 height 17
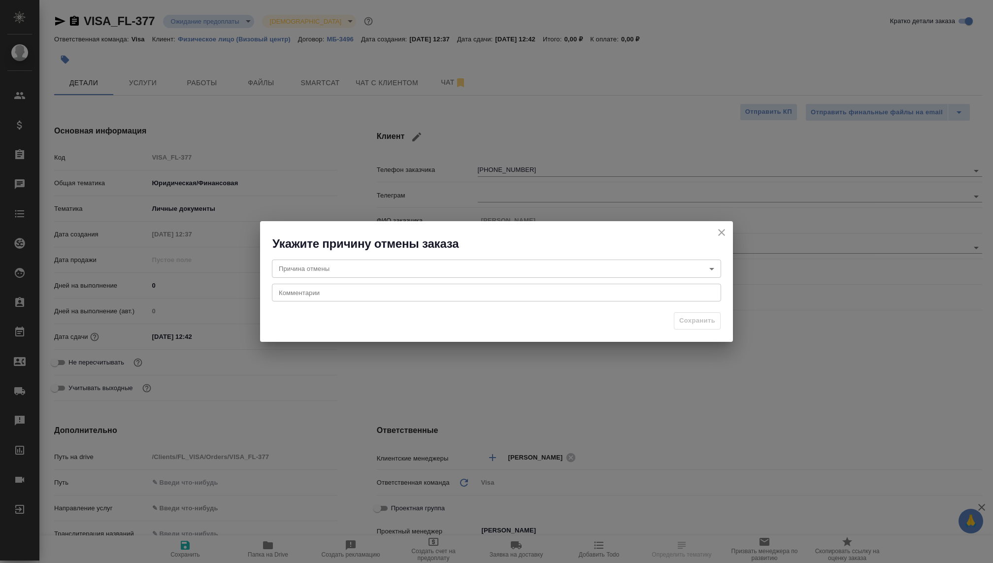
click at [350, 270] on body "🙏 .cls-1 fill:#fff; AWATERA Kovaleva Ekaterina Клиенты Спецификации Заказы Чаты…" at bounding box center [496, 281] width 993 height 563
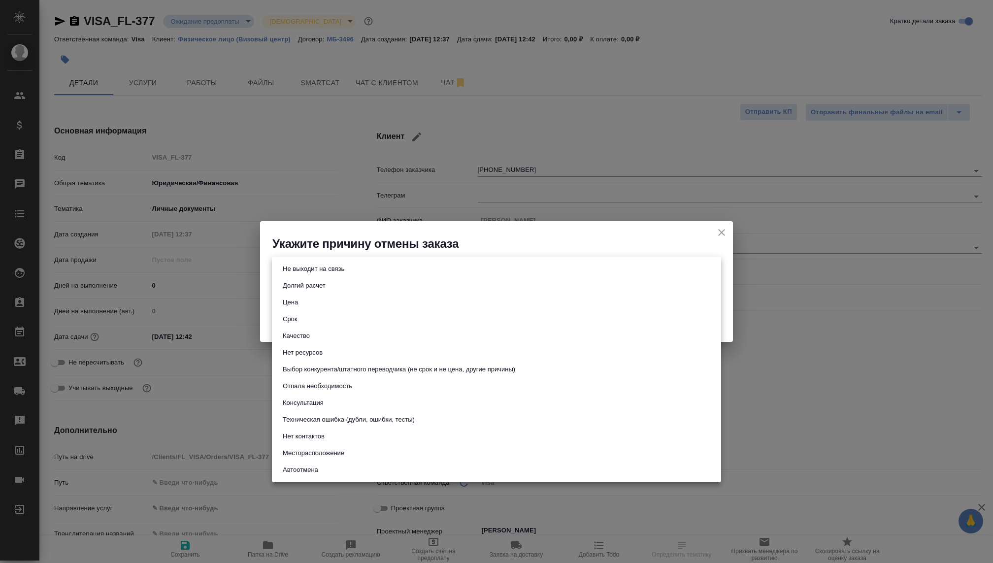
click at [314, 272] on button "Не выходит на связь" at bounding box center [314, 269] width 68 height 11
type input "stopContacting"
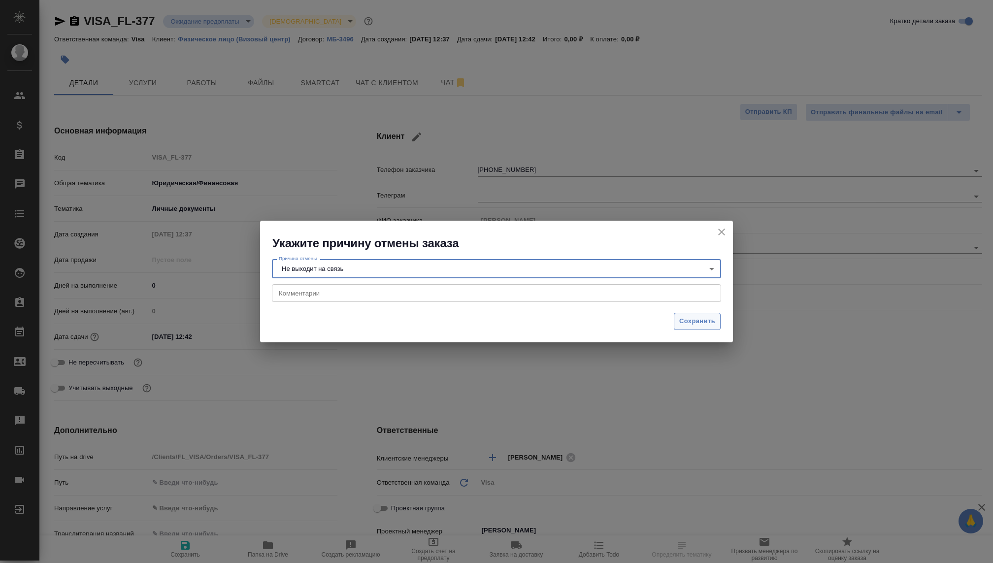
click at [692, 328] on button "Сохранить" at bounding box center [697, 321] width 47 height 17
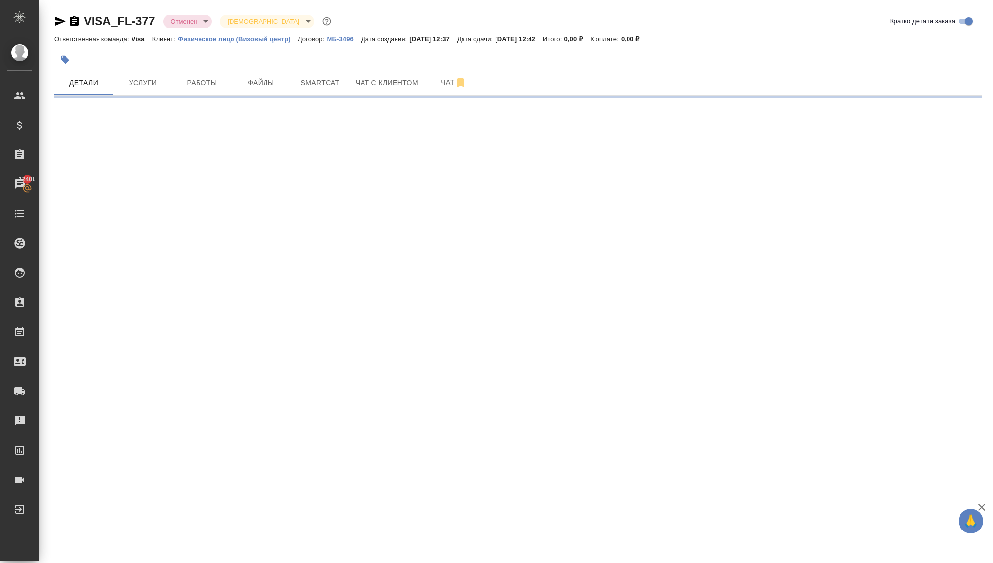
select select "RU"
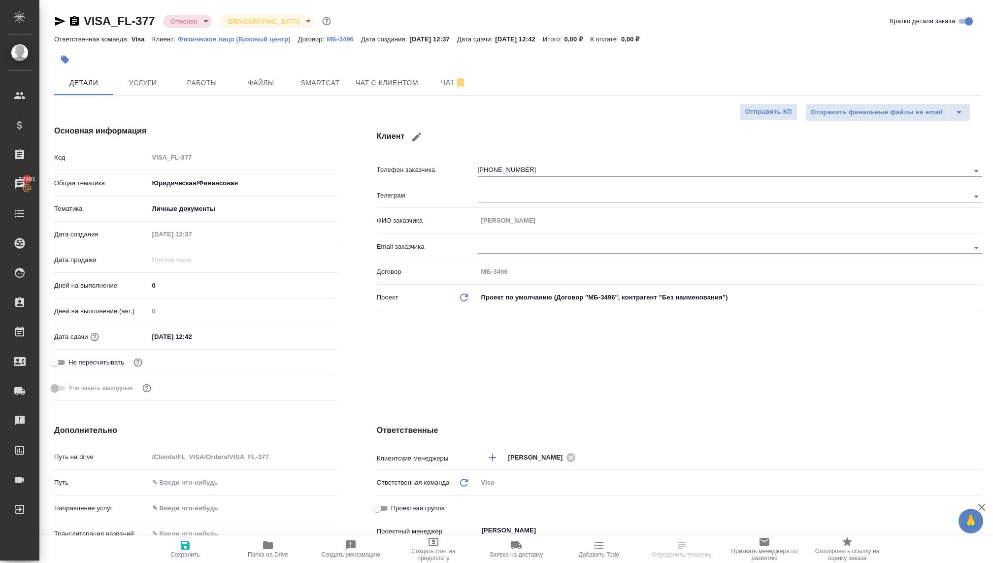
type textarea "x"
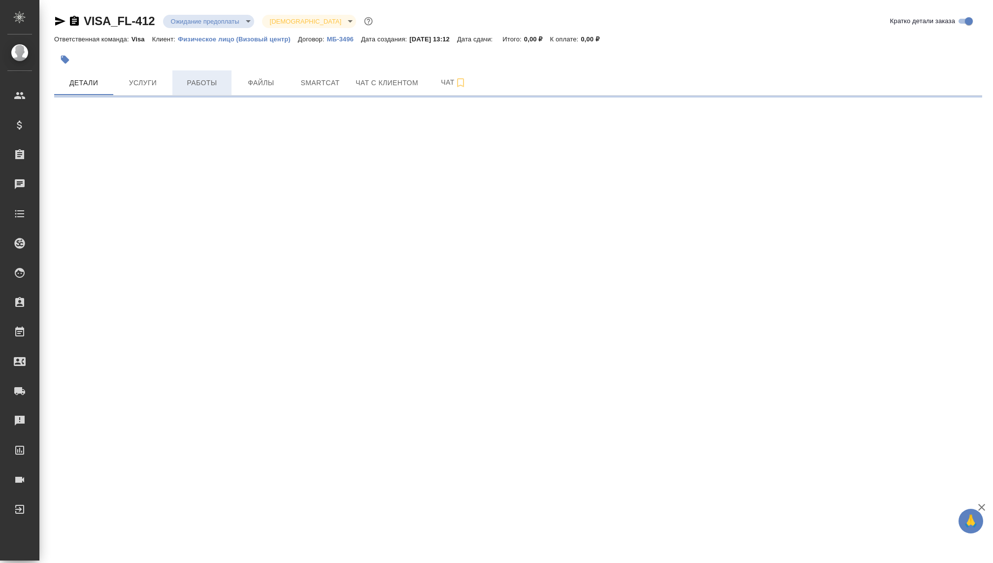
select select "RU"
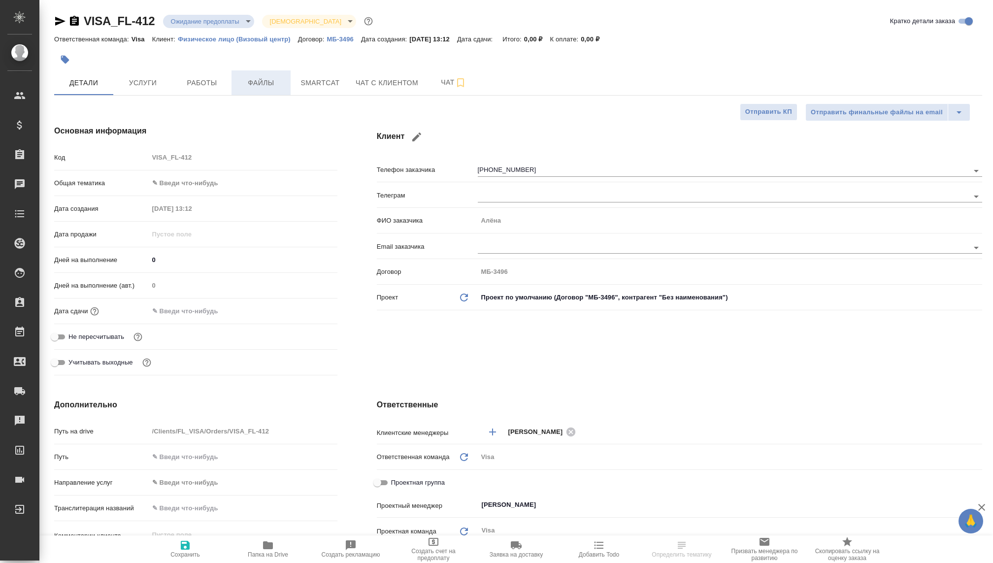
type textarea "x"
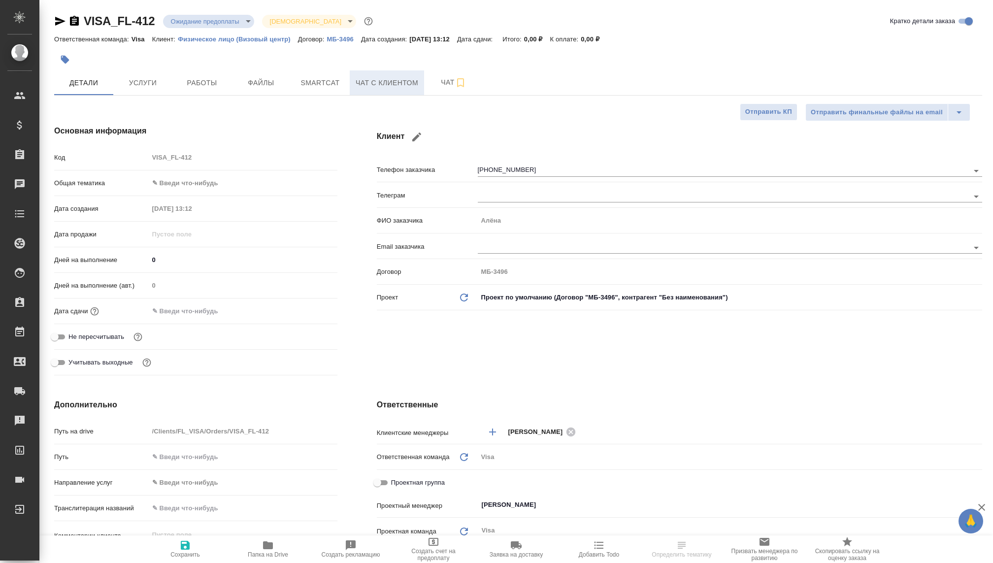
type textarea "x"
click at [380, 79] on span "Чат с клиентом" at bounding box center [387, 83] width 63 height 12
type textarea "x"
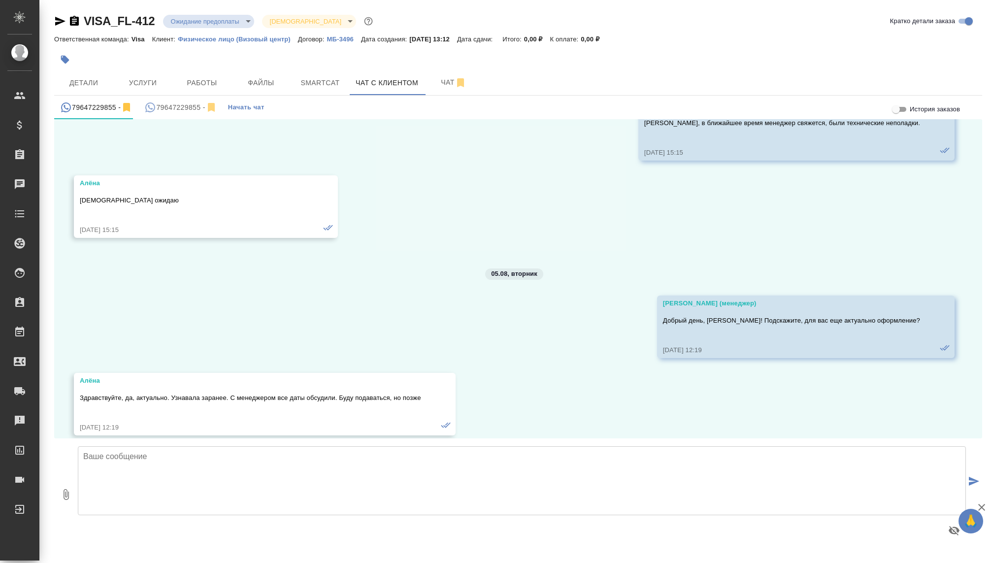
scroll to position [739, 0]
click at [188, 106] on div "79647229855 -" at bounding box center [180, 107] width 72 height 12
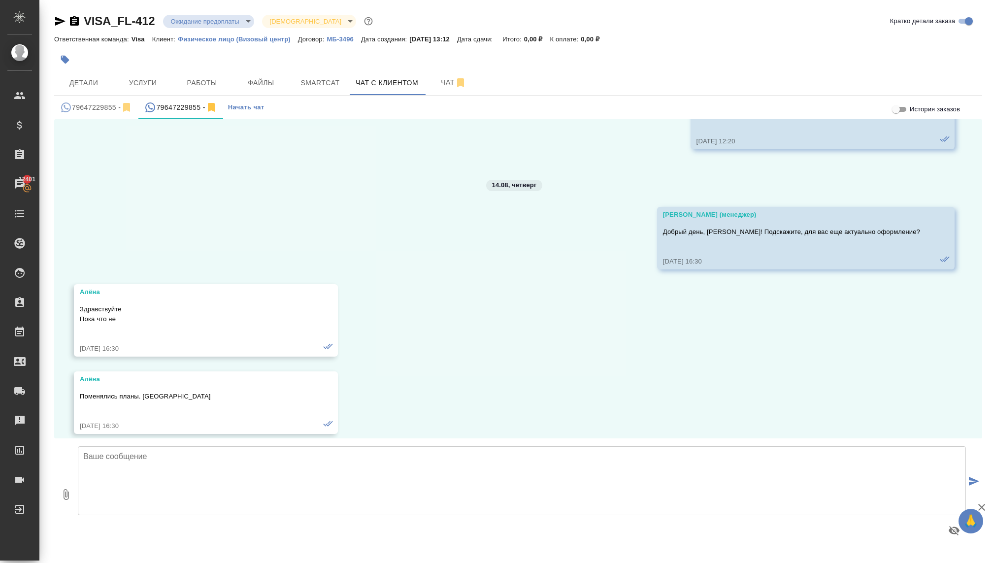
scroll to position [2705, 0]
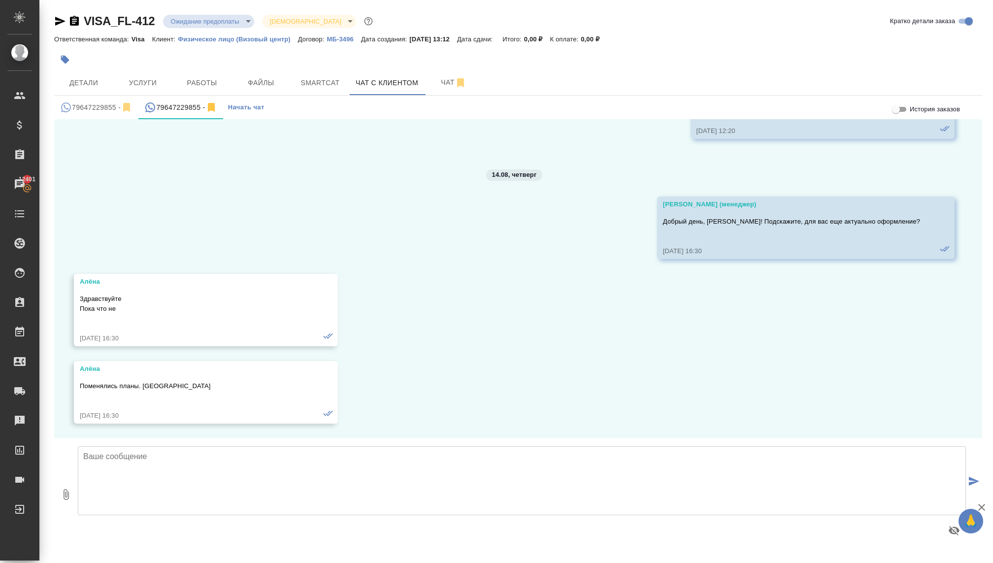
click at [203, 24] on body "🙏 .cls-1 fill:#fff; AWATERA [PERSON_NAME] Спецификации Заказы 12401 Чаты Todo П…" at bounding box center [496, 281] width 993 height 563
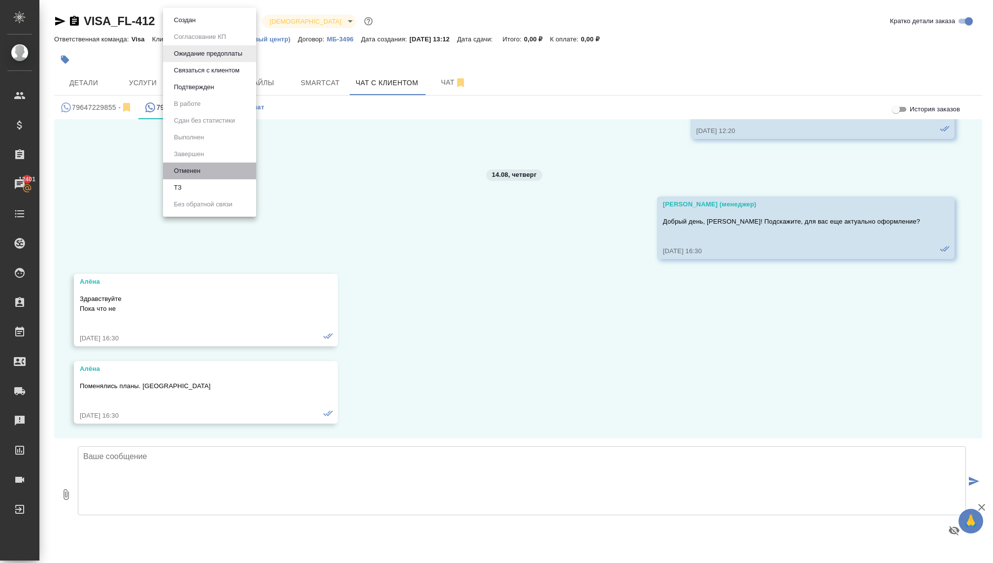
click at [192, 163] on li "Отменен" at bounding box center [209, 171] width 93 height 17
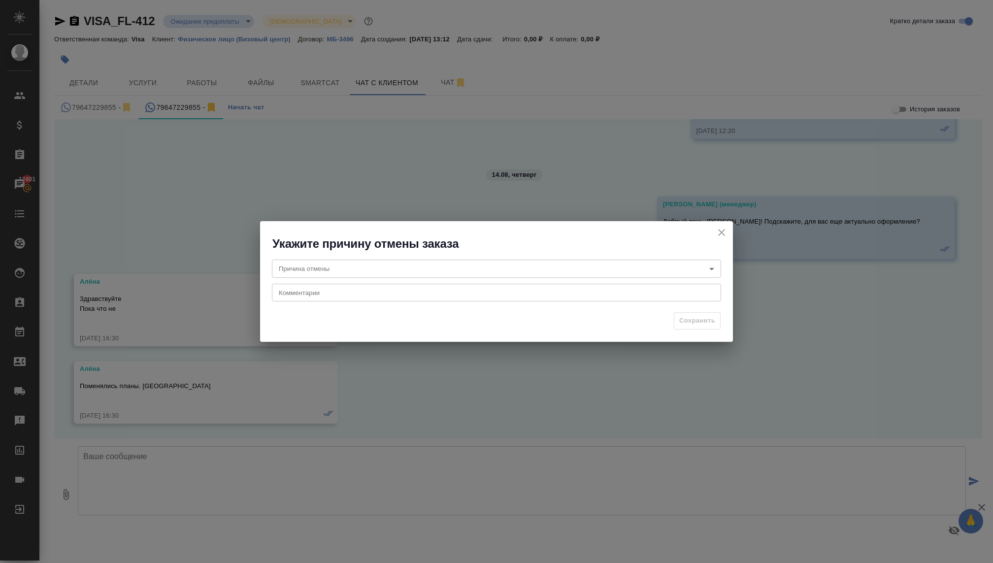
click at [320, 268] on body "🙏 .cls-1 fill:#fff; AWATERA [PERSON_NAME] Спецификации Заказы 12401 Чаты Todo П…" at bounding box center [496, 281] width 993 height 563
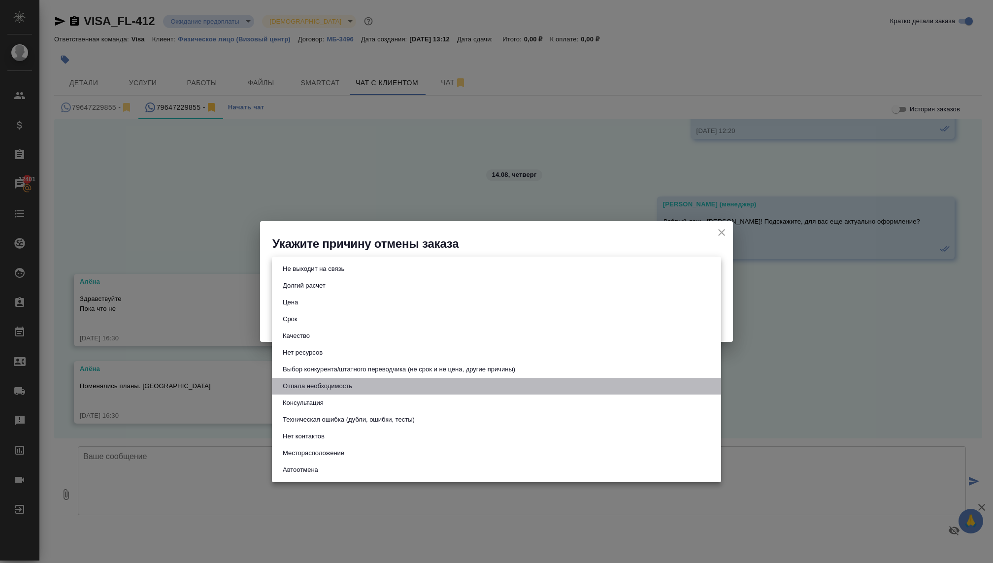
click at [302, 389] on button "Отпала необходимость" at bounding box center [317, 386] width 75 height 11
type input "noNeed"
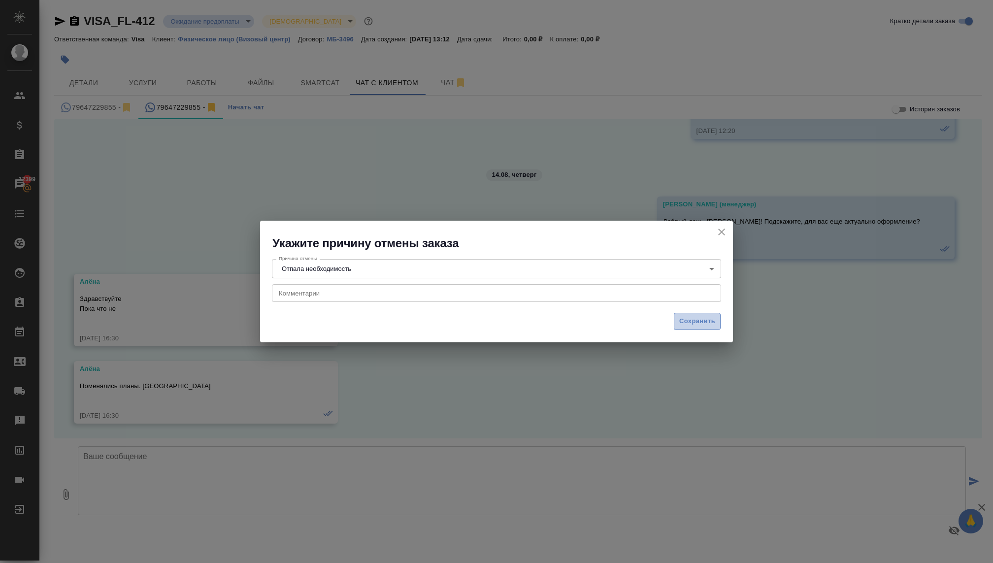
click at [689, 323] on span "Сохранить" at bounding box center [697, 321] width 36 height 11
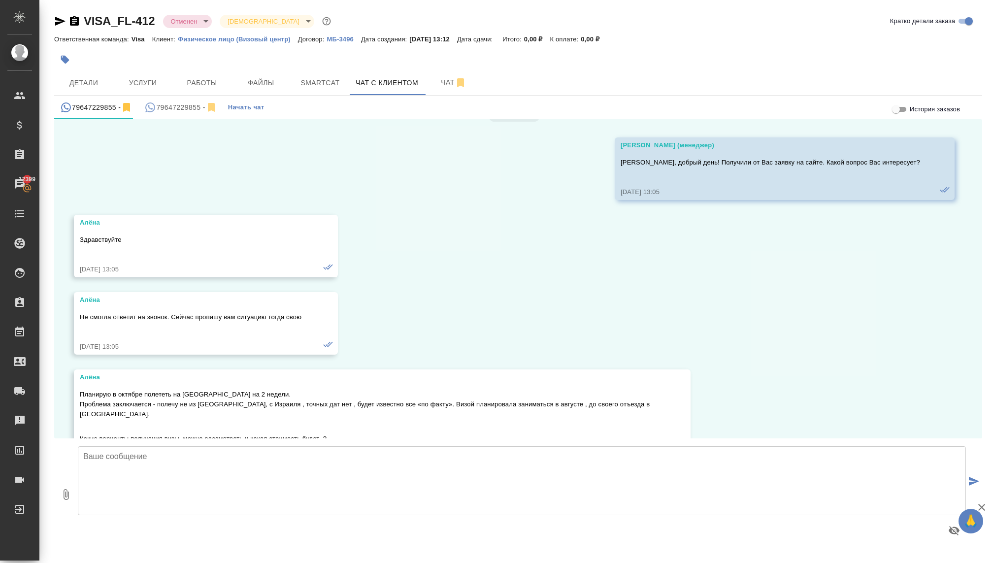
scroll to position [180, 0]
